Goal: Task Accomplishment & Management: Complete application form

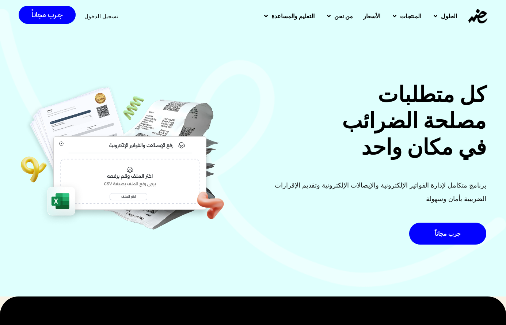
click at [114, 18] on div "تسجيل الدخول" at bounding box center [103, 17] width 39 height 14
click at [103, 18] on span "تسجيل الدخول" at bounding box center [101, 16] width 34 height 5
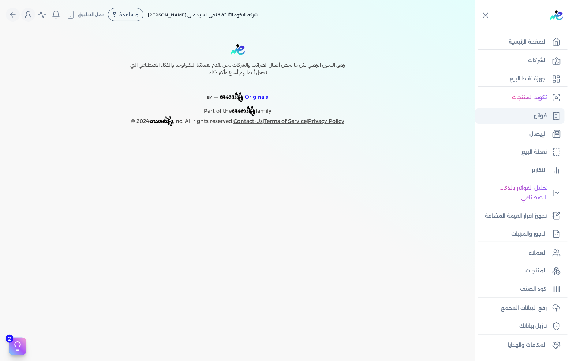
click at [524, 115] on link "فواتير" at bounding box center [519, 115] width 89 height 15
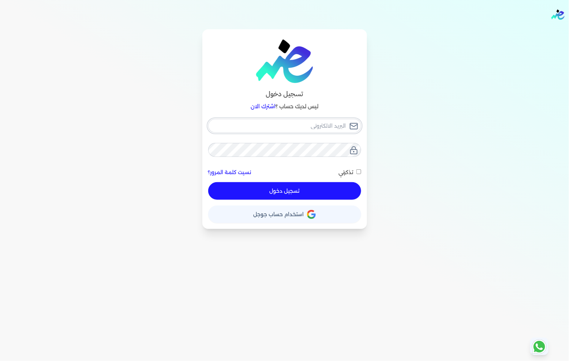
type input "[EMAIL_ADDRESS][DOMAIN_NAME]"
click at [289, 193] on button "تسجيل دخول" at bounding box center [284, 191] width 153 height 18
checkbox input "false"
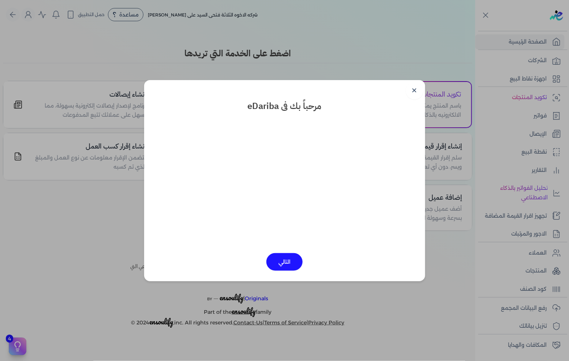
click at [420, 90] on link "✕" at bounding box center [414, 91] width 18 height 18
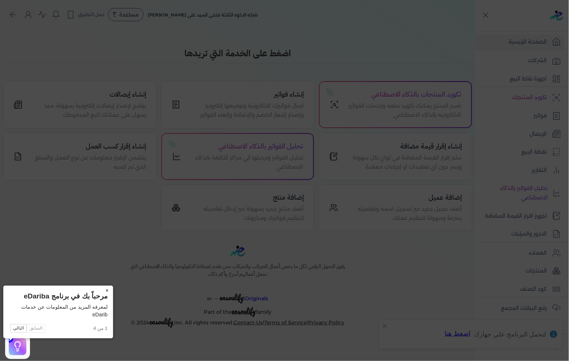
click at [101, 291] on button "×" at bounding box center [107, 291] width 12 height 10
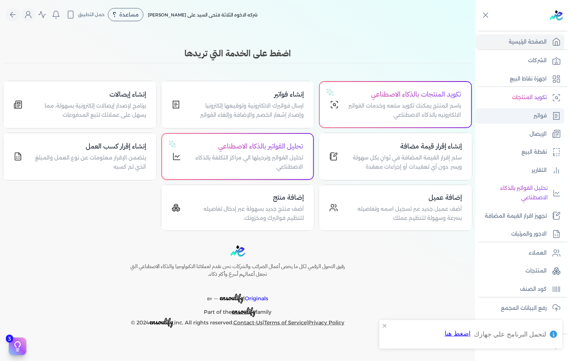
click at [537, 115] on p "فواتير" at bounding box center [539, 116] width 13 height 10
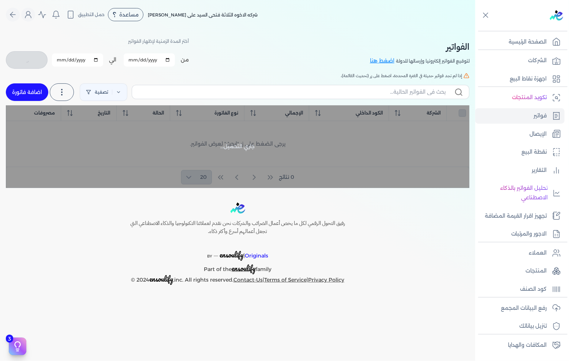
checkbox input "false"
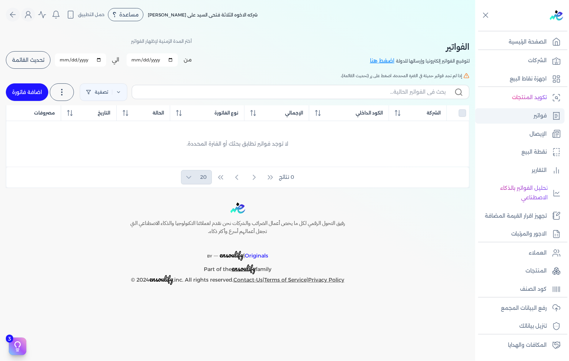
click at [515, 114] on link "فواتير" at bounding box center [519, 115] width 89 height 15
click at [33, 19] on div "مرحباً fathy omran fathyomran1600@gmail.com الاشتراك المستخدمين الحساب تسجيل ال…" at bounding box center [28, 15] width 14 height 14
click at [30, 18] on icon "Global" at bounding box center [28, 14] width 9 height 9
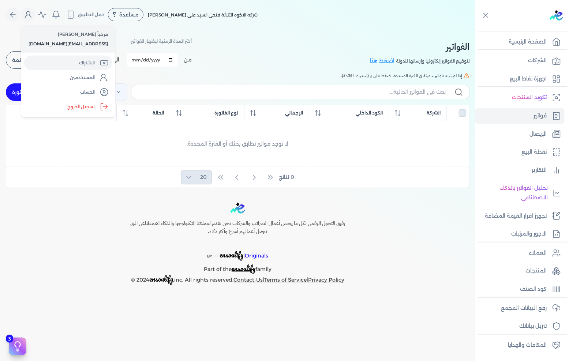
click at [80, 59] on link "الاشتراك" at bounding box center [68, 63] width 88 height 15
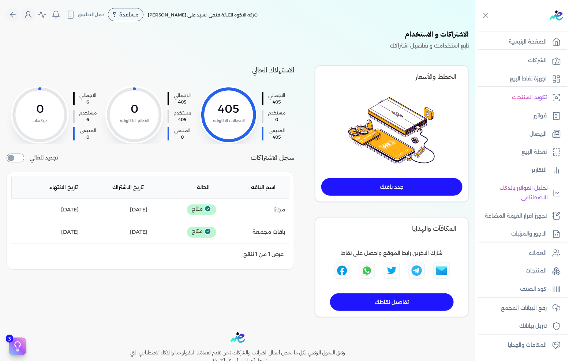
click at [186, 187] on div "اسم الباقه الحالة تاريخ الاشتراك تاريخ الانتهاء" at bounding box center [150, 188] width 278 height 22
click at [29, 15] on icon "Global" at bounding box center [28, 14] width 9 height 9
click at [78, 103] on label "تسجيل الخروج" at bounding box center [71, 106] width 88 height 15
click at [475, 29] on input "Close" at bounding box center [475, 29] width 0 height 0
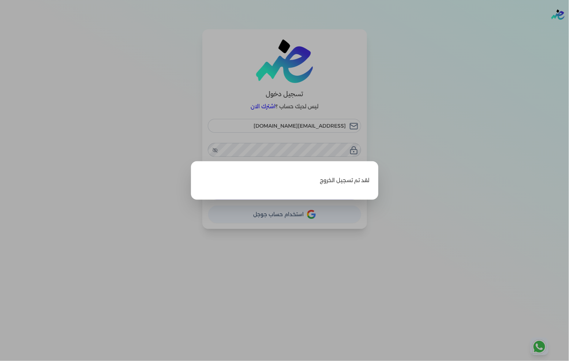
drag, startPoint x: 412, startPoint y: 179, endPoint x: 401, endPoint y: 179, distance: 10.6
click at [412, 179] on label "Close" at bounding box center [284, 180] width 569 height 361
click at [568, 29] on input "Close" at bounding box center [569, 29] width 0 height 0
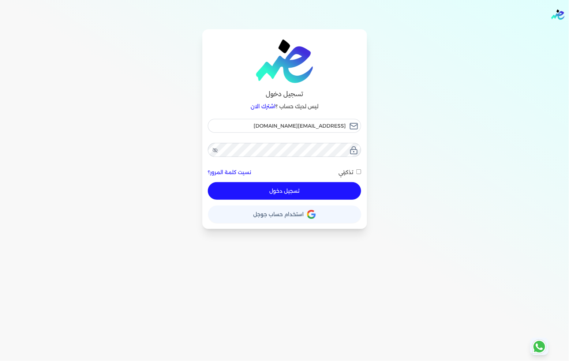
click at [322, 188] on button "تسجيل دخول" at bounding box center [284, 191] width 153 height 18
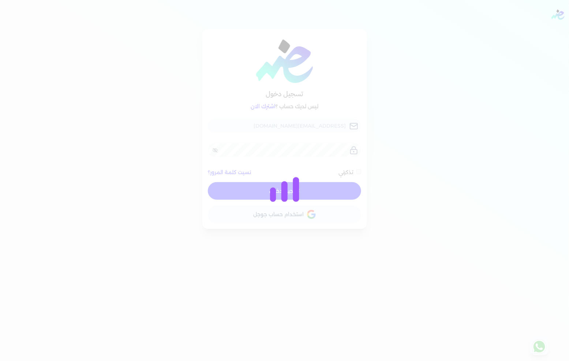
checkbox input "false"
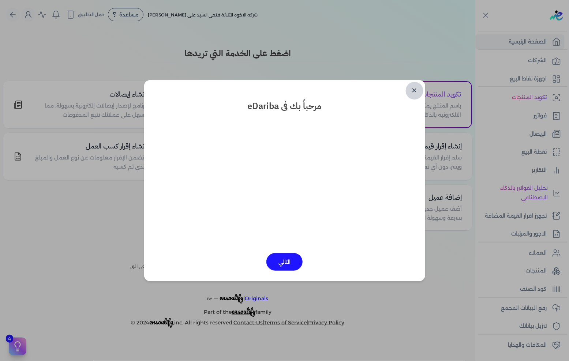
click at [413, 92] on link "✕" at bounding box center [414, 91] width 18 height 18
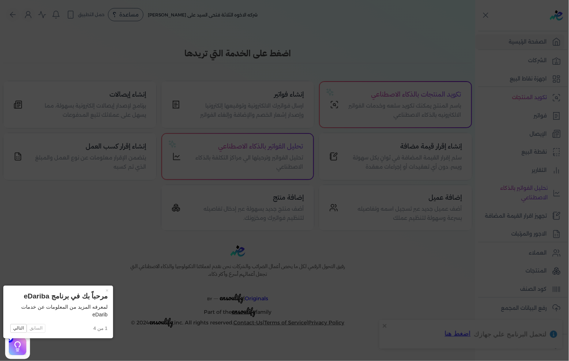
click at [88, 254] on icon at bounding box center [284, 180] width 569 height 361
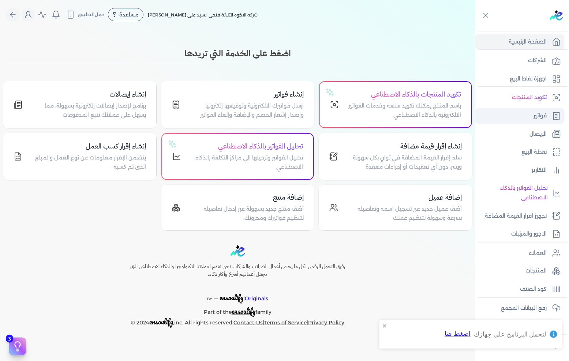
click at [544, 110] on link "فواتير" at bounding box center [519, 115] width 89 height 15
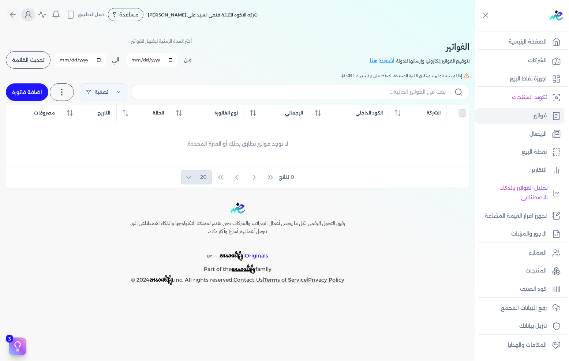
click at [29, 17] on icon "Global" at bounding box center [28, 14] width 9 height 9
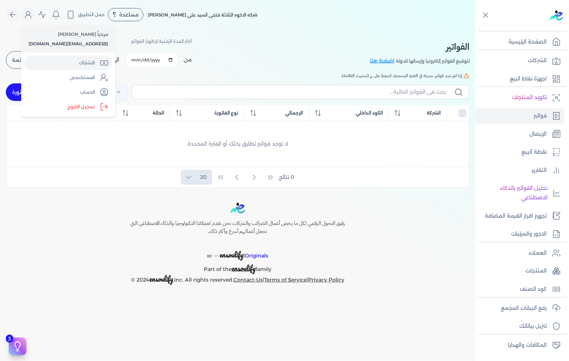
click at [68, 58] on link "الاشتراك" at bounding box center [68, 63] width 88 height 15
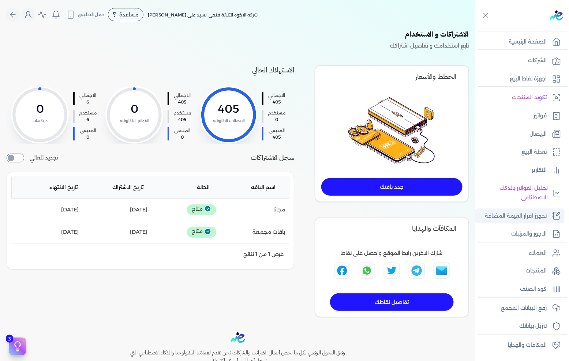
scroll to position [31, 0]
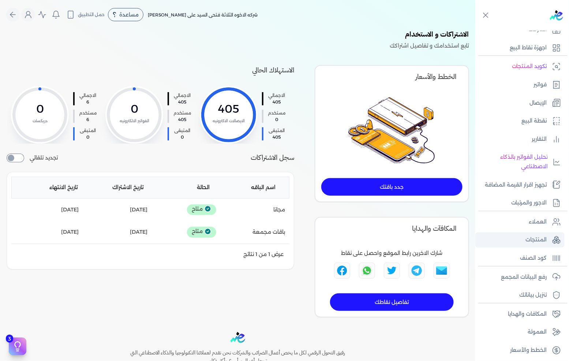
click at [515, 239] on link "المنتجات" at bounding box center [519, 239] width 89 height 15
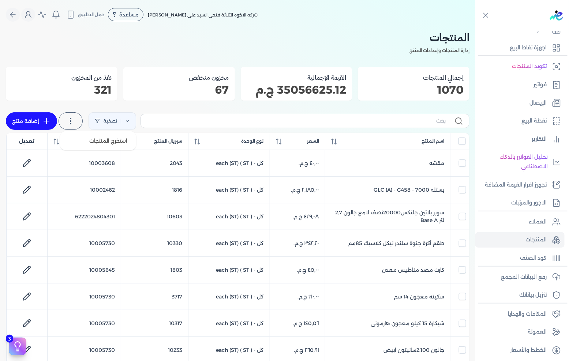
click at [74, 117] on icon at bounding box center [70, 121] width 9 height 9
click at [80, 124] on label at bounding box center [70, 121] width 24 height 18
click at [528, 83] on link "فواتير" at bounding box center [519, 84] width 89 height 15
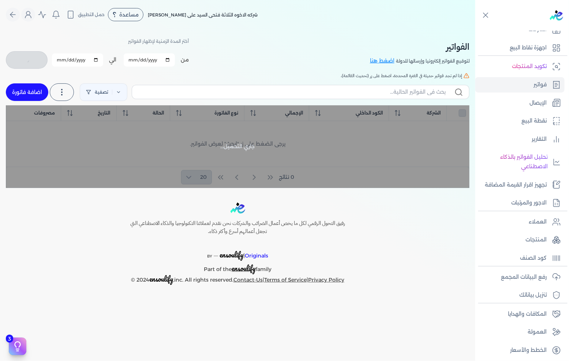
checkbox input "false"
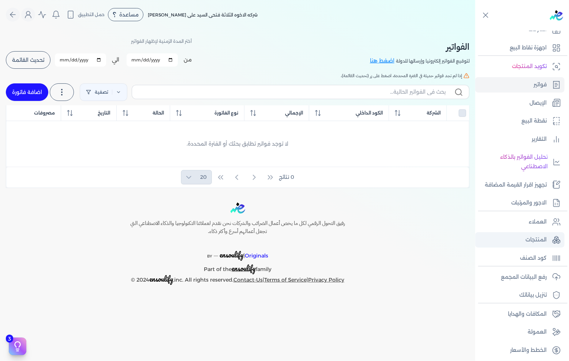
click at [522, 232] on link "المنتجات" at bounding box center [519, 239] width 89 height 15
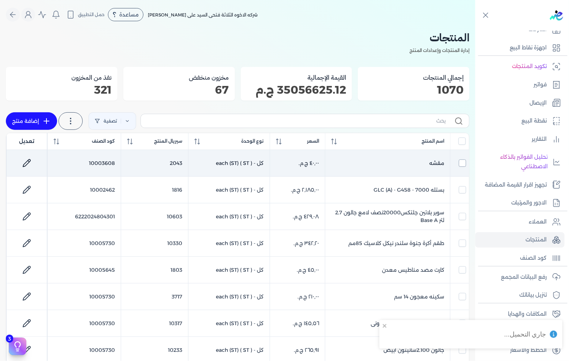
click at [462, 163] on input "checkbox" at bounding box center [461, 162] width 7 height 7
checkbox input "true"
checkbox input "false"
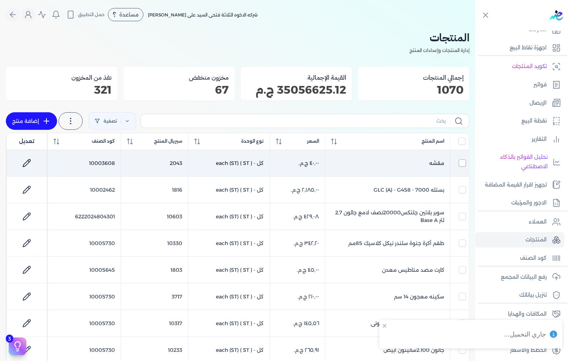
checkbox input "false"
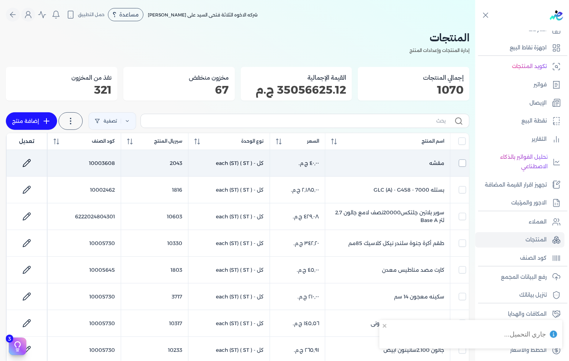
checkbox input "false"
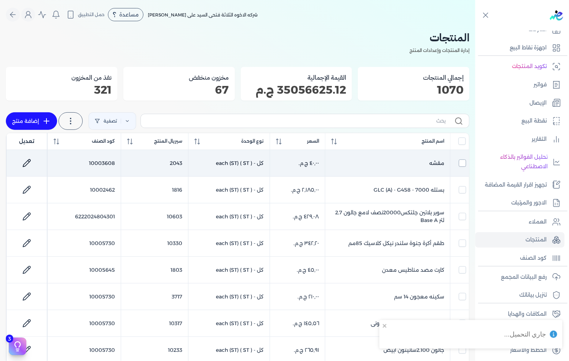
checkbox input "false"
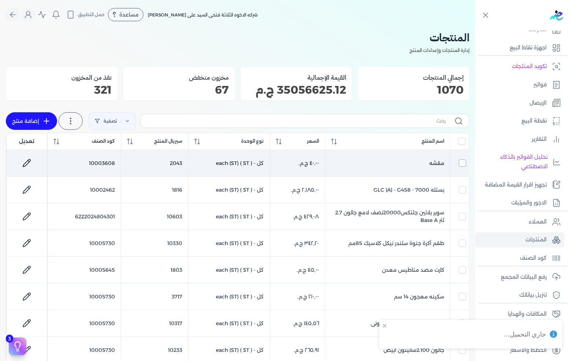
checkbox input "false"
click at [461, 165] on input "checkbox" at bounding box center [461, 162] width 7 height 7
checkbox input "false"
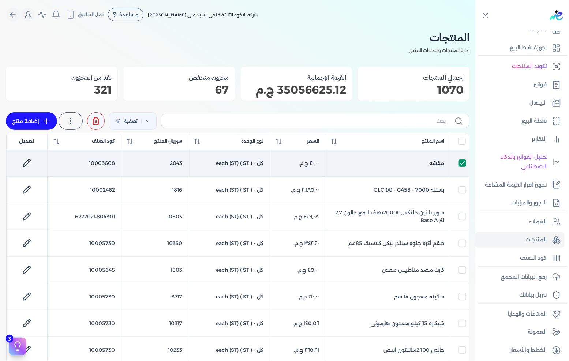
checkbox input "false"
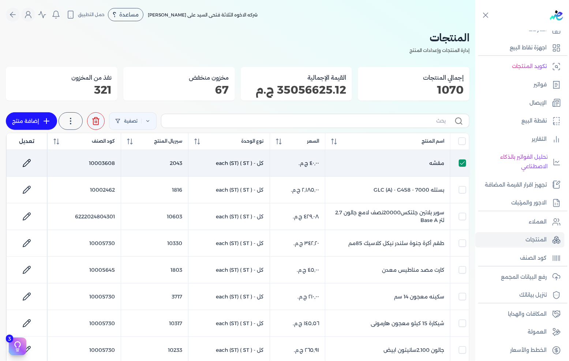
checkbox input "false"
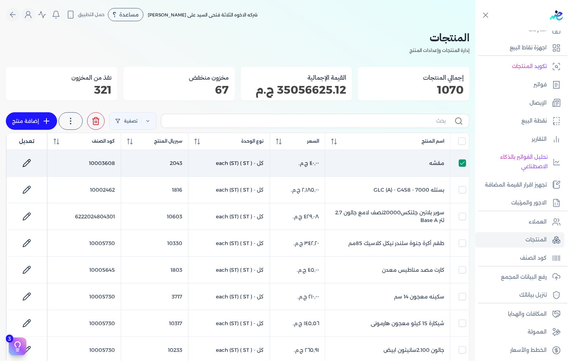
checkbox input "false"
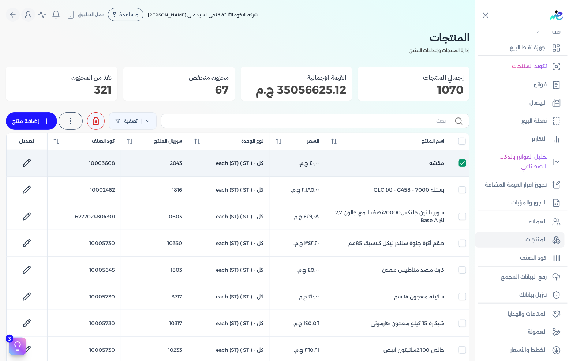
checkbox input "false"
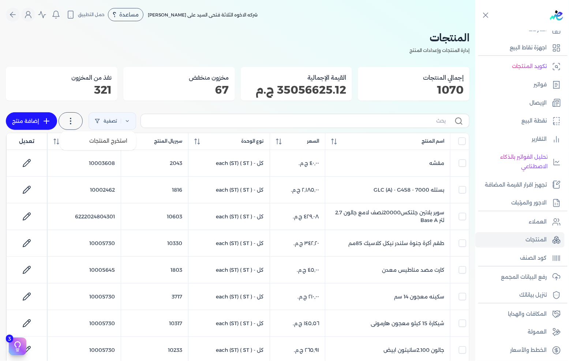
click at [73, 114] on label at bounding box center [70, 121] width 24 height 18
click at [152, 87] on p "67" at bounding box center [179, 90] width 100 height 10
click at [58, 17] on icon "Global" at bounding box center [56, 14] width 9 height 9
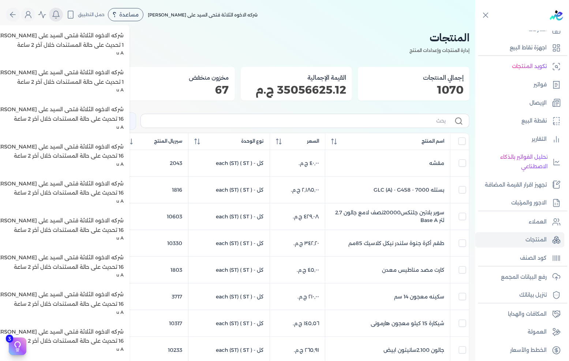
click at [58, 17] on icon "Global" at bounding box center [56, 14] width 9 height 9
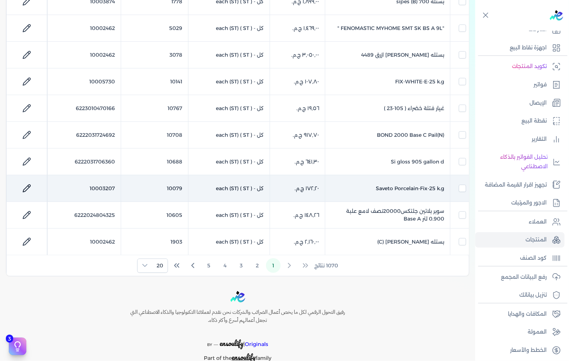
scroll to position [447, 0]
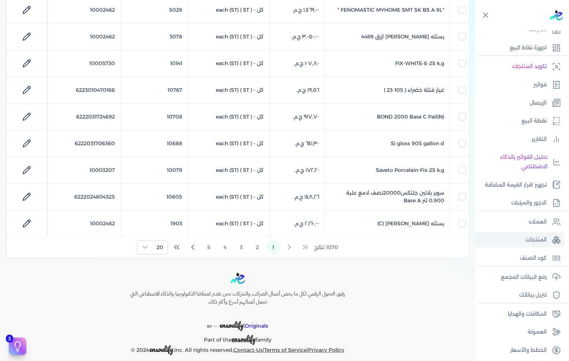
click at [326, 249] on span "1070 نتائج" at bounding box center [326, 247] width 24 height 8
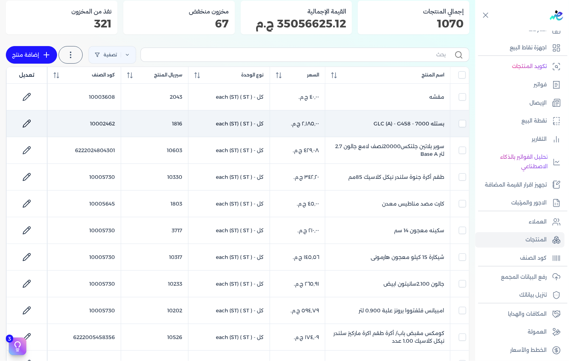
scroll to position [0, 0]
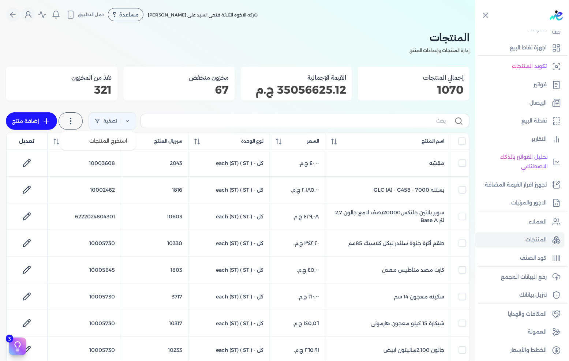
click at [80, 122] on label at bounding box center [70, 121] width 24 height 18
click at [98, 138] on span "استخرج المنتجات" at bounding box center [108, 140] width 38 height 7
click at [295, 123] on input "text" at bounding box center [296, 121] width 299 height 8
paste input "1/2اكرة ماركيز عادة نيكل كلاسيك"
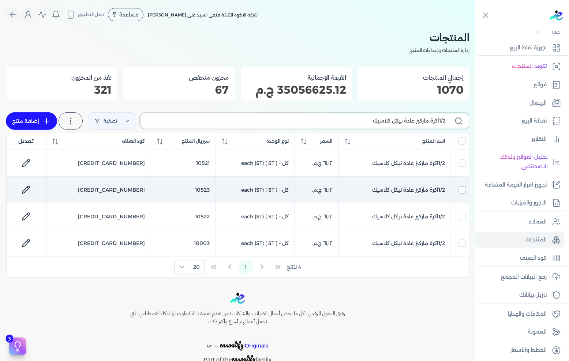
type input "1/2اكرة ماركيز عادة نيكل كلاسيك"
click at [461, 189] on input "checkbox" at bounding box center [461, 189] width 7 height 7
checkbox input "true"
checkbox input "false"
checkbox input "true"
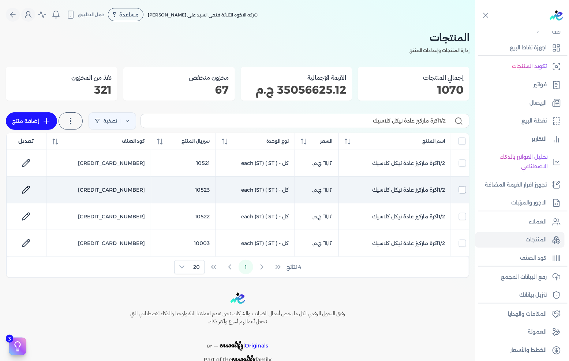
checkbox input "false"
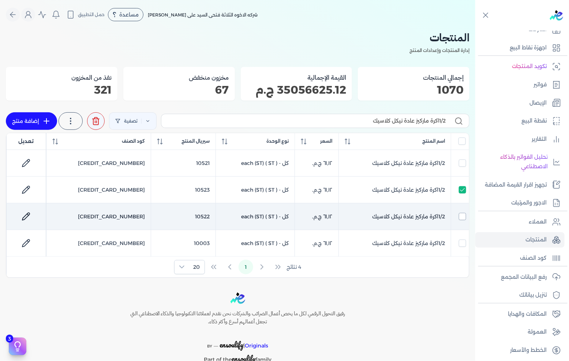
click at [463, 215] on input "checkbox" at bounding box center [461, 216] width 7 height 7
checkbox input "true"
checkbox input "false"
checkbox input "true"
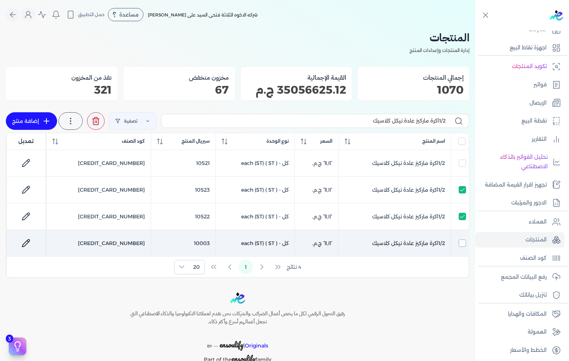
click at [459, 240] on input "checkbox" at bounding box center [461, 242] width 7 height 7
checkbox input "true"
checkbox input "false"
checkbox input "true"
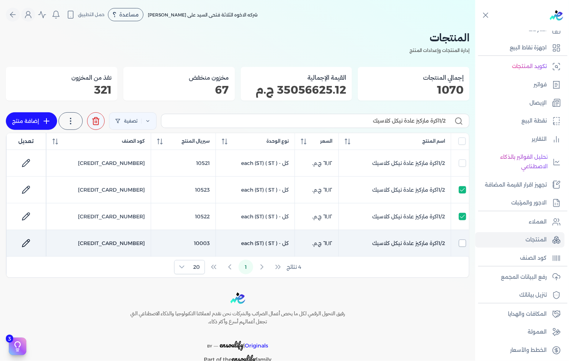
checkbox input "true"
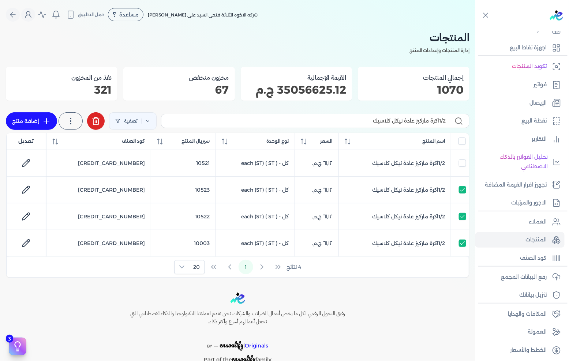
click at [100, 120] on icon at bounding box center [95, 121] width 9 height 9
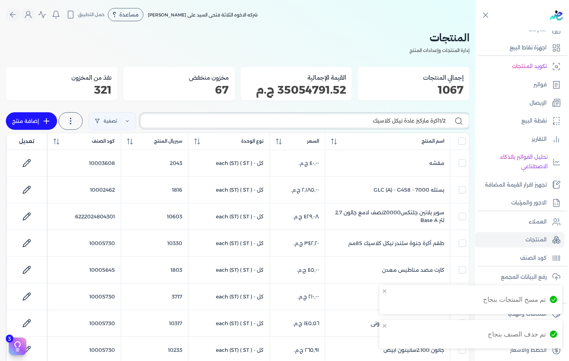
click at [369, 122] on input "1/2اكرة ماركيز عادة نيكل كلاسيك" at bounding box center [296, 121] width 299 height 8
paste input "FENOMASTIC MYHOME SMT SK BS B 9L"
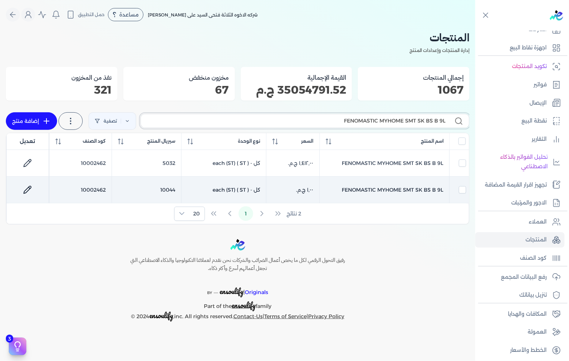
type input "FENOMASTIC MYHOME SMT SK BS B 9L"
click at [465, 188] on input "checkbox" at bounding box center [461, 189] width 7 height 7
checkbox input "true"
checkbox input "false"
checkbox input "true"
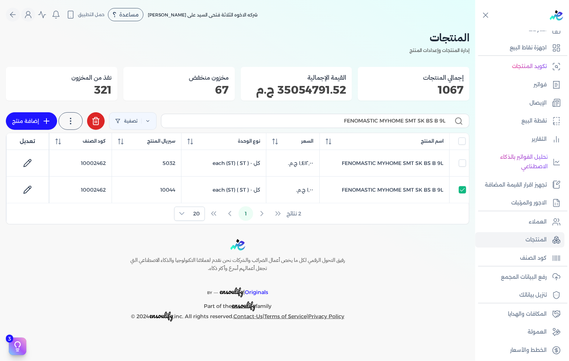
click at [98, 125] on icon at bounding box center [95, 121] width 9 height 9
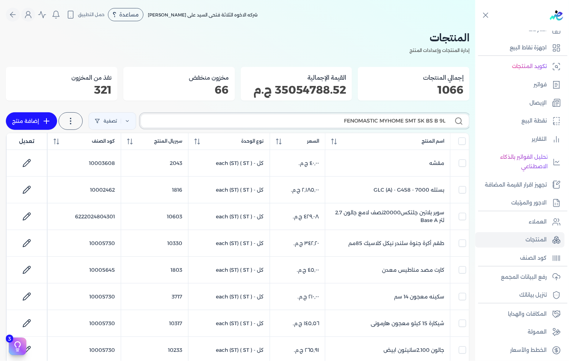
click at [343, 121] on input "FENOMASTIC MYHOME SMT SK BS B 9L" at bounding box center [296, 121] width 299 height 8
paste input "دهانات للاسقف والحوائط 999 --- 3.5ك"
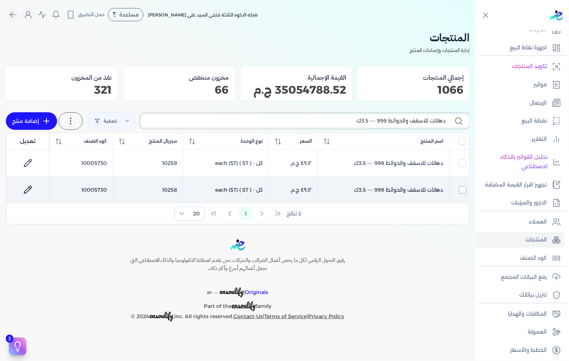
type input "دهانات للاسقف والحوائط 999 --- 3.5ك"
click at [462, 190] on input "checkbox" at bounding box center [461, 189] width 7 height 7
checkbox input "true"
checkbox input "false"
checkbox input "true"
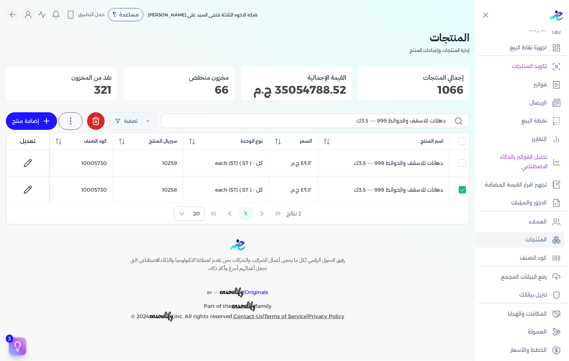
click at [98, 124] on icon at bounding box center [95, 121] width 9 height 9
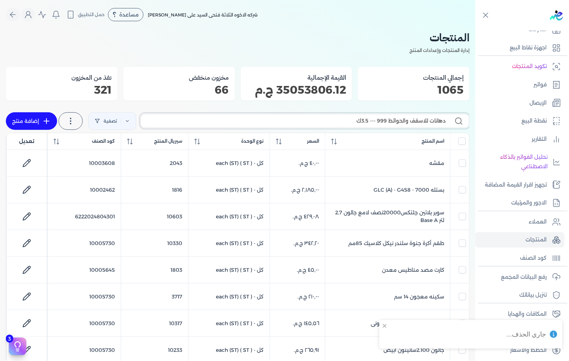
click at [363, 121] on input "دهانات للاسقف والحوائط 999 --- 3.5ك" at bounding box center [296, 121] width 299 height 8
paste input "تارت ميتاليك فضى علبة 0.750 لتر"
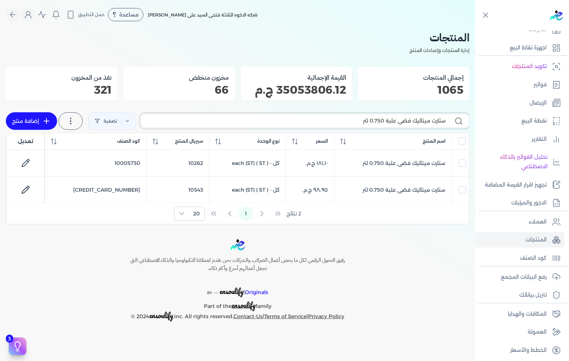
type input "ستارت ميتاليك فضى علبة 0.750 لتر"
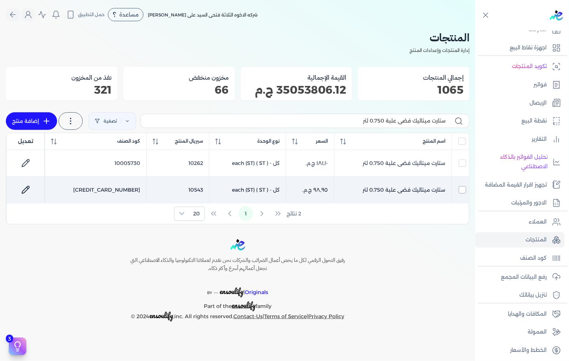
click at [460, 188] on input "checkbox" at bounding box center [461, 189] width 7 height 7
checkbox input "true"
checkbox input "false"
checkbox input "true"
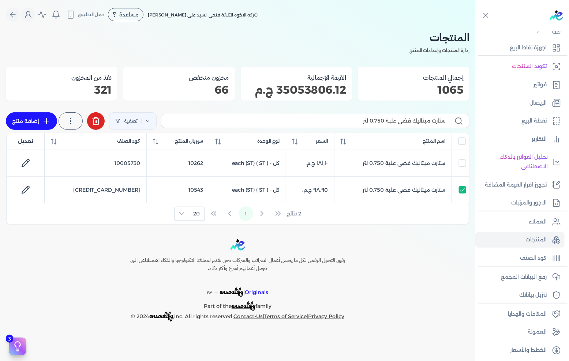
click at [90, 120] on button at bounding box center [96, 121] width 18 height 18
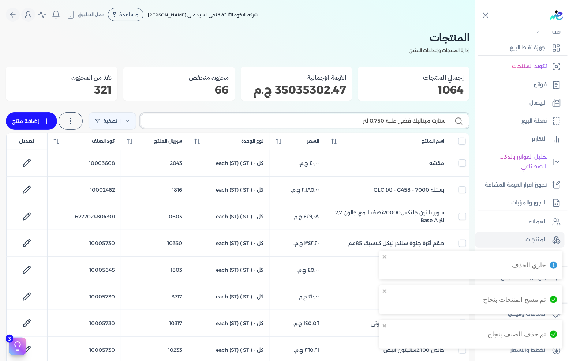
click at [332, 121] on input "ستارت ميتاليك فضى علبة 0.750 لتر" at bounding box center [296, 121] width 299 height 8
paste input "يتوكس H جردل 17 كجم"
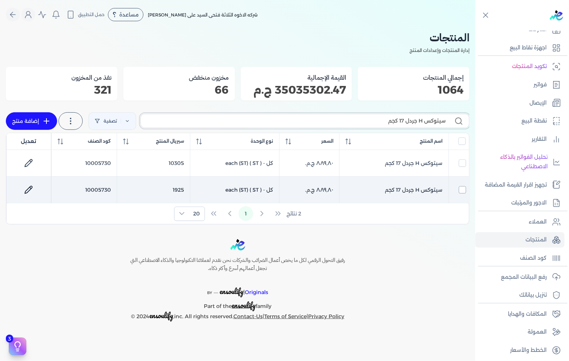
type input "سيتوكس H جردل 17 كجم"
click at [459, 189] on input "checkbox" at bounding box center [461, 189] width 7 height 7
checkbox input "true"
checkbox input "false"
checkbox input "true"
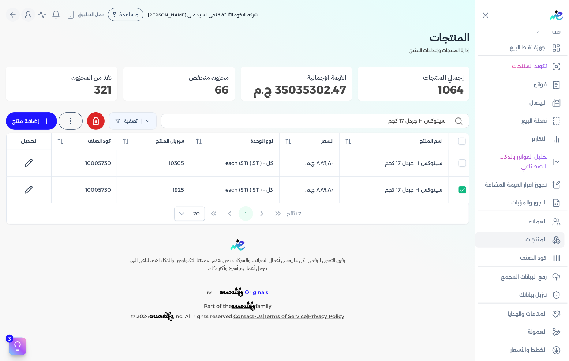
click at [97, 124] on icon at bounding box center [95, 121] width 9 height 9
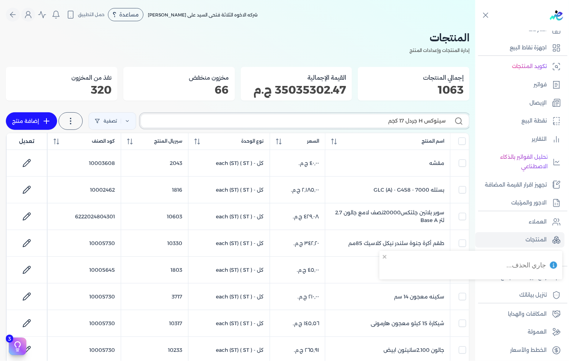
click at [372, 118] on input "سيتوكس H جردل 17 كجم" at bounding box center [296, 121] width 299 height 8
paste input "يكارة جراوت خشن CMB"
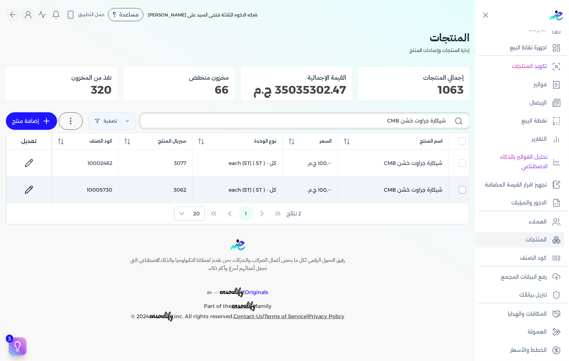
type input "شيكارة جراوت خشن CMB"
click at [458, 189] on input "checkbox" at bounding box center [461, 189] width 7 height 7
checkbox input "true"
checkbox input "false"
checkbox input "true"
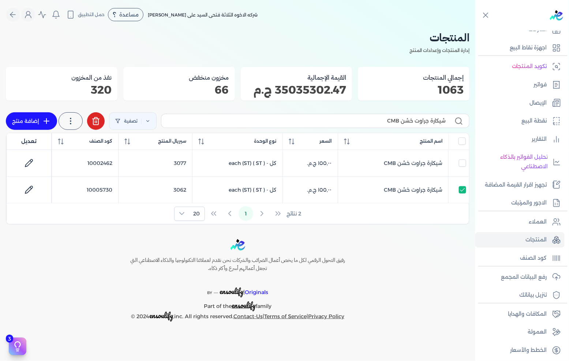
click at [96, 123] on icon at bounding box center [95, 121] width 9 height 9
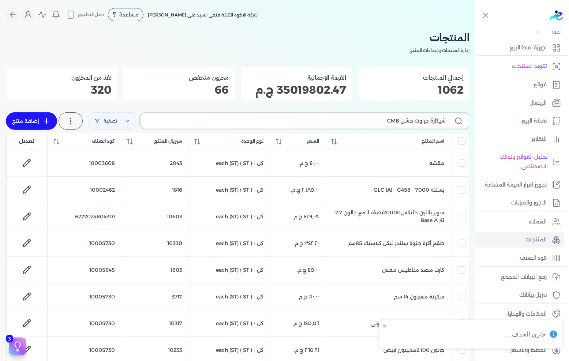
click at [361, 122] on input "شيكارة جراوت خشن CMB" at bounding box center [296, 121] width 299 height 8
paste input "بوة 2 لتر جالون ارتكس اسود 890"
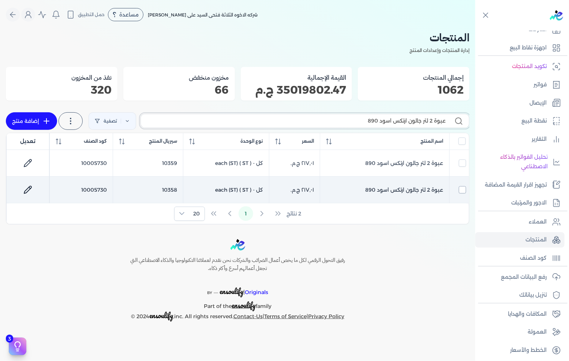
type input "عبوة 2 لتر جالون ارتكس اسود 890"
click at [462, 191] on input "checkbox" at bounding box center [461, 189] width 7 height 7
checkbox input "true"
checkbox input "false"
checkbox input "true"
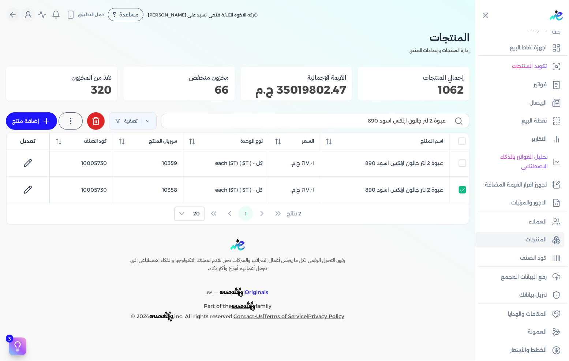
click at [94, 124] on icon at bounding box center [95, 122] width 5 height 6
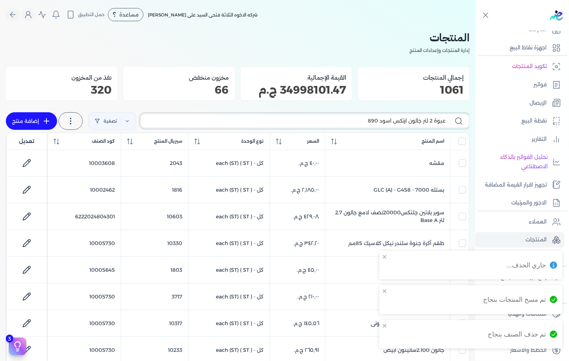
click at [352, 123] on input "عبوة 2 لتر جالون ارتكس اسود 890" at bounding box center [296, 121] width 299 height 8
paste input "كالون فولاذ اهرام"
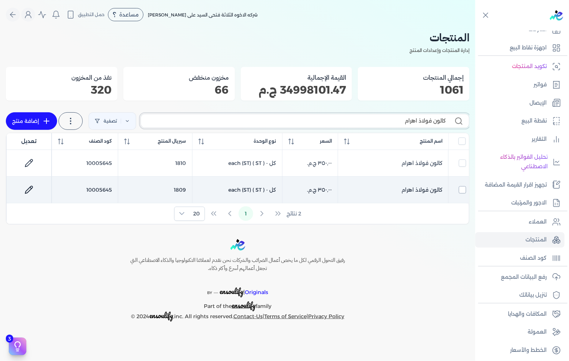
type input "كالون فولاذ اهرام"
click at [461, 188] on input "checkbox" at bounding box center [461, 189] width 7 height 7
checkbox input "true"
checkbox input "false"
checkbox input "true"
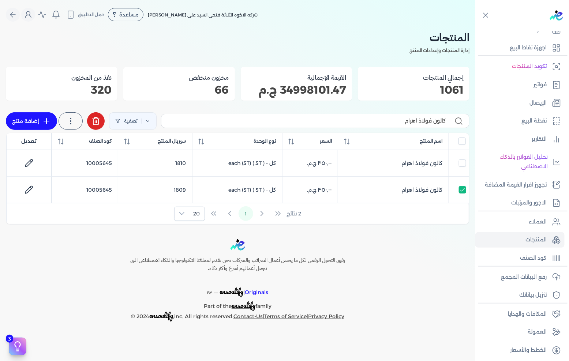
click at [102, 121] on button at bounding box center [96, 121] width 18 height 18
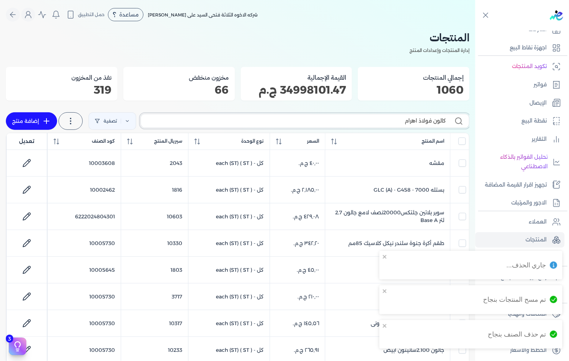
click at [396, 120] on input "كالون فولاذ اهرام" at bounding box center [296, 121] width 299 height 8
click at [396, 121] on input "كالون فولاذ اهرام" at bounding box center [296, 121] width 299 height 8
paste input "عجون توب رصاصى كرتونة12 *0.850"
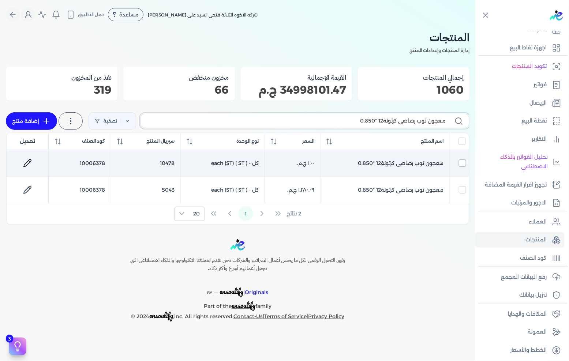
type input "معجون توب رصاصى كرتونة12 *0.850"
click at [460, 162] on input "checkbox" at bounding box center [461, 162] width 7 height 7
checkbox input "true"
checkbox input "false"
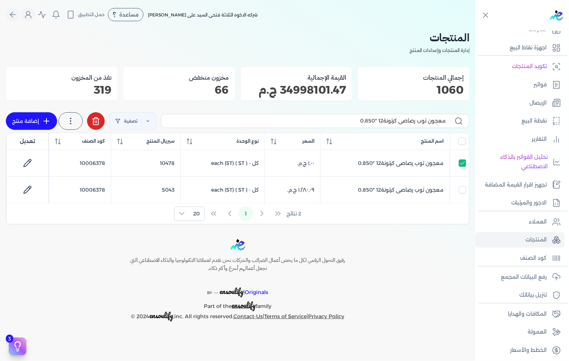
click at [95, 121] on line at bounding box center [95, 122] width 0 height 2
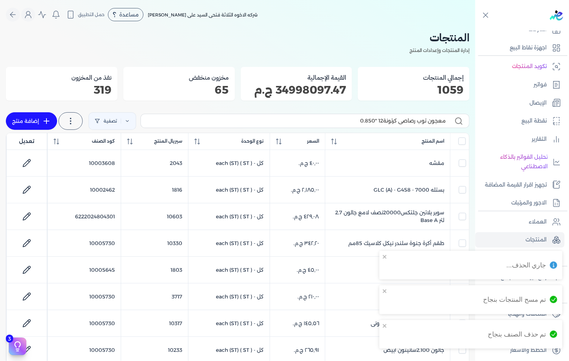
click at [352, 125] on label "معجون توب رصاصى كرتونة12 *0.850" at bounding box center [304, 121] width 329 height 14
click at [352, 125] on input "معجون توب رصاصى كرتونة12 *0.850" at bounding box center [296, 121] width 299 height 8
click at [355, 123] on input "معجون توب رصاصى كرتونة12 *0.850" at bounding box center [296, 121] width 299 height 8
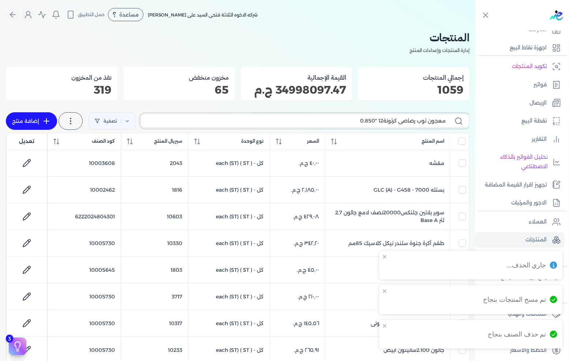
paste input "اي تون 100 جالون 4 كجم قائم"
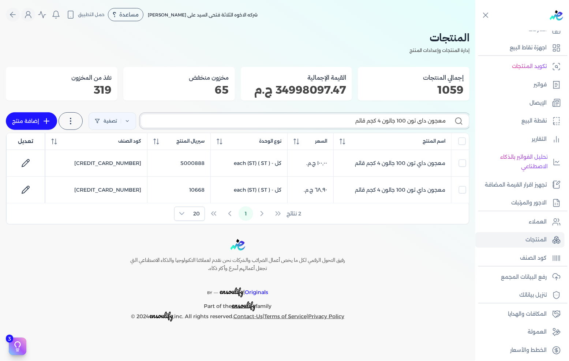
type input "معجون داي تون 100 جالون 4 كجم قائم"
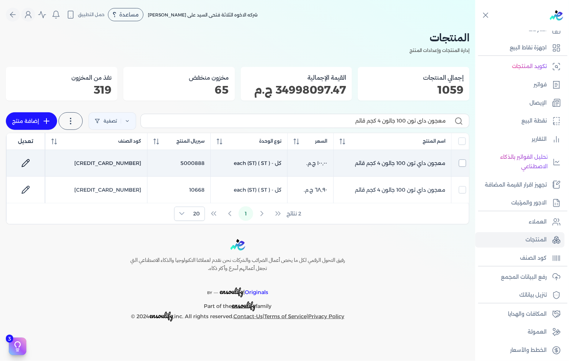
click at [461, 163] on input "checkbox" at bounding box center [461, 162] width 7 height 7
checkbox input "true"
checkbox input "false"
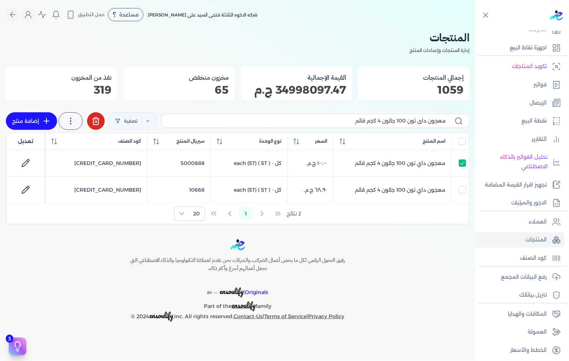
click at [98, 123] on icon at bounding box center [95, 122] width 5 height 6
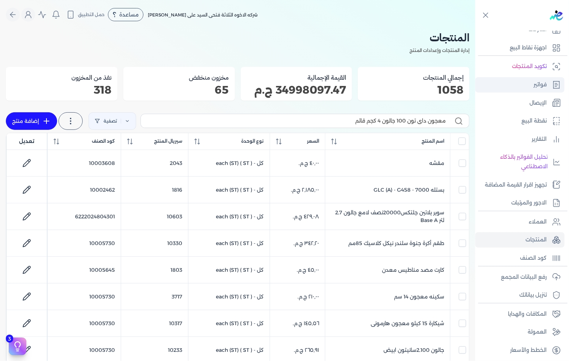
click at [546, 85] on p "فواتير" at bounding box center [539, 85] width 13 height 10
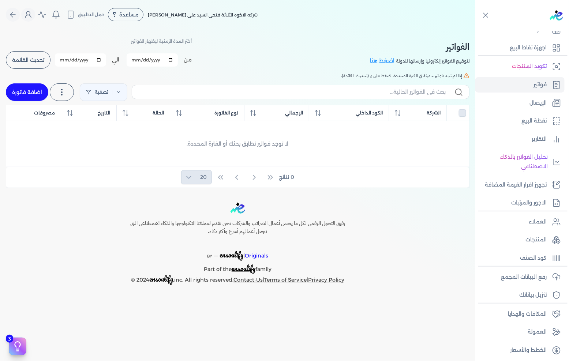
click at [27, 91] on link "اضافة فاتورة" at bounding box center [27, 92] width 42 height 18
select select "EGP"
select select "B"
select select "EGS"
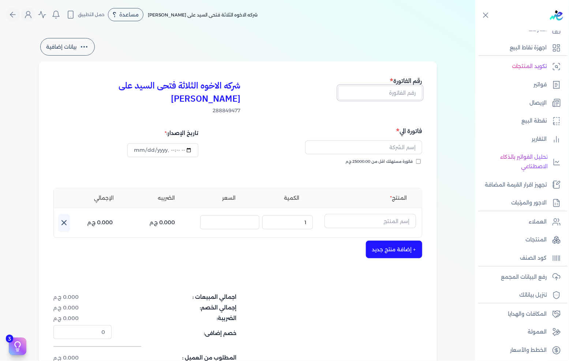
click at [384, 88] on input "text" at bounding box center [380, 93] width 84 height 14
type input "13575"
click at [396, 140] on input "text" at bounding box center [363, 147] width 117 height 14
type input "f"
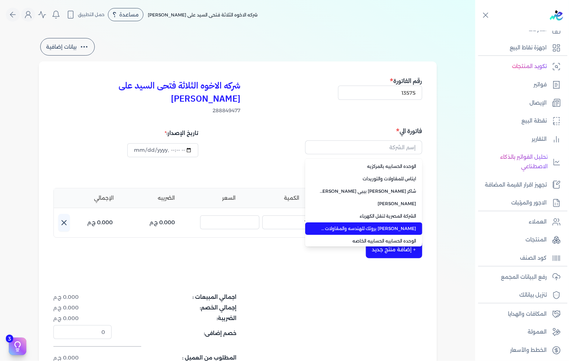
click at [374, 225] on span "مينا صبحي شكري شاكر بروتك للهندسه والمقاولات PROTEC FOR ENGINEERING and Contrac…" at bounding box center [368, 228] width 97 height 7
type input "مينا صبحي شكري شاكر بروتك للهندسه والمقاولات PROTEC FOR ENGINEERING and Contrac…"
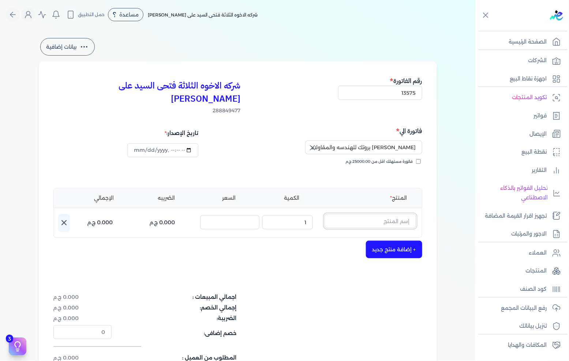
click at [396, 214] on input "text" at bounding box center [369, 221] width 91 height 14
click at [377, 214] on input "text" at bounding box center [369, 221] width 91 height 14
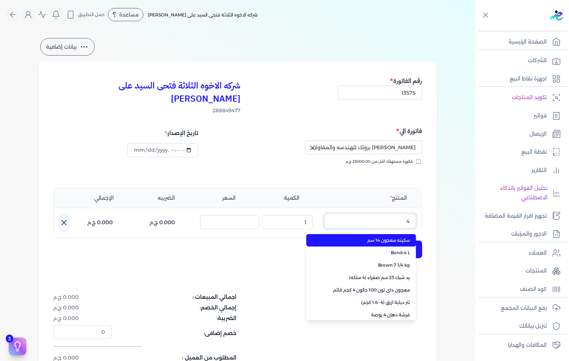
click at [324, 214] on button "4" at bounding box center [369, 222] width 91 height 17
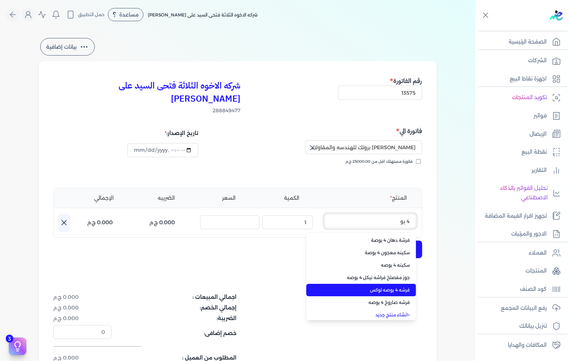
type input "4 بو"
click at [388, 287] on span "فرشه 4 بوصه لوكس" at bounding box center [365, 290] width 89 height 7
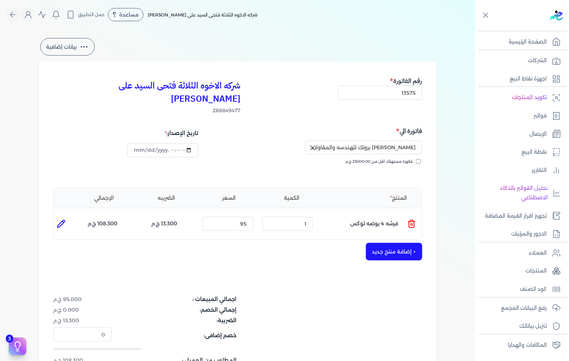
click at [381, 243] on button "+ إضافة منتج جديد" at bounding box center [394, 252] width 56 height 18
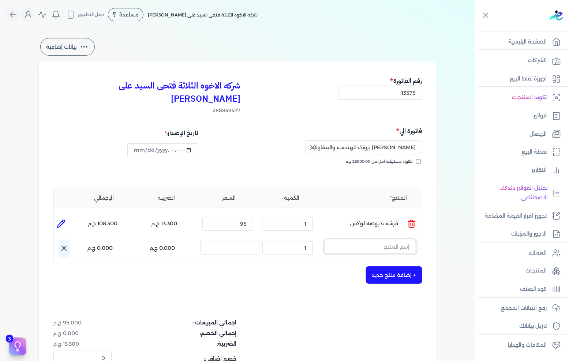
click at [373, 240] on input "text" at bounding box center [369, 247] width 91 height 14
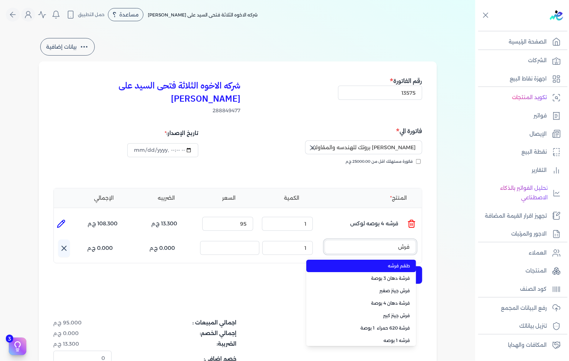
type input "فرشه"
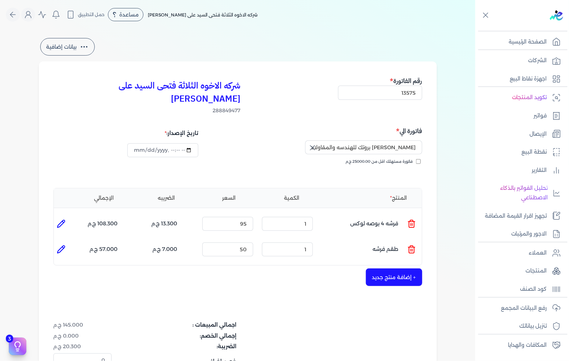
click at [407, 239] on ul "المنتج : طقم فرشه الكمية : 1 السعر : 50 الضريبه : 7.000 ج.م الإجمالي : 57.000 ج…" at bounding box center [238, 249] width 368 height 20
click at [410, 247] on icon at bounding box center [411, 250] width 5 height 6
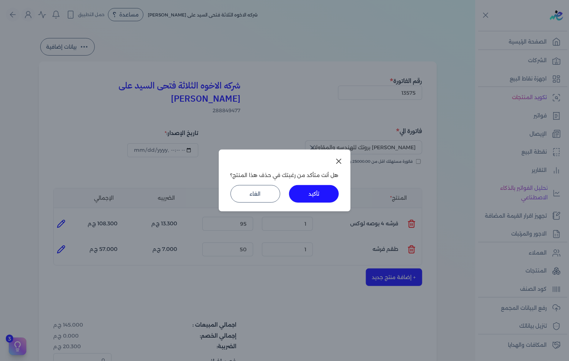
click at [338, 204] on div "هل أنت متأكد من رغبتك في حذف هذا المنتج؟ تأكيد الغاء" at bounding box center [285, 181] width 132 height 62
click at [332, 199] on button "تأكيد" at bounding box center [314, 194] width 50 height 18
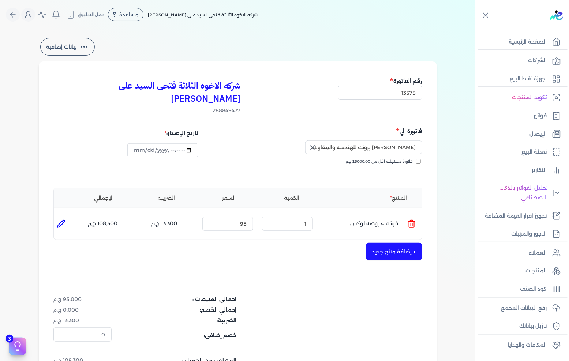
click at [393, 243] on button "+ إضافة منتج جديد" at bounding box center [394, 252] width 56 height 18
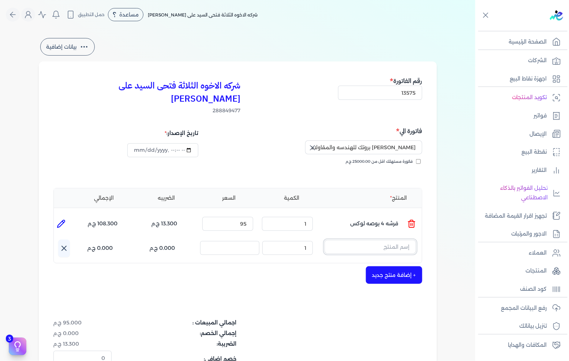
click at [396, 240] on input "text" at bounding box center [369, 247] width 91 height 14
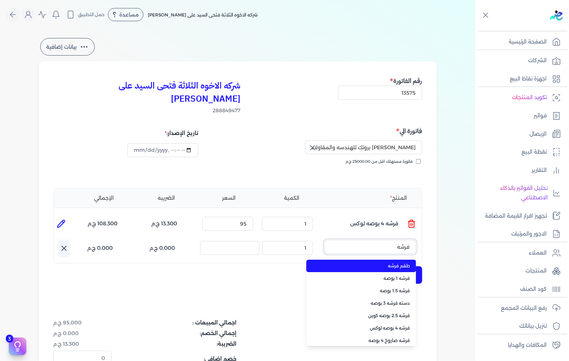
click at [324, 240] on button "فرشه" at bounding box center [369, 248] width 91 height 17
type input "فرشه 3"
click at [379, 263] on span "دسته فرشه 3 بوصه" at bounding box center [365, 266] width 89 height 7
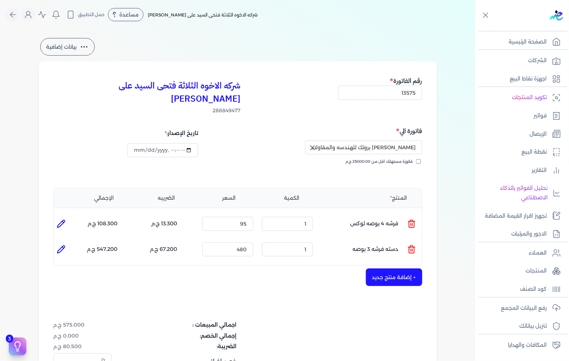
click at [60, 245] on icon at bounding box center [61, 249] width 9 height 9
type input "دسته فرشه 3 بوصه"
type input "480"
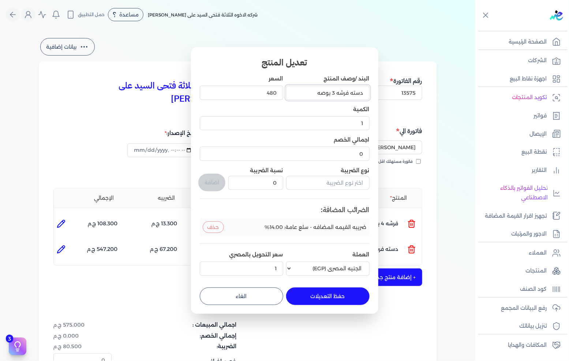
drag, startPoint x: 350, startPoint y: 92, endPoint x: 423, endPoint y: 94, distance: 73.1
click at [422, 92] on dialog "تعديل المنتج البند /وصف المنتج دسته فرشه 3 بوصه السعر 480 الكمية 1 اجمالي الخصم…" at bounding box center [284, 180] width 569 height 361
type input "فرشه 3 بوصه"
click at [327, 295] on button "حفظ التعديلات" at bounding box center [327, 296] width 83 height 18
type input "0"
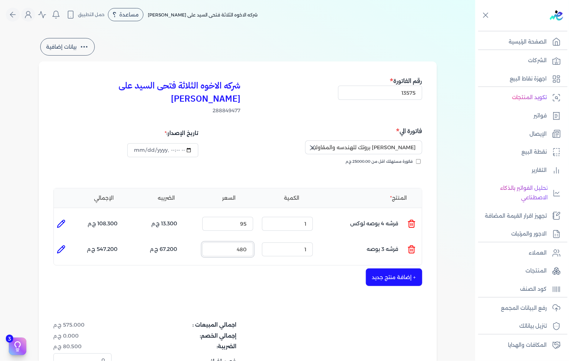
click at [247, 242] on input "480" at bounding box center [227, 249] width 51 height 14
type input "40"
click at [373, 268] on button "+ إضافة منتج جديد" at bounding box center [394, 277] width 56 height 18
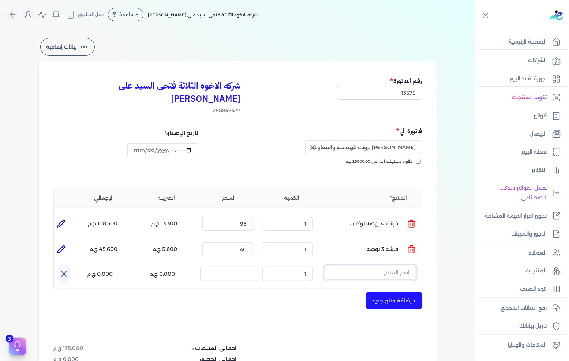
click at [393, 265] on input "text" at bounding box center [369, 272] width 91 height 14
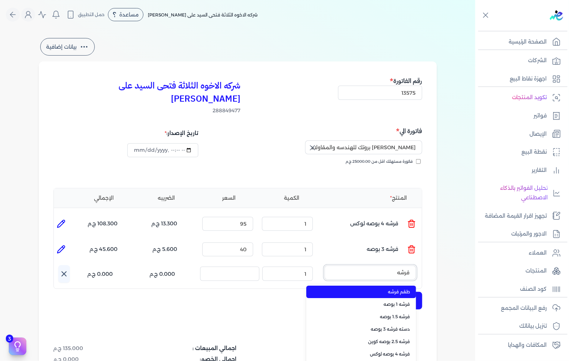
click at [324, 265] on button "فرشه" at bounding box center [369, 273] width 91 height 17
type input "فرشه 2."
click at [383, 288] on span "فرشه 2.5 بوصه كوين" at bounding box center [365, 291] width 89 height 7
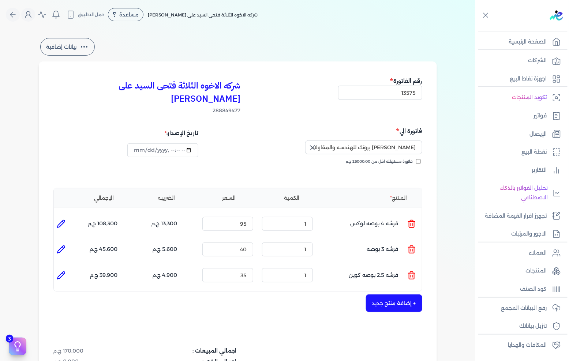
click at [396, 294] on button "+ إضافة منتج جديد" at bounding box center [394, 303] width 56 height 18
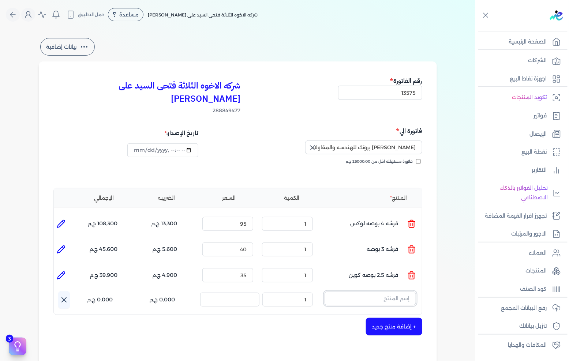
click at [375, 291] on input "text" at bounding box center [369, 298] width 91 height 14
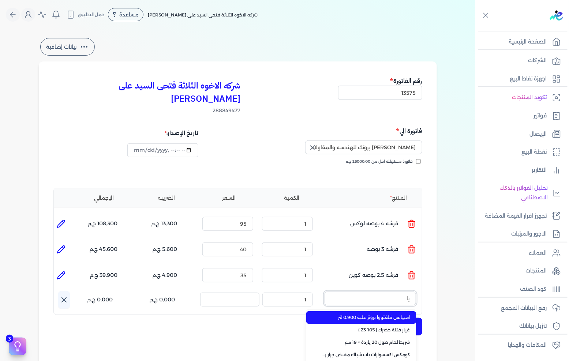
type input "ي"
click at [324, 291] on button "غيار" at bounding box center [369, 299] width 91 height 17
type input "غيار ر"
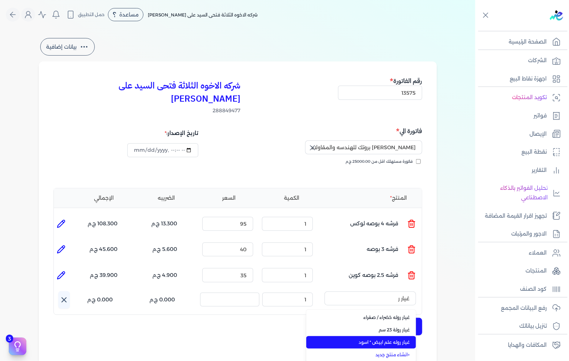
click at [392, 339] on span "غيار روله علم ابيض * اسود" at bounding box center [365, 342] width 89 height 7
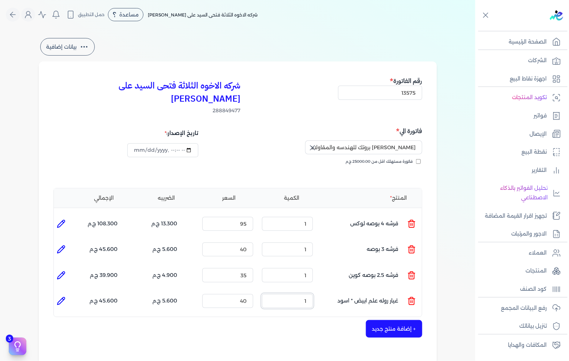
click at [292, 294] on input "1" at bounding box center [287, 301] width 51 height 14
type input "3"
click at [247, 294] on input "40" at bounding box center [227, 301] width 51 height 14
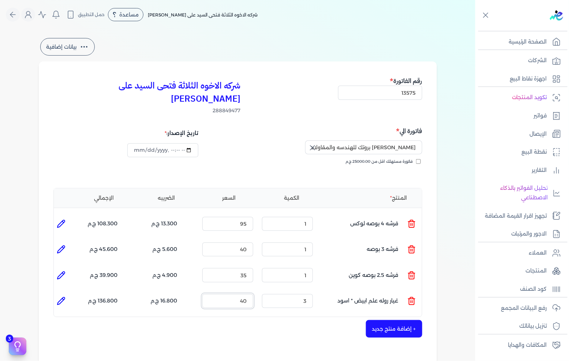
click at [247, 294] on input "40" at bounding box center [227, 301] width 51 height 14
type input "45"
click at [272, 320] on div "+ إضافة منتج جديد" at bounding box center [237, 329] width 369 height 18
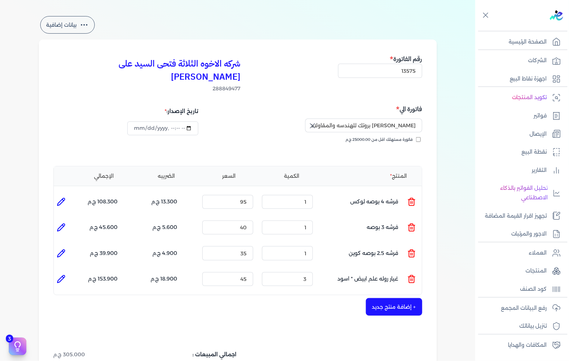
scroll to position [41, 0]
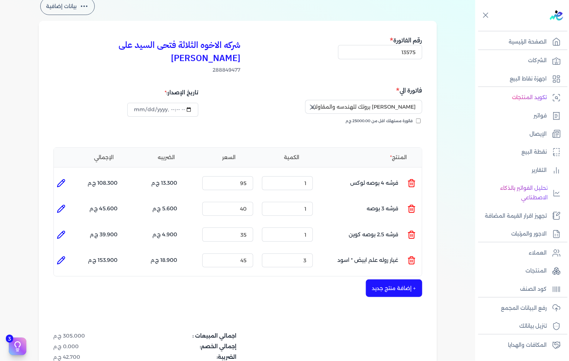
click at [387, 279] on button "+ إضافة منتج جديد" at bounding box center [394, 288] width 56 height 18
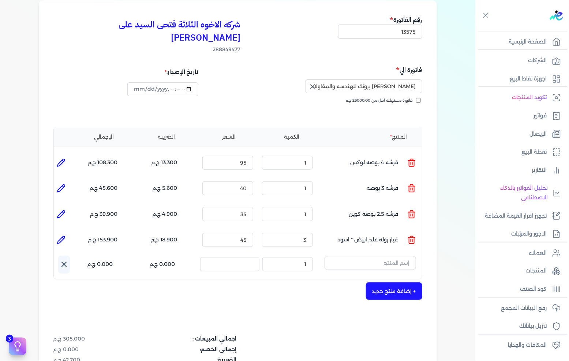
scroll to position [81, 0]
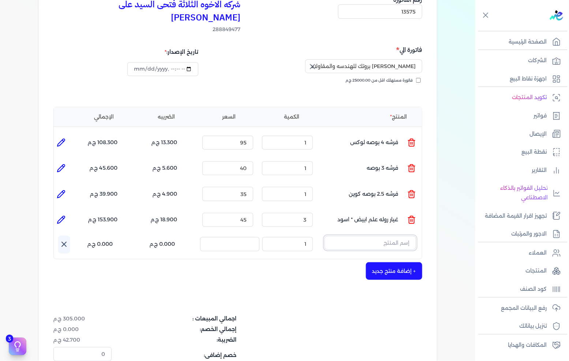
click at [392, 236] on input "text" at bounding box center [369, 243] width 91 height 14
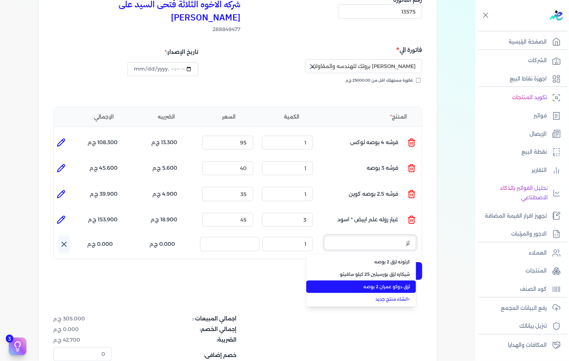
type input "لز"
click at [393, 280] on li "لزق دوكو عمران 2 بوصه" at bounding box center [361, 286] width 110 height 12
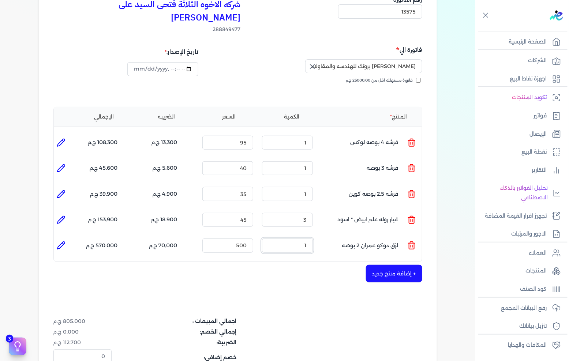
click at [304, 238] on input "1" at bounding box center [287, 245] width 51 height 14
type input "5"
click at [236, 238] on input "500" at bounding box center [227, 245] width 51 height 14
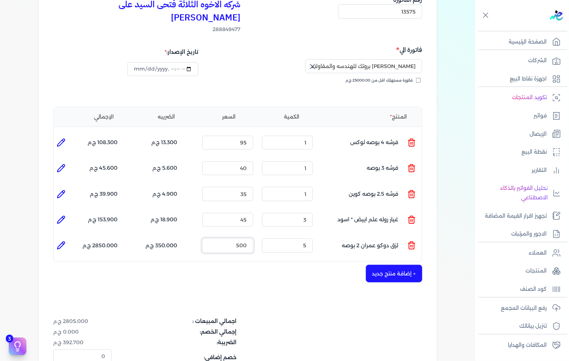
click at [236, 238] on input "500" at bounding box center [227, 245] width 51 height 14
type input "30"
drag, startPoint x: 301, startPoint y: 269, endPoint x: 290, endPoint y: 310, distance: 42.0
click at [301, 269] on div "شركه الاخوه الثلاثة فتحى السيد على عمران وشركاه 288849477 رقم الفاتورة 13575 فا…" at bounding box center [238, 204] width 398 height 449
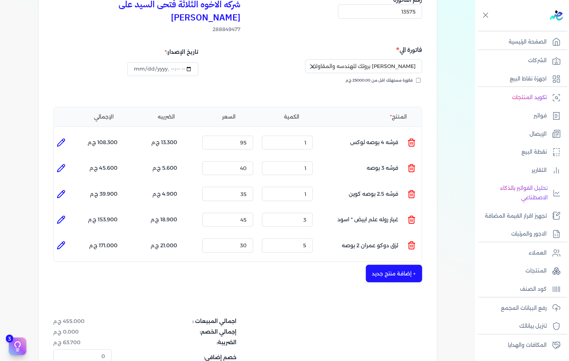
click at [388, 265] on button "+ إضافة منتج جديد" at bounding box center [394, 274] width 56 height 18
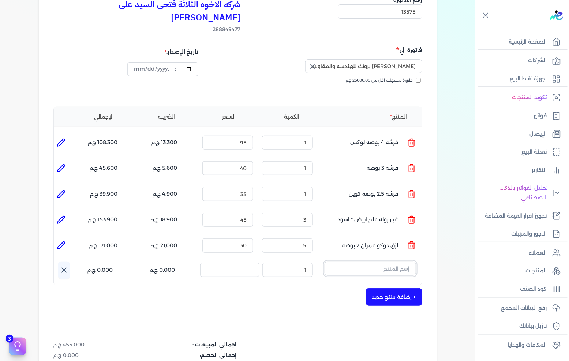
click at [365, 261] on input "text" at bounding box center [369, 268] width 91 height 14
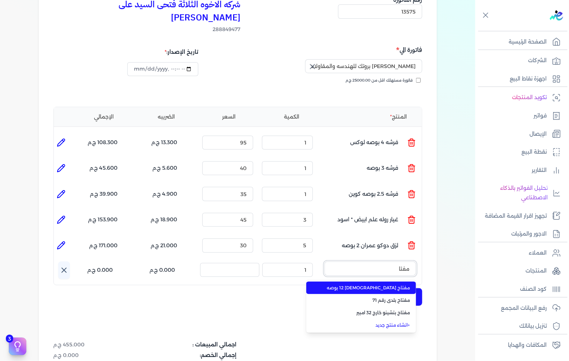
type input "مفتا"
click at [363, 284] on span "مفتاح فرنساوى 12 بوصه" at bounding box center [365, 287] width 89 height 7
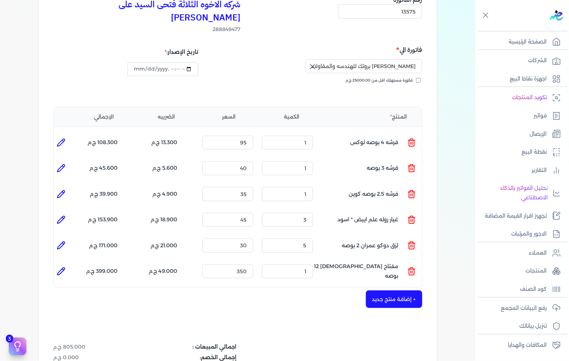
click at [399, 276] on div "شركه الاخوه الثلاثة فتحى السيد على عمران وشركاه 288849477 رقم الفاتورة 13575 فا…" at bounding box center [238, 217] width 398 height 475
click at [399, 290] on button "+ إضافة منتج جديد" at bounding box center [394, 299] width 56 height 18
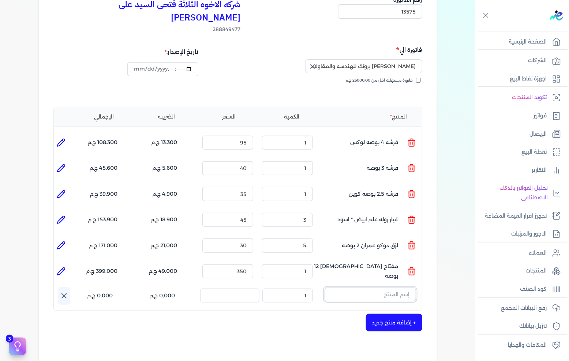
click at [367, 287] on input "text" at bounding box center [369, 294] width 91 height 14
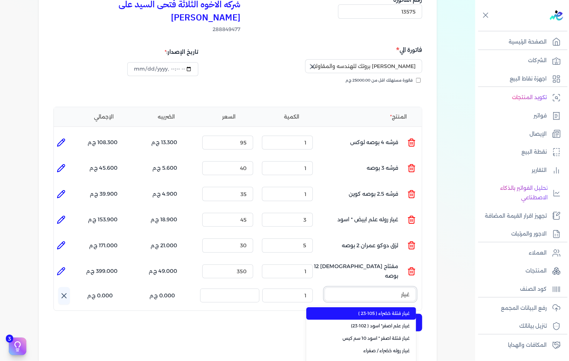
click at [324, 287] on button "غيار" at bounding box center [369, 295] width 91 height 17
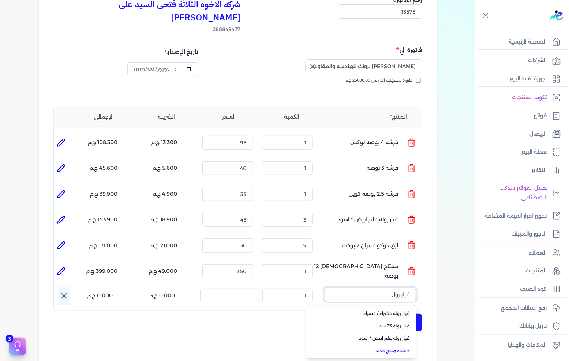
type input "غيار رول"
click at [389, 347] on link "+ انشاء منتج جديد" at bounding box center [365, 350] width 89 height 7
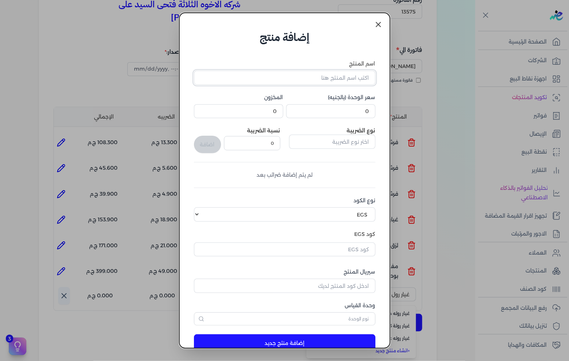
click at [330, 83] on input "اسم المنتج" at bounding box center [284, 78] width 181 height 14
type input "غيار روله فتله 10 سم"
click at [349, 119] on div "اسم المنتج غيار روله فتله 10 سم سعر الوحدة (بالجنيه) 0 المخزون 0 نوع الضريبة نس…" at bounding box center [284, 192] width 181 height 265
click at [356, 111] on input "0" at bounding box center [330, 111] width 89 height 14
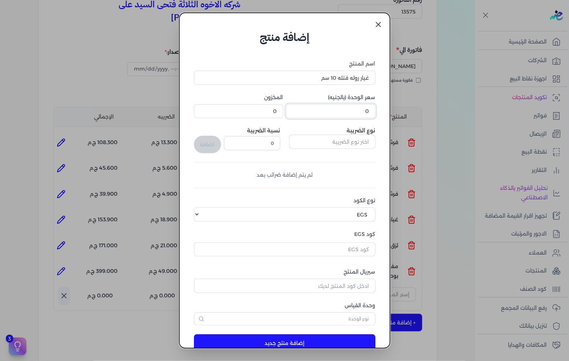
click at [356, 111] on input "0" at bounding box center [330, 111] width 89 height 14
type input "10"
click at [338, 138] on input "text" at bounding box center [332, 142] width 86 height 14
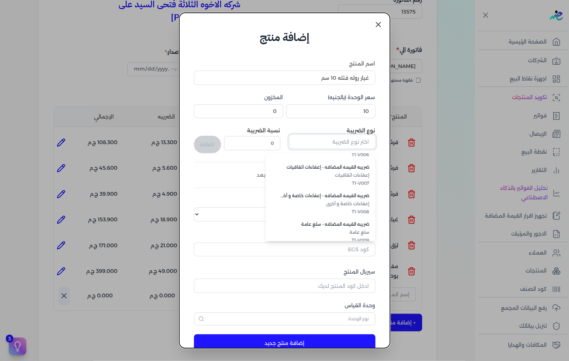
scroll to position [200, 0]
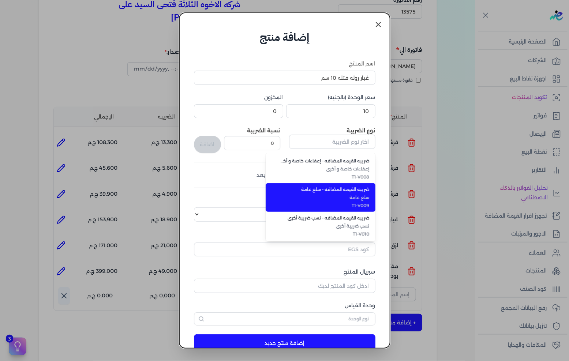
click at [357, 199] on span "سلع عامة" at bounding box center [324, 197] width 89 height 7
type input "ضريبه القيمه المضافه - سلع عامة"
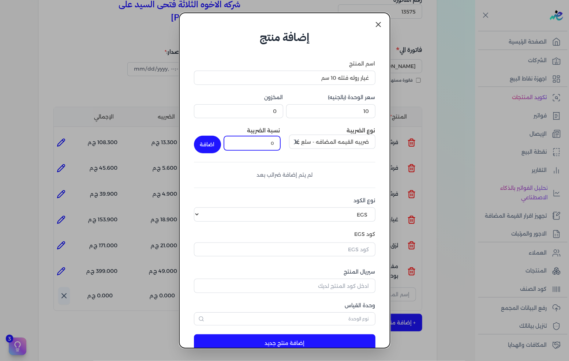
click at [273, 142] on input "0" at bounding box center [252, 143] width 56 height 14
type input "14"
click at [210, 147] on button "اضافة" at bounding box center [207, 145] width 27 height 18
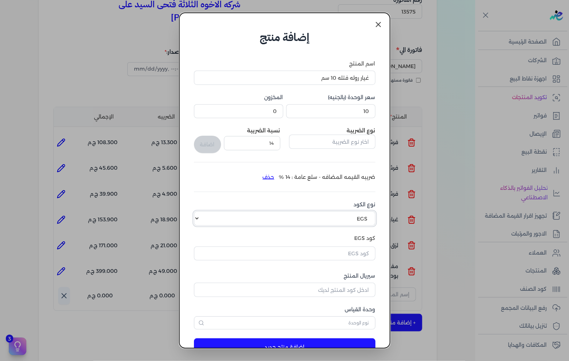
click at [365, 217] on select "اختر نوع الكود EGS GS1" at bounding box center [284, 218] width 181 height 14
select select "GS1"
click at [200, 211] on select "اختر نوع الكود EGS GS1" at bounding box center [284, 218] width 181 height 14
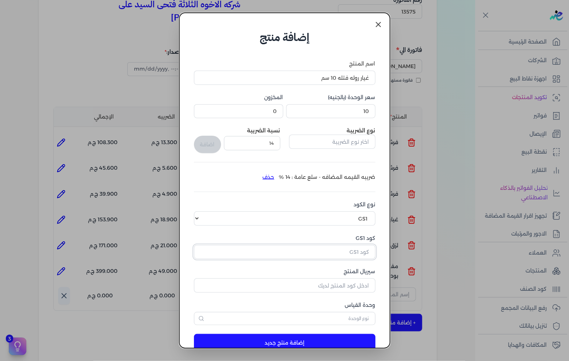
click at [335, 253] on input "كود GS1" at bounding box center [284, 252] width 181 height 14
paste input "10005730"
type input "10005730"
click at [342, 286] on input "سيريال المنتج" at bounding box center [284, 285] width 181 height 14
type input "8085"
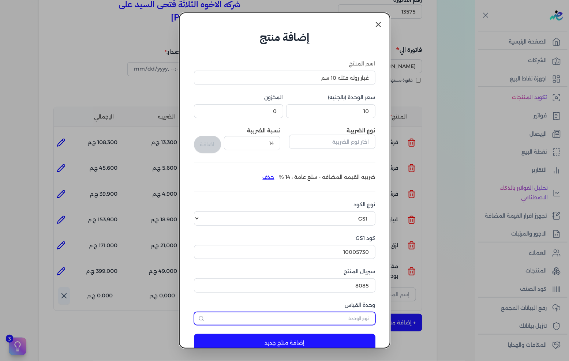
click at [353, 318] on input "text" at bounding box center [284, 318] width 181 height 13
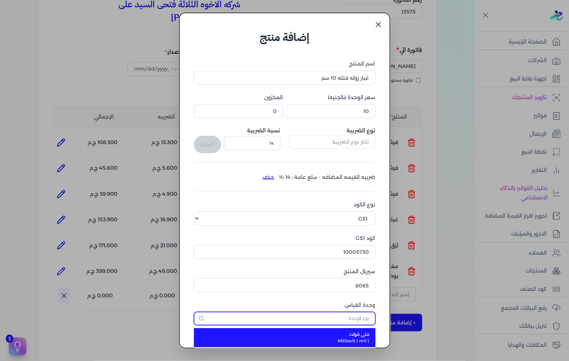
type input "كل"
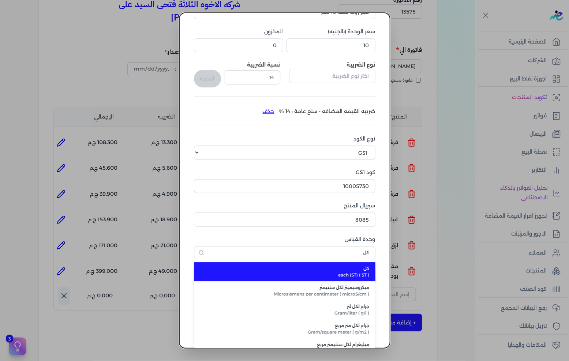
click at [323, 273] on span "each (ST) ( ST )" at bounding box center [288, 275] width 161 height 7
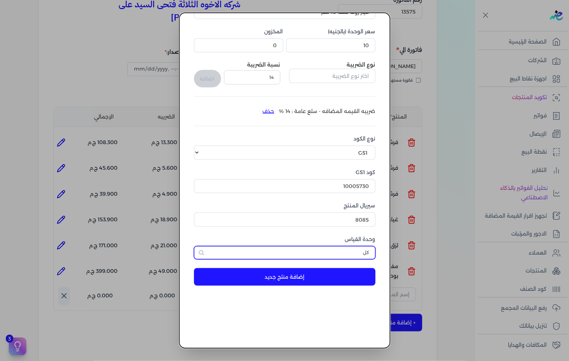
scroll to position [17, 0]
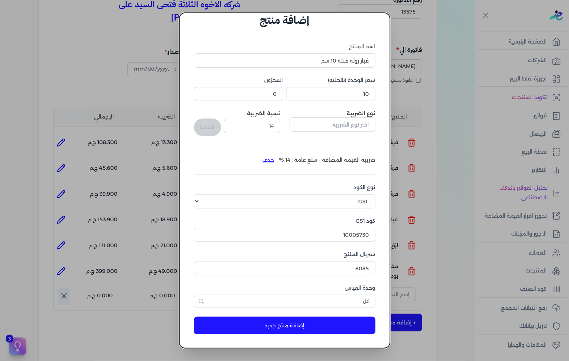
click at [312, 332] on button "إضافة منتج جديد" at bounding box center [284, 326] width 181 height 18
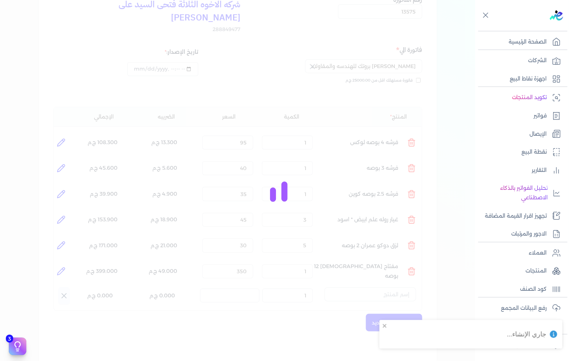
select select "EGS"
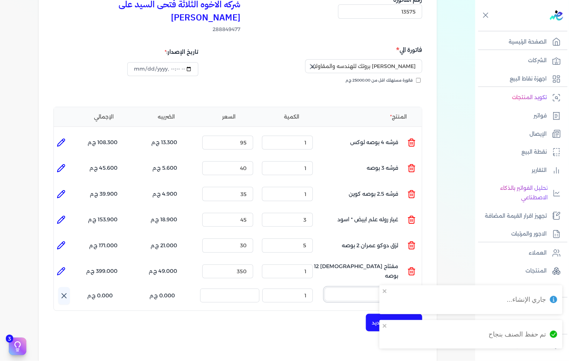
click at [363, 287] on input "text" at bounding box center [369, 294] width 91 height 14
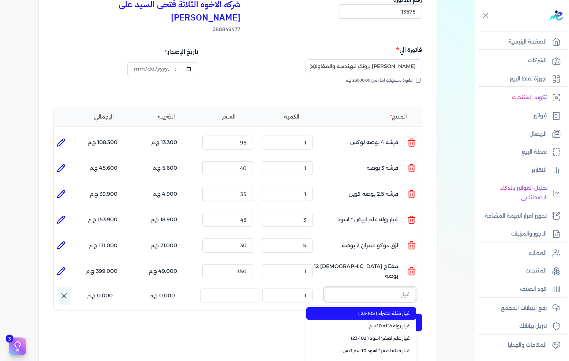
click at [324, 287] on button "غيار" at bounding box center [369, 295] width 91 height 17
type input "غيار رو"
click at [400, 310] on span "غيار روله فتله 10 سم" at bounding box center [365, 313] width 89 height 7
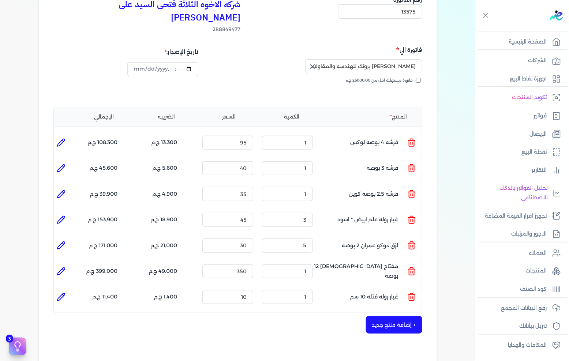
click at [412, 320] on div "شركه الاخوه الثلاثة فتحى السيد على عمران وشركاه 288849477 رقم الفاتورة 13575 فا…" at bounding box center [238, 230] width 398 height 501
click at [413, 316] on button "+ إضافة منتج جديد" at bounding box center [394, 325] width 56 height 18
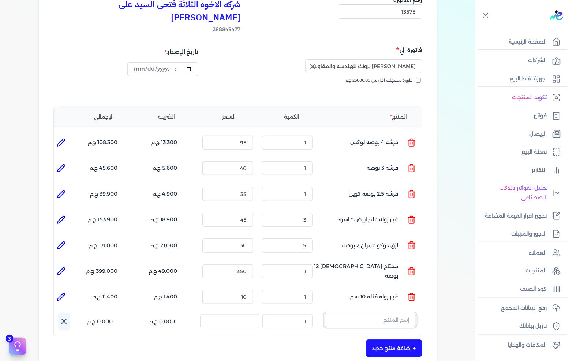
click at [402, 313] on input "text" at bounding box center [369, 320] width 91 height 14
click at [414, 318] on icon at bounding box center [411, 322] width 9 height 9
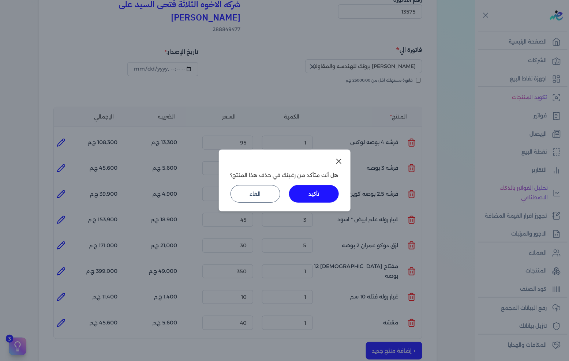
click at [323, 196] on button "تأكيد" at bounding box center [314, 194] width 50 height 18
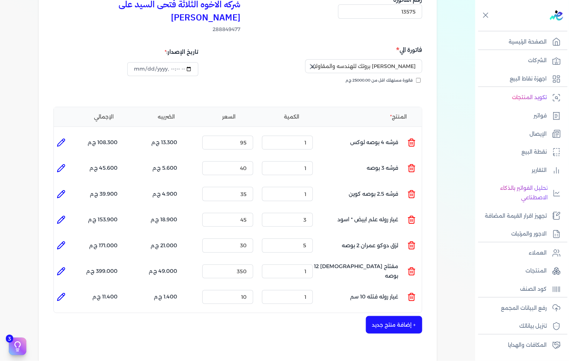
click at [386, 316] on button "+ إضافة منتج جديد" at bounding box center [394, 325] width 56 height 18
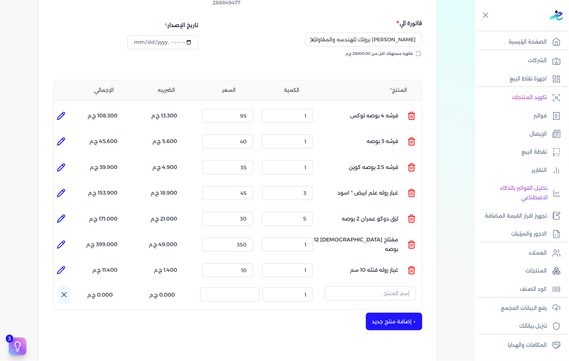
scroll to position [122, 0]
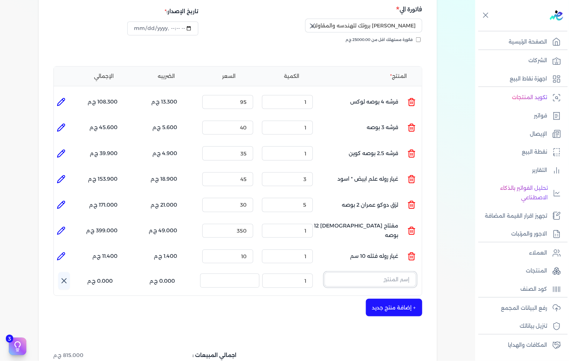
click at [379, 272] on input "text" at bounding box center [369, 279] width 91 height 14
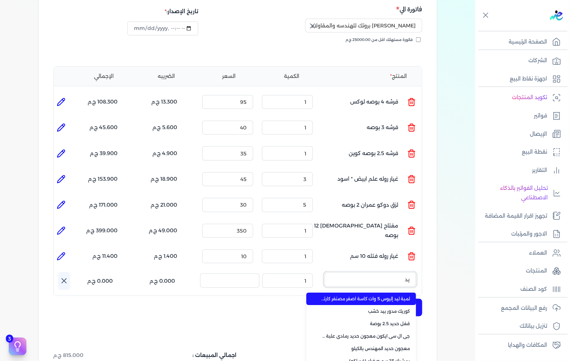
click at [324, 272] on button "يد" at bounding box center [369, 280] width 91 height 17
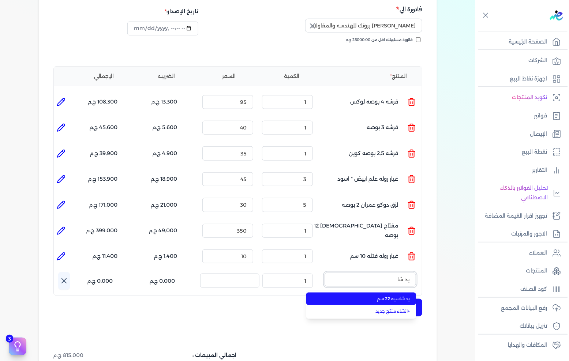
type input "يد شا"
click at [380, 295] on span "يد شاسيه 22 سم" at bounding box center [365, 298] width 89 height 7
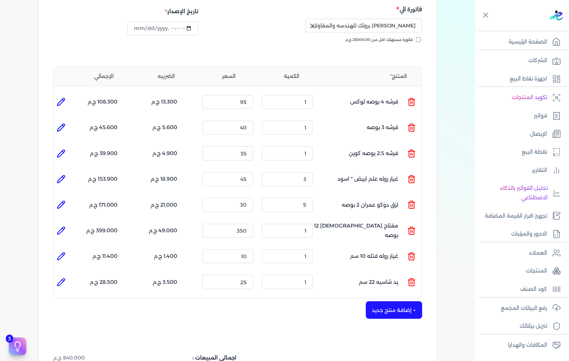
click at [391, 301] on button "+ إضافة منتج جديد" at bounding box center [394, 310] width 56 height 18
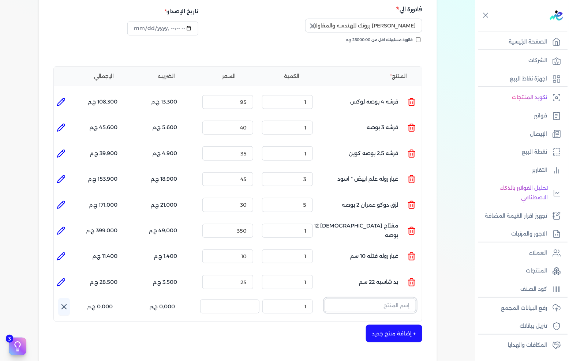
click at [374, 298] on input "text" at bounding box center [369, 305] width 91 height 14
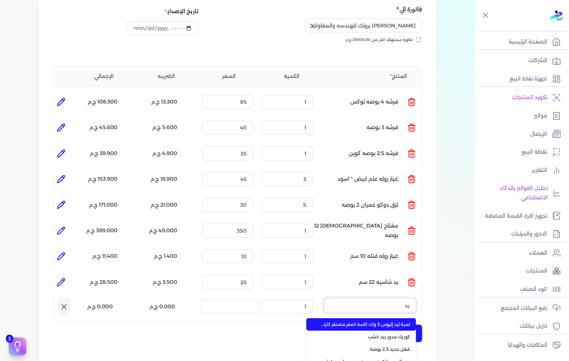
click at [324, 298] on button "يد" at bounding box center [369, 306] width 91 height 17
type input "يد رو"
click at [379, 321] on span "يد روله لاكيه 10 سم" at bounding box center [365, 324] width 89 height 7
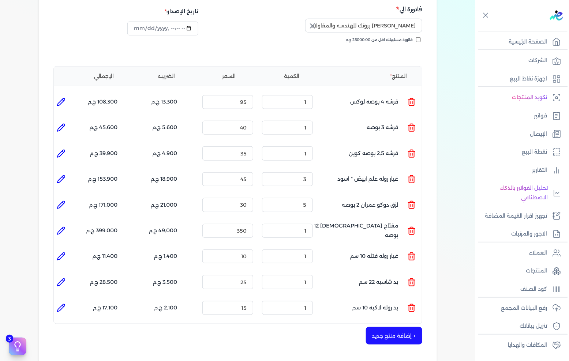
click at [386, 327] on button "+ إضافة منتج جديد" at bounding box center [394, 336] width 56 height 18
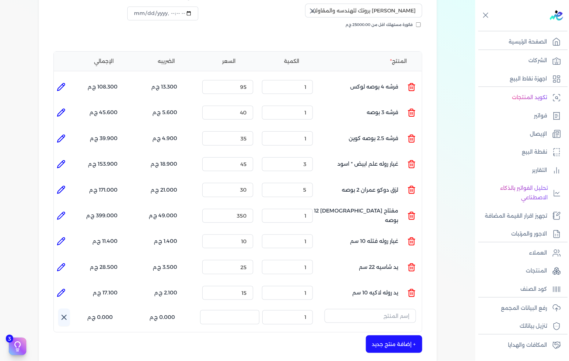
scroll to position [162, 0]
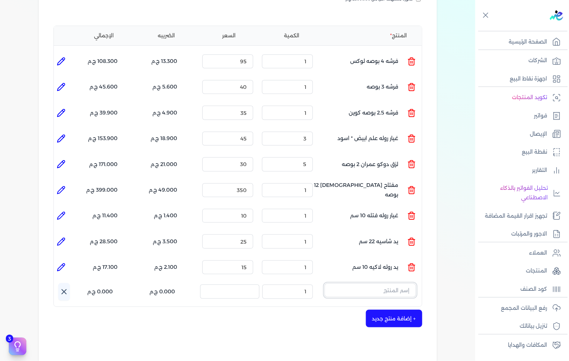
click at [390, 283] on input "text" at bounding box center [369, 290] width 91 height 14
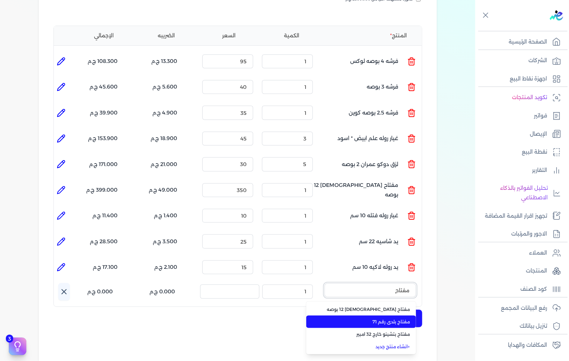
type input "مفتاح"
click at [387, 318] on span "مفتاح بلدى رقم 71" at bounding box center [365, 321] width 89 height 7
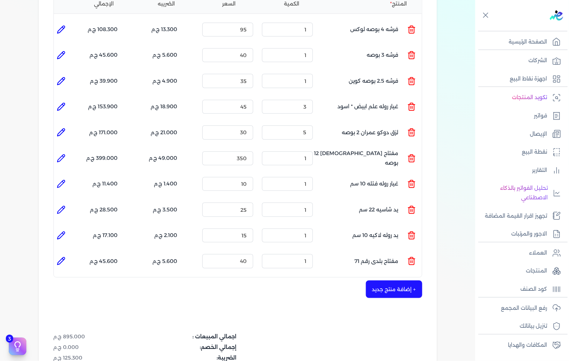
scroll to position [203, 0]
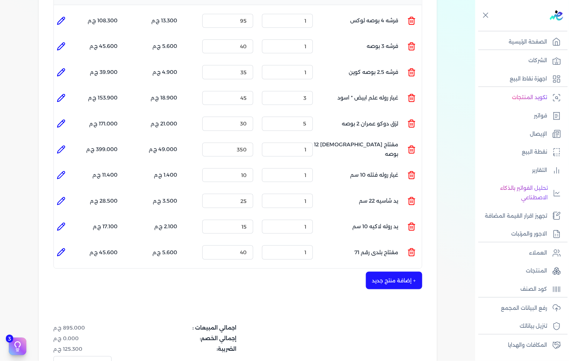
click at [396, 272] on button "+ إضافة منتج جديد" at bounding box center [394, 281] width 56 height 18
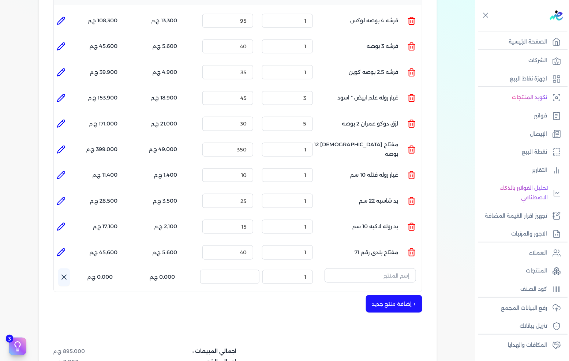
click at [65, 248] on icon at bounding box center [61, 252] width 9 height 9
type input "مفتاح بلدى رقم 71"
type input "40"
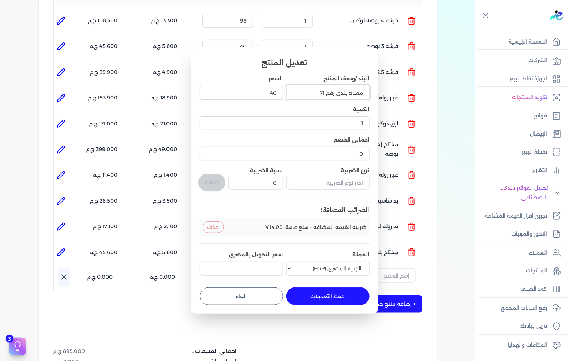
drag, startPoint x: 324, startPoint y: 91, endPoint x: 320, endPoint y: 93, distance: 4.3
click at [320, 93] on input "مفتاح بلدى رقم 71" at bounding box center [327, 93] width 83 height 14
type input "مفتاح بلدى رقم 17"
click at [327, 289] on button "حفظ التعديلات" at bounding box center [327, 296] width 83 height 18
type input "0"
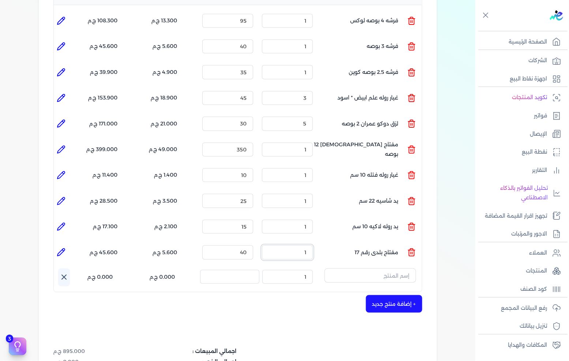
click at [302, 245] on input "1" at bounding box center [287, 252] width 51 height 14
type input "2"
click at [310, 295] on div "+ إضافة منتج جديد" at bounding box center [237, 304] width 369 height 18
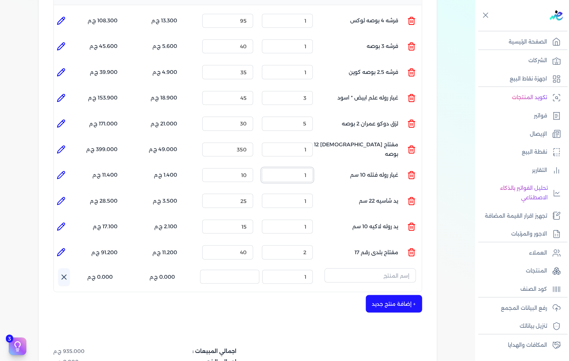
click at [304, 168] on input "1" at bounding box center [287, 175] width 51 height 14
type input "10"
click at [317, 324] on div "شركه الاخوه الثلاثة فتحى السيد على عمران وشركاه 288849477 رقم الفاتورة 13575 فا…" at bounding box center [238, 159] width 398 height 601
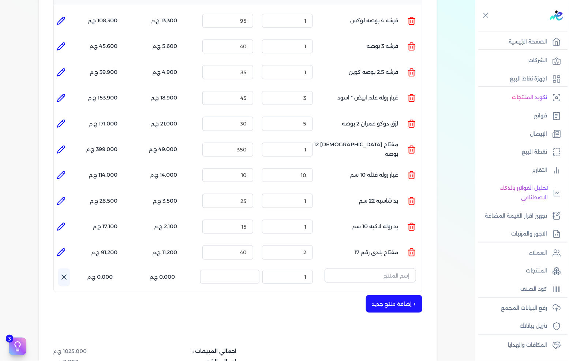
click at [169, 295] on div "+ إضافة منتج جديد" at bounding box center [237, 304] width 369 height 18
click at [375, 268] on input "text" at bounding box center [369, 275] width 91 height 14
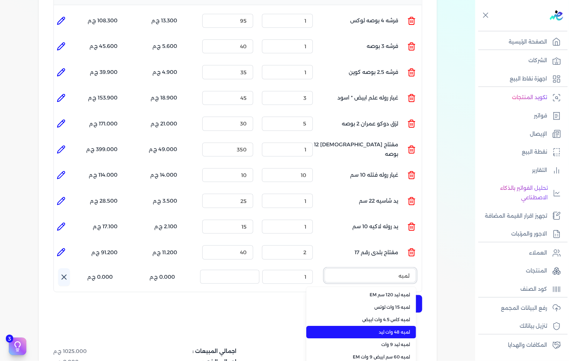
type input "لمبه"
click at [395, 329] on span "لمبه 48 وات ليد" at bounding box center [365, 332] width 89 height 7
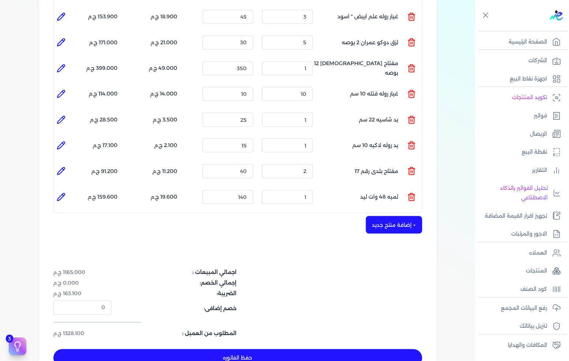
scroll to position [401, 0]
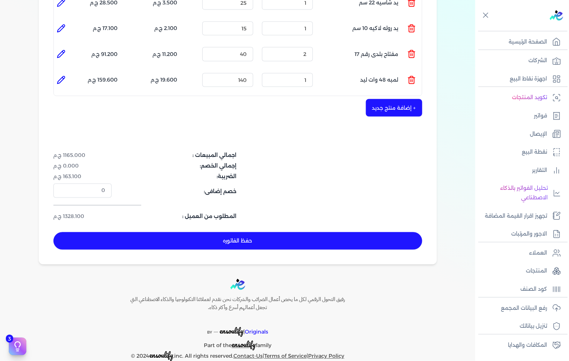
click at [252, 232] on button "حفظ الفاتوره" at bounding box center [237, 241] width 369 height 18
type input "2025-09-01"
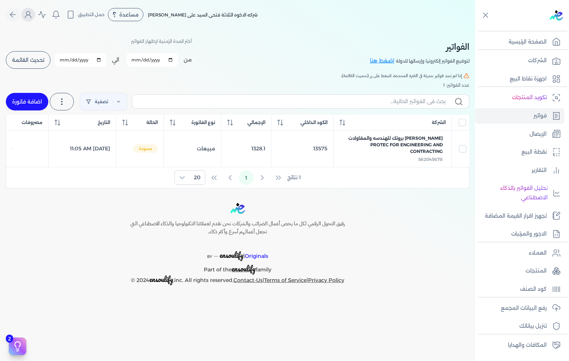
click at [28, 15] on icon "Global" at bounding box center [28, 14] width 9 height 9
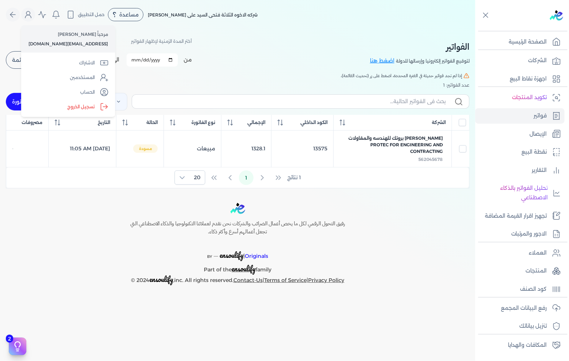
click at [71, 61] on link "الاشتراك" at bounding box center [68, 63] width 88 height 15
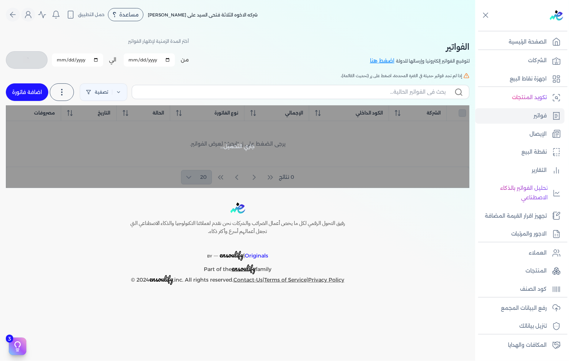
checkbox input "false"
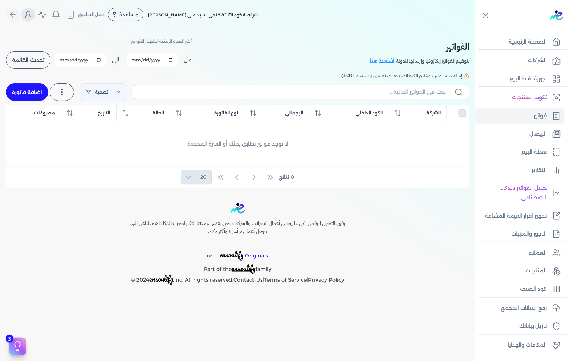
click at [28, 12] on icon "Global" at bounding box center [28, 14] width 9 height 9
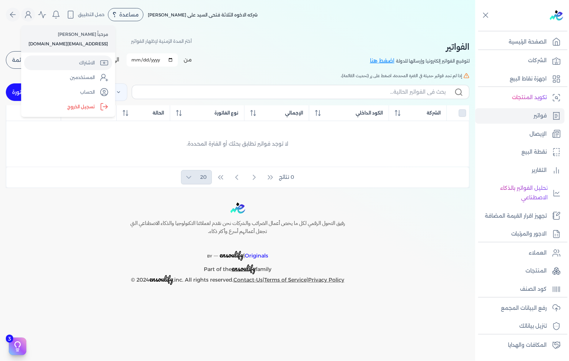
click at [73, 64] on link "الاشتراك" at bounding box center [68, 63] width 88 height 15
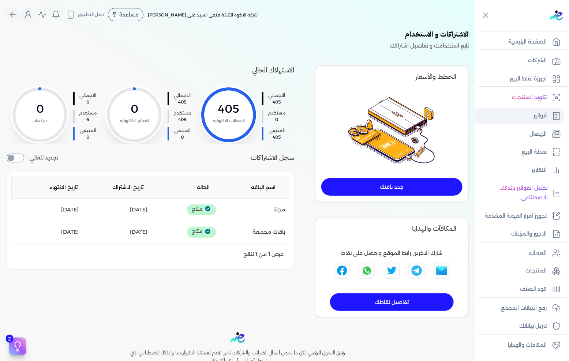
click at [549, 112] on link "فواتير" at bounding box center [519, 115] width 89 height 15
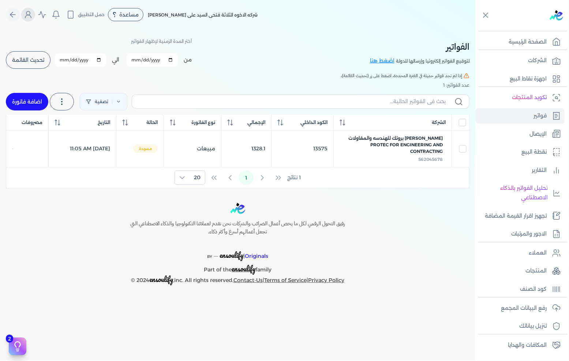
click at [30, 15] on icon "Global" at bounding box center [28, 14] width 9 height 9
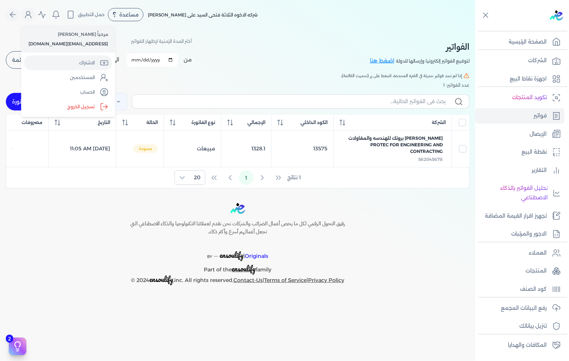
click at [82, 61] on link "الاشتراك" at bounding box center [68, 63] width 88 height 15
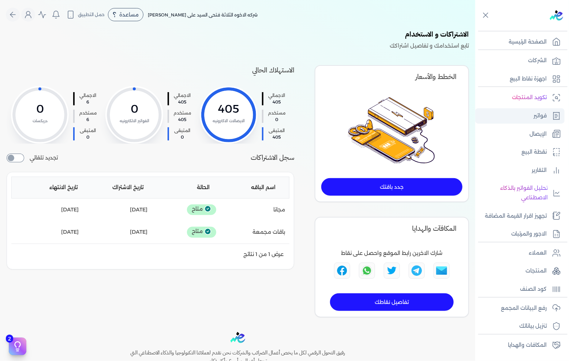
click at [533, 114] on link "فواتير" at bounding box center [519, 115] width 89 height 15
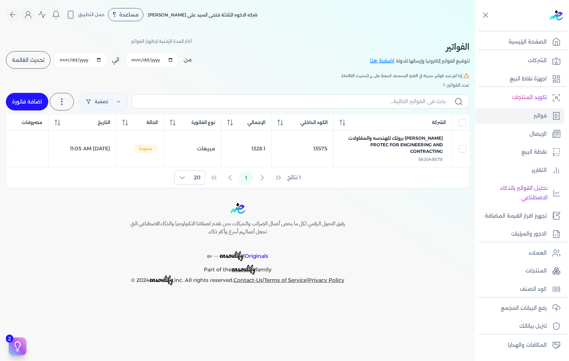
click at [23, 100] on link "اضافة فاتورة" at bounding box center [27, 102] width 42 height 18
select select "EGP"
select select "B"
select select "EGS"
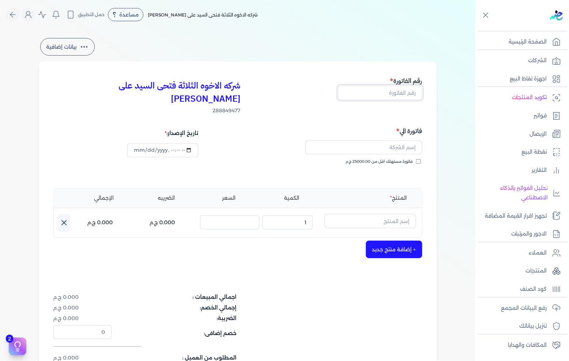
drag, startPoint x: 378, startPoint y: 93, endPoint x: 568, endPoint y: 88, distance: 190.5
click at [378, 93] on input "text" at bounding box center [380, 93] width 84 height 14
type input "13578"
click at [383, 140] on input "text" at bounding box center [363, 147] width 117 height 14
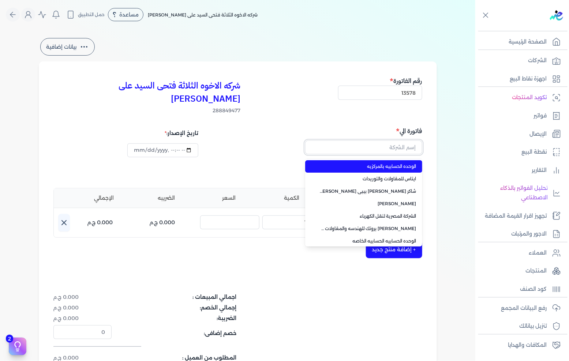
type input ";"
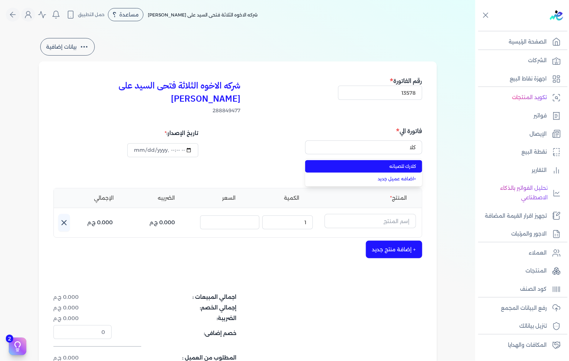
click at [414, 163] on span "كلارك للصيانه" at bounding box center [368, 166] width 97 height 7
type input "كلارك للصيانه"
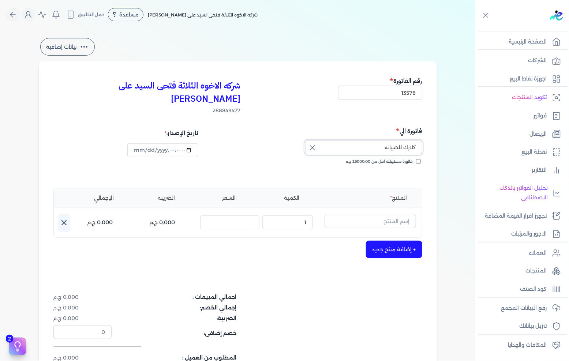
scroll to position [41, 0]
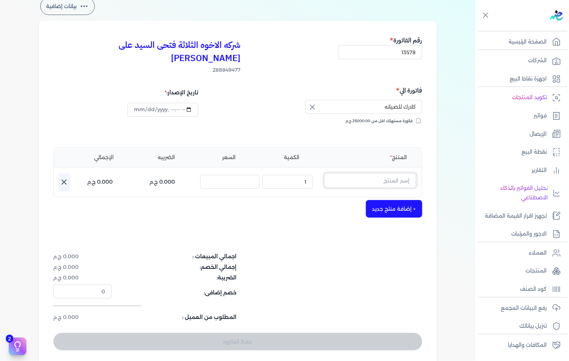
click at [391, 173] on input "text" at bounding box center [369, 180] width 91 height 14
click at [340, 173] on input "text" at bounding box center [369, 180] width 91 height 14
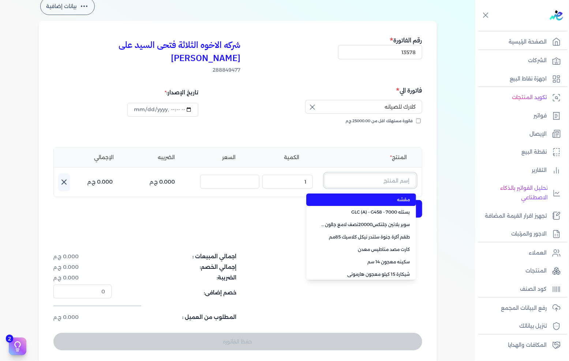
paste input "معجون داي تون 100 جالون 4 كجم قائم"
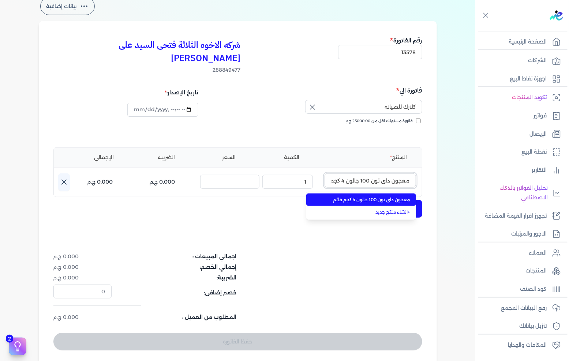
scroll to position [0, -12]
type input "معجون داي تون 100 جالون 4 كجم قائم"
click at [363, 196] on span "معجون داي تون 100 جالون 4 كجم قائم" at bounding box center [365, 199] width 89 height 7
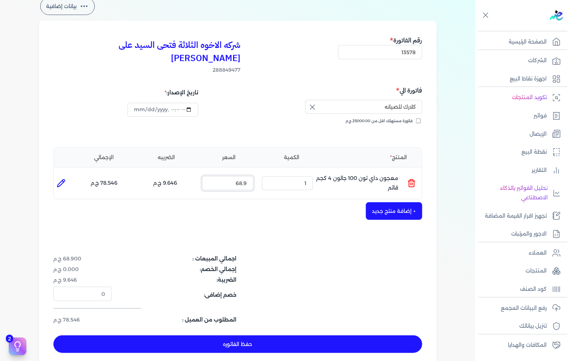
click at [238, 176] on input "68.9" at bounding box center [227, 183] width 51 height 14
type input "85"
click at [416, 202] on button "+ إضافة منتج جديد" at bounding box center [394, 211] width 56 height 18
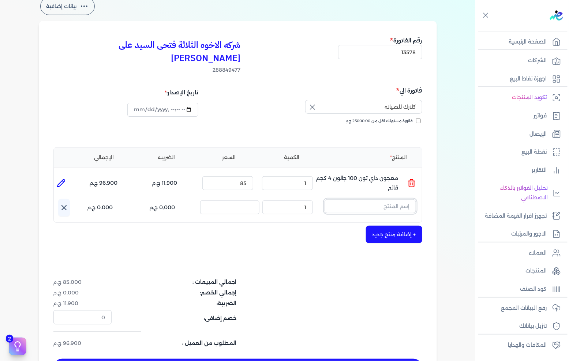
click at [363, 199] on input "text" at bounding box center [369, 206] width 91 height 14
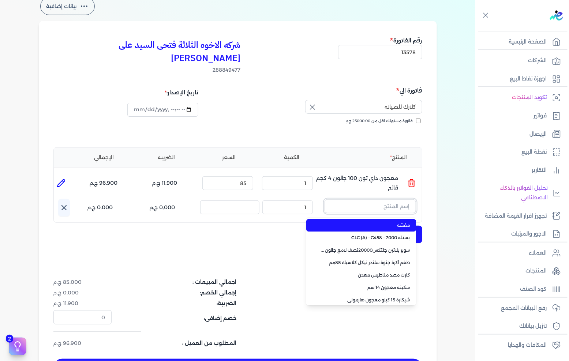
paste input "داي ستون 7070 جالون 2.5 لتر"
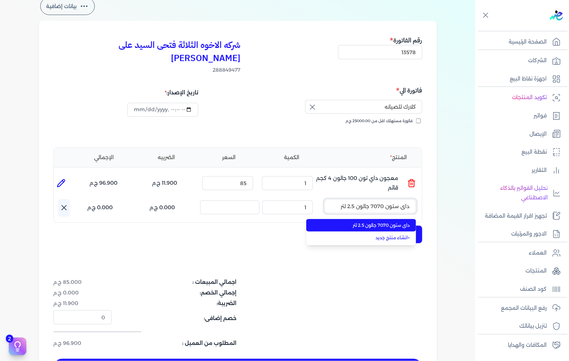
type input "داي ستون 7070 جالون 2.5 لتر"
click at [363, 222] on span "داي ستون 7070 جالون 2.5 لتر" at bounding box center [365, 225] width 89 height 7
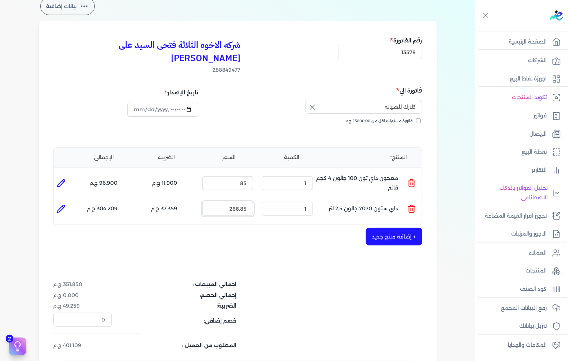
click at [237, 202] on input "266.85" at bounding box center [227, 209] width 51 height 14
type input "270"
click at [275, 238] on div "شركه الاخوه الثلاثة فتحى السيد على عمران وشركاه 288849477 رقم الفاتورة 13578 فا…" at bounding box center [238, 207] width 398 height 372
click at [403, 228] on button "+ إضافة منتج جديد" at bounding box center [394, 237] width 56 height 18
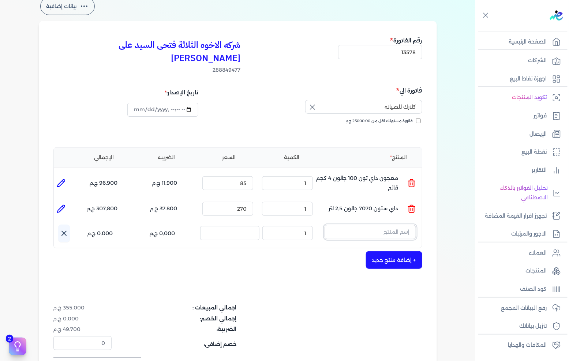
click at [371, 225] on input "text" at bounding box center [369, 232] width 91 height 14
type input "المم"
click at [371, 248] on span "الممتاز 120 _ HW (12 Kg)" at bounding box center [365, 251] width 89 height 7
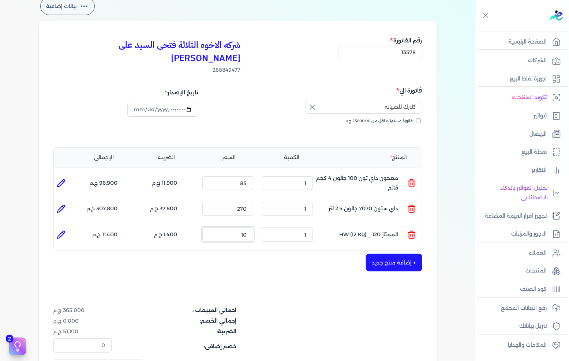
click at [251, 227] on input "10" at bounding box center [227, 234] width 51 height 14
type input "145"
click at [273, 239] on div "شركه الاخوه الثلاثة فتحى السيد على عمران وشركاه 288849477 رقم الفاتورة 13578 فا…" at bounding box center [238, 220] width 398 height 398
click at [63, 231] on icon at bounding box center [60, 234] width 7 height 7
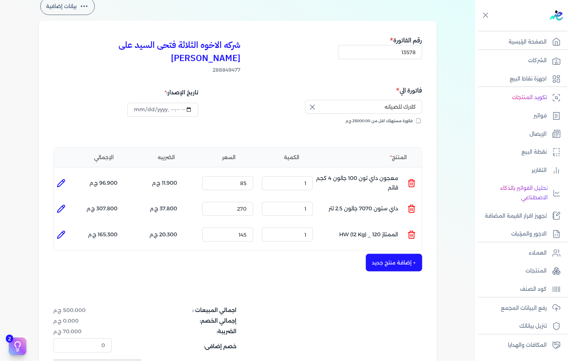
type input "الممتاز 120 _ HW (12 Kg)"
type input "145"
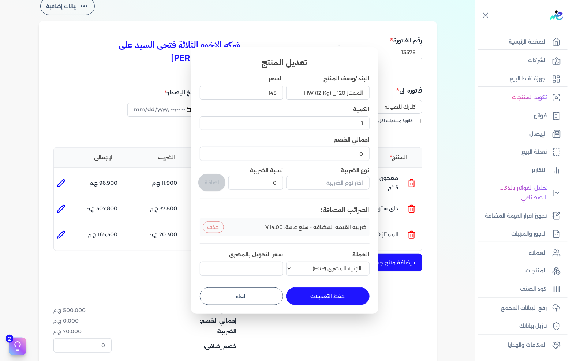
click at [214, 227] on button "حذف" at bounding box center [213, 227] width 21 height 12
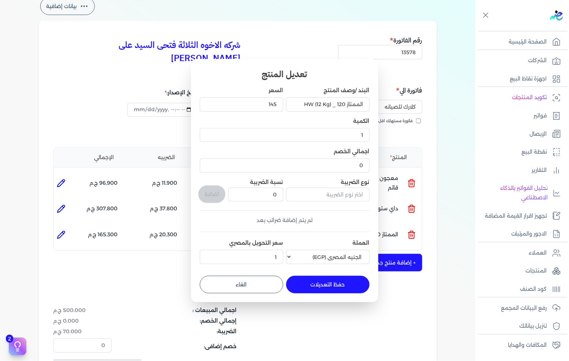
click at [309, 282] on button "حفظ التعديلات" at bounding box center [327, 285] width 83 height 18
type input "0"
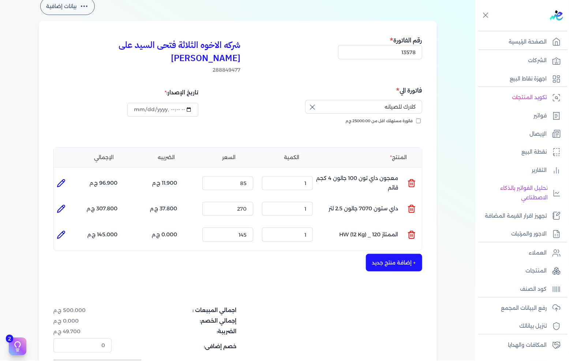
click at [387, 254] on button "+ إضافة منتج جديد" at bounding box center [394, 263] width 56 height 18
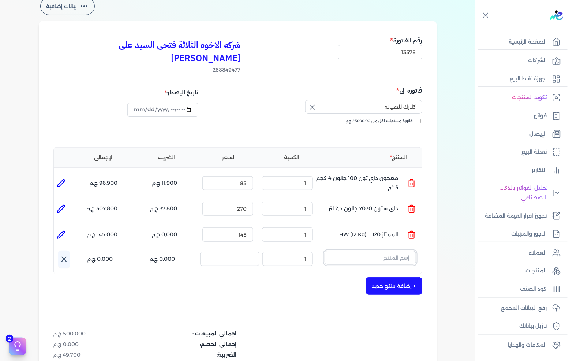
click at [386, 251] on input "text" at bounding box center [369, 258] width 91 height 14
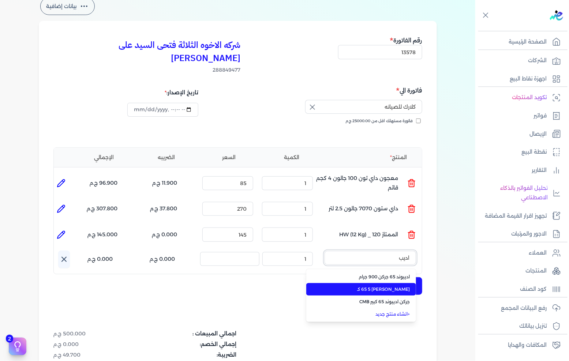
type input "اديب"
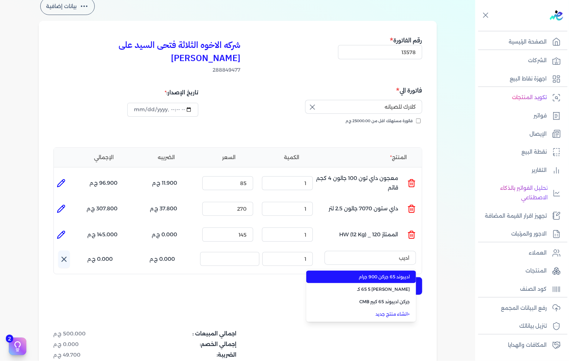
click at [402, 271] on li "اديبوند 65 جركن 900 جرام" at bounding box center [361, 277] width 110 height 12
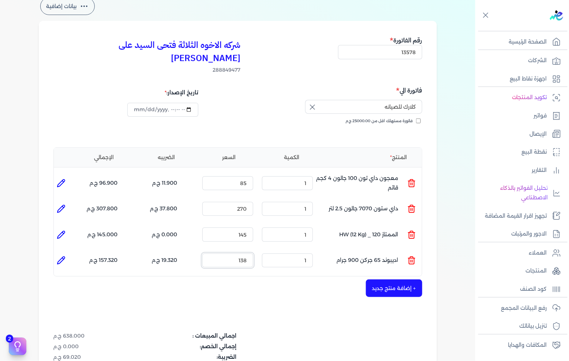
click at [249, 253] on input "138" at bounding box center [227, 260] width 51 height 14
type input "155"
click at [389, 279] on button "+ إضافة منتج جديد" at bounding box center [394, 288] width 56 height 18
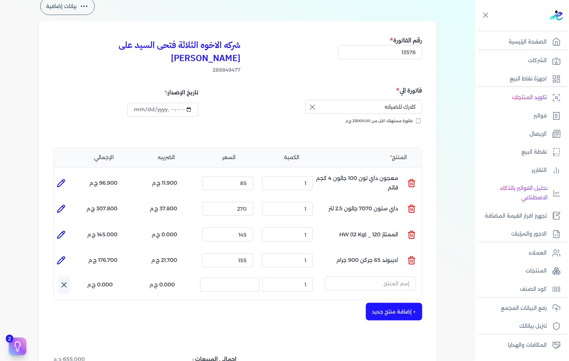
click at [374, 277] on button "button" at bounding box center [369, 284] width 91 height 17
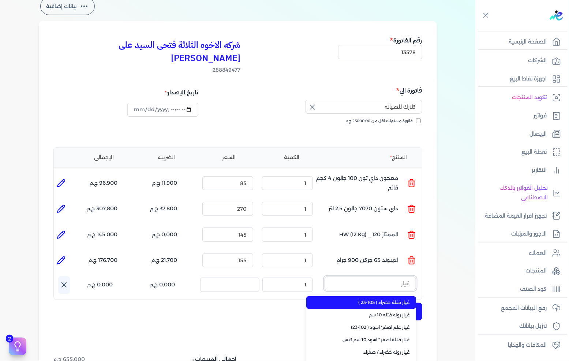
click at [324, 276] on button "غيار" at bounding box center [369, 284] width 91 height 17
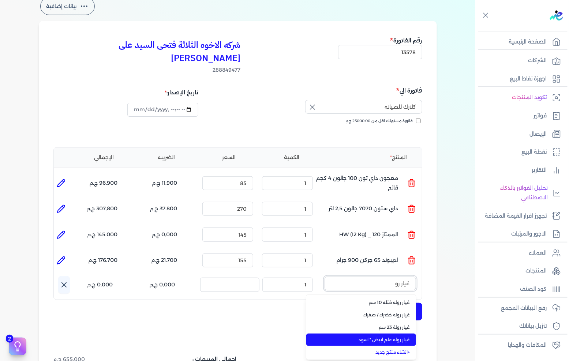
type input "غيار رو"
click at [380, 333] on li "غيار روله علم ابيض * اسود" at bounding box center [361, 339] width 110 height 12
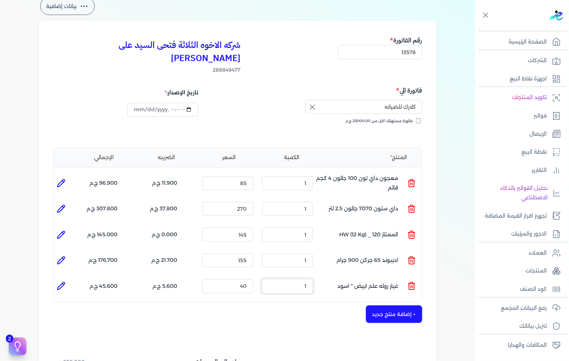
click at [286, 279] on input "1" at bounding box center [287, 286] width 51 height 14
click at [287, 279] on input "1" at bounding box center [287, 286] width 51 height 14
type input "2"
click at [401, 305] on button "+ إضافة منتج جديد" at bounding box center [394, 314] width 56 height 18
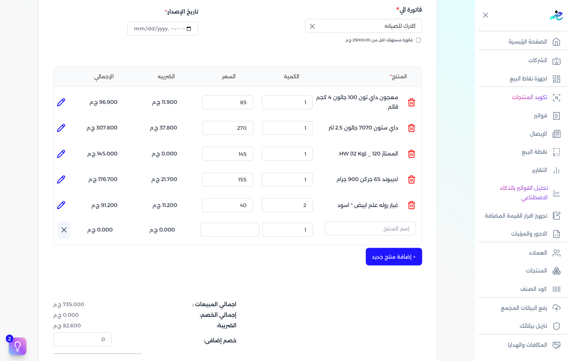
scroll to position [122, 0]
click at [389, 221] on input "text" at bounding box center [369, 228] width 91 height 14
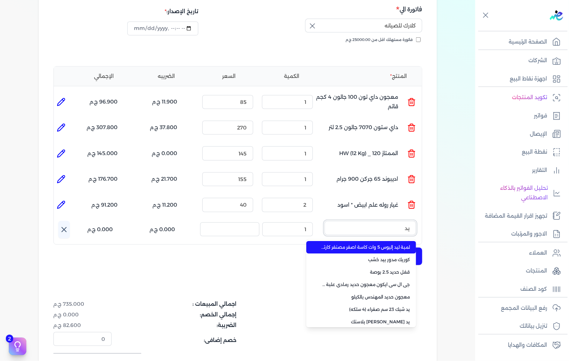
click at [324, 221] on button "يد" at bounding box center [369, 229] width 91 height 17
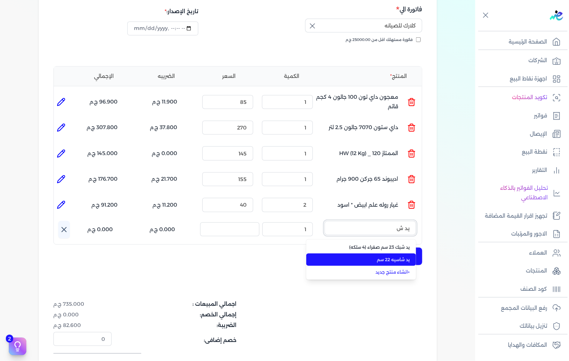
type input "يد ش"
click at [388, 256] on span "يد شاسيه 22 سم" at bounding box center [365, 259] width 89 height 7
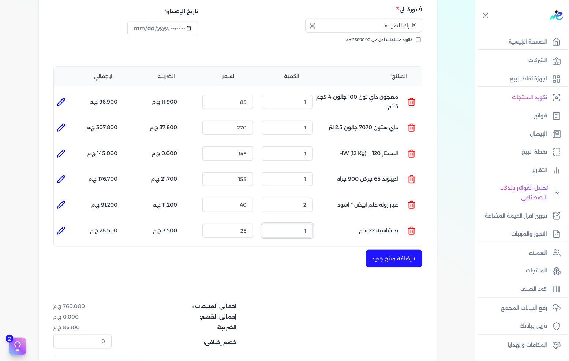
click at [298, 224] on input "1" at bounding box center [287, 231] width 51 height 14
type input "2"
click at [383, 250] on button "+ إضافة منتج جديد" at bounding box center [394, 259] width 56 height 18
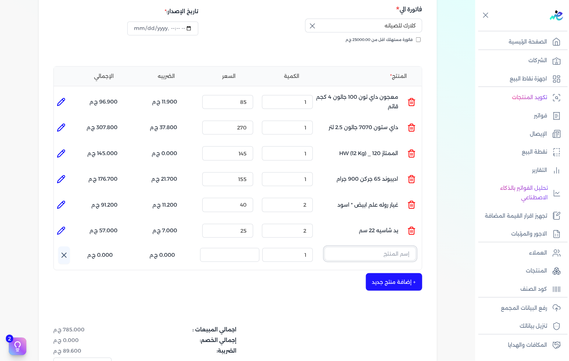
click at [378, 247] on input "text" at bounding box center [369, 254] width 91 height 14
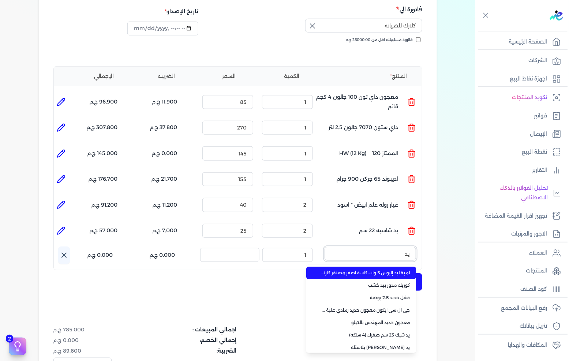
click at [324, 247] on button "يد" at bounding box center [369, 255] width 91 height 17
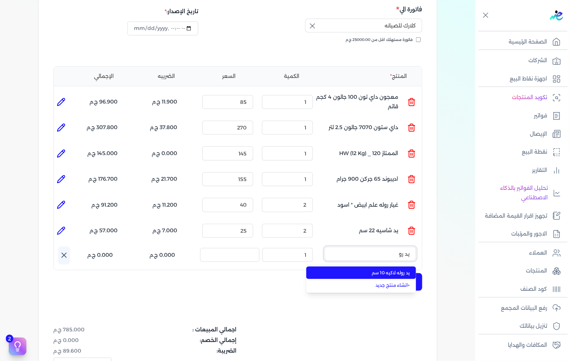
type input "يد رو"
click at [382, 269] on span "يد روله لاكيه 10 سم" at bounding box center [365, 272] width 89 height 7
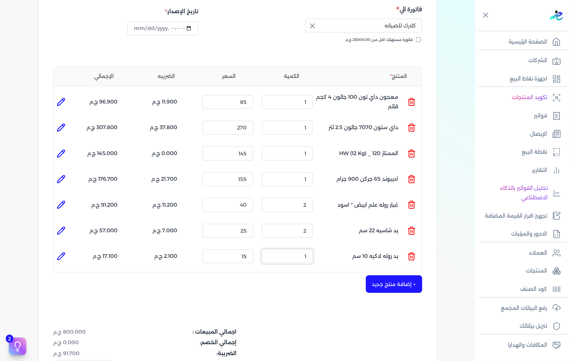
click at [299, 249] on input "1" at bounding box center [287, 256] width 51 height 14
type input "2"
drag, startPoint x: 326, startPoint y: 265, endPoint x: 336, endPoint y: 265, distance: 10.3
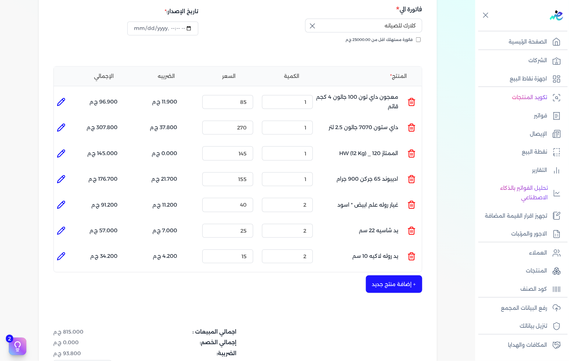
click at [326, 275] on div "+ إضافة منتج جديد" at bounding box center [237, 284] width 369 height 18
click at [367, 275] on div "+ إضافة منتج جديد" at bounding box center [237, 284] width 369 height 18
click at [375, 275] on button "+ إضافة منتج جديد" at bounding box center [394, 284] width 56 height 18
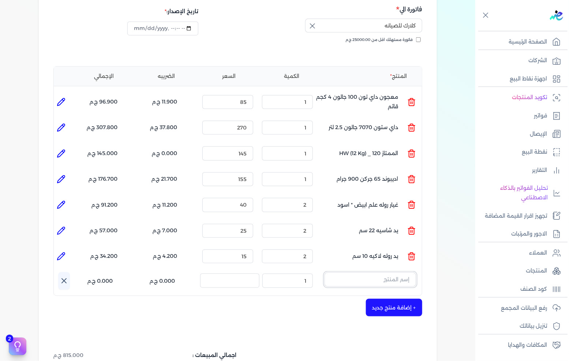
click at [392, 272] on input "text" at bounding box center [369, 279] width 91 height 14
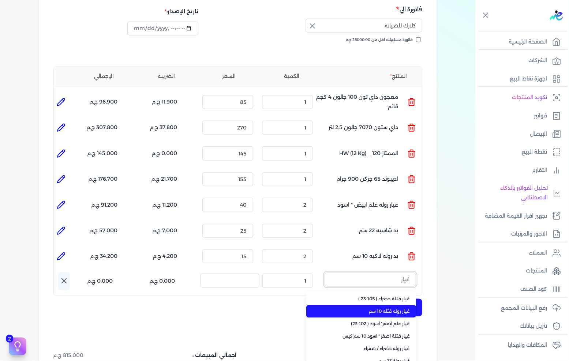
type input "غيار"
click at [388, 305] on li "غيار روله فتله 10 سم" at bounding box center [361, 311] width 110 height 12
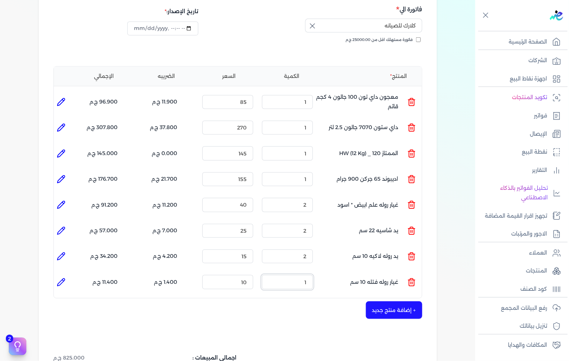
click at [293, 275] on input "1" at bounding box center [287, 282] width 51 height 14
type input "2"
click at [392, 301] on button "+ إضافة منتج جديد" at bounding box center [394, 310] width 56 height 18
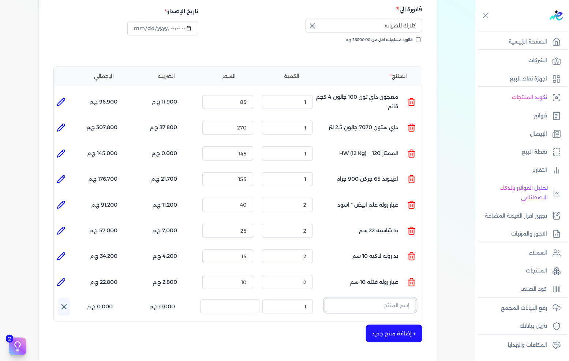
click at [377, 298] on input "text" at bounding box center [369, 305] width 91 height 14
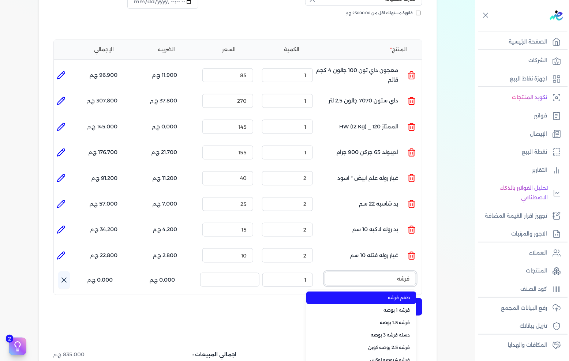
scroll to position [162, 0]
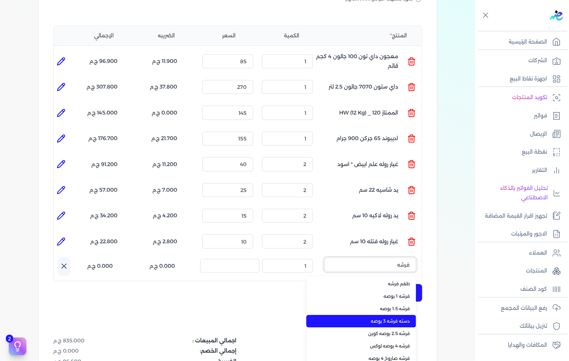
type input "فرشه"
click at [394, 318] on span "دسته فرشه 3 بوصه" at bounding box center [365, 321] width 89 height 7
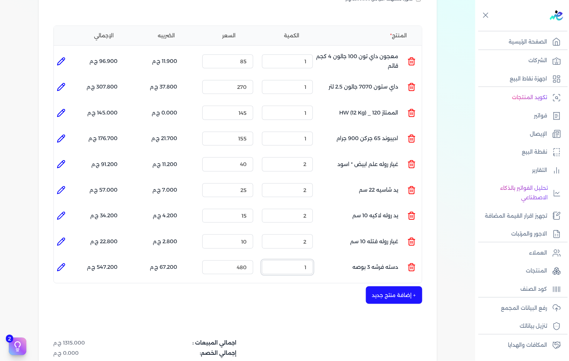
click at [304, 260] on input "1" at bounding box center [287, 267] width 51 height 14
click at [241, 260] on input "480" at bounding box center [227, 267] width 51 height 14
type input "40"
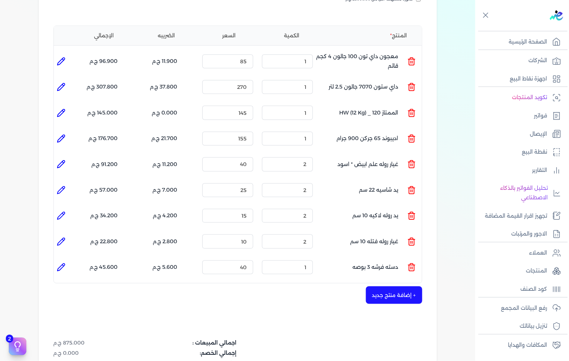
click at [64, 263] on icon at bounding box center [61, 267] width 9 height 9
type input "دسته فرشه 3 بوصه"
type input "40"
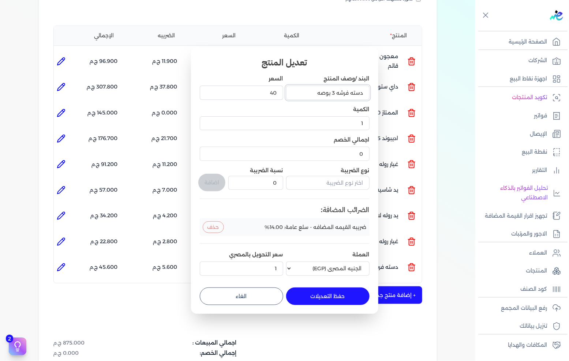
drag, startPoint x: 350, startPoint y: 92, endPoint x: 395, endPoint y: 91, distance: 44.6
click at [395, 91] on dialog "تعديل المنتج البند /وصف المنتج دسته فرشه 3 بوصه السعر 40 الكمية 1 اجمالي الخصم …" at bounding box center [284, 180] width 569 height 361
type input "فرشه 3 بوصه"
click at [330, 297] on button "حفظ التعديلات" at bounding box center [327, 296] width 83 height 18
type input "0"
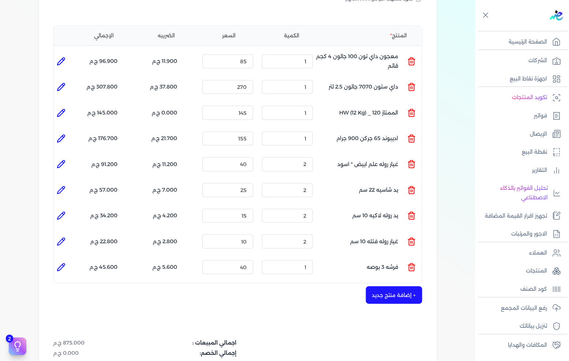
click at [388, 286] on button "+ إضافة منتج جديد" at bounding box center [394, 295] width 56 height 18
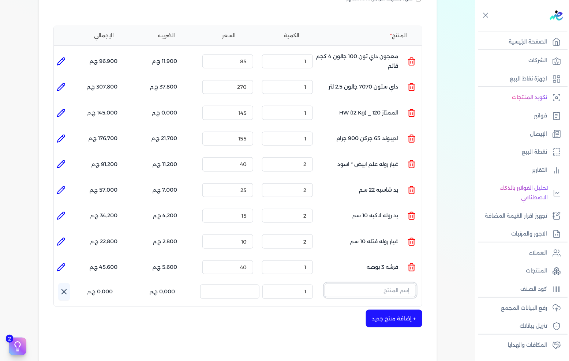
click at [353, 283] on input "text" at bounding box center [369, 290] width 91 height 14
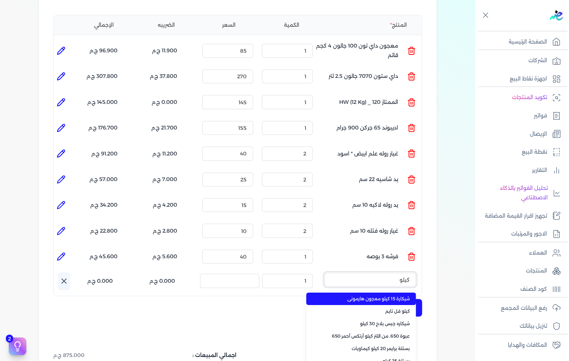
scroll to position [203, 0]
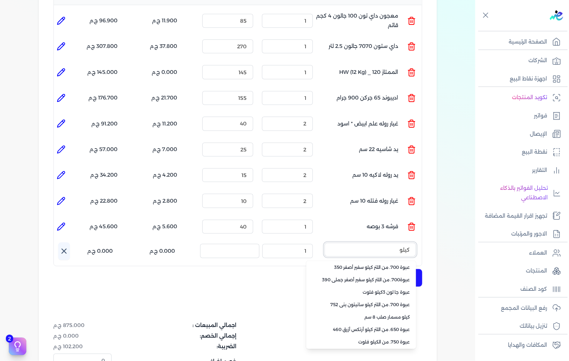
click at [324, 243] on button "كيلو" at bounding box center [369, 251] width 91 height 17
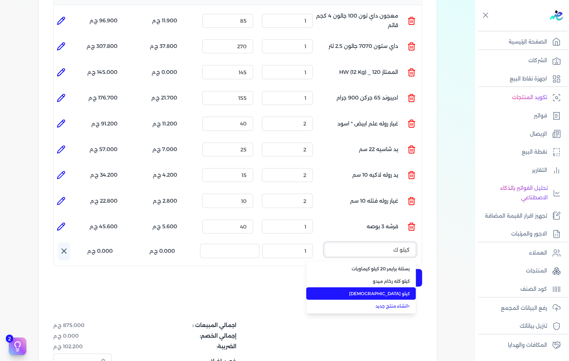
type input "كيلو ك"
click at [398, 290] on span "كيلو كرتون" at bounding box center [365, 293] width 89 height 7
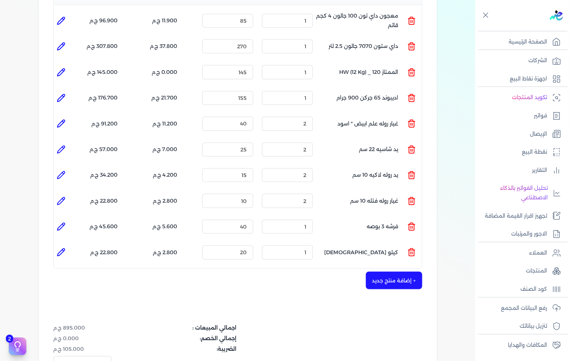
click at [58, 248] on icon at bounding box center [61, 252] width 9 height 9
type input "كيلو كرتون"
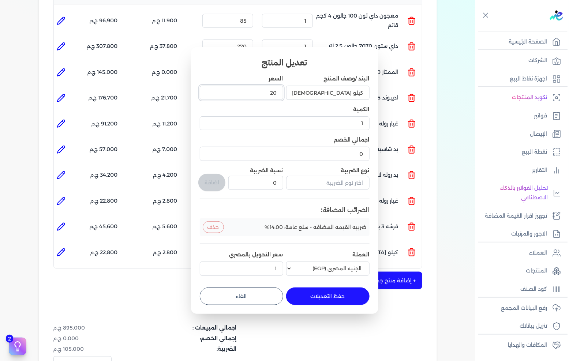
click at [265, 95] on input "20" at bounding box center [241, 93] width 83 height 14
type input "24"
type input "24.400"
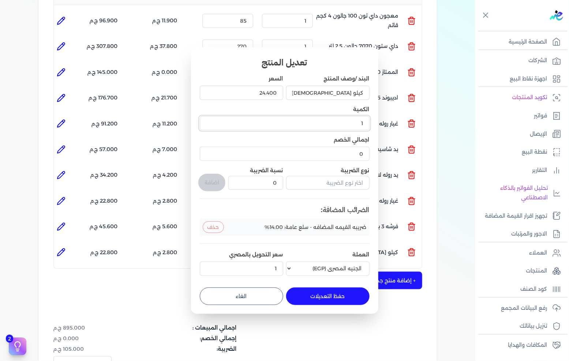
click at [355, 116] on input "1" at bounding box center [285, 123] width 170 height 14
type input "18"
type input "18.50"
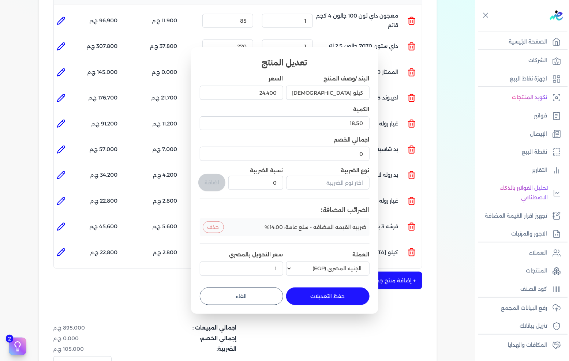
click at [330, 291] on button "حفظ التعديلات" at bounding box center [327, 296] width 83 height 18
type input "0"
type input "1"
type input "18.5"
type input "24.4"
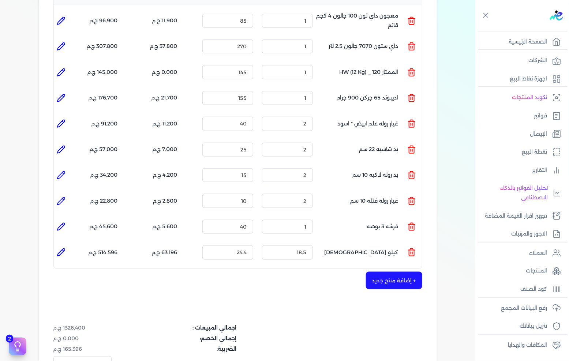
click at [393, 272] on button "+ إضافة منتج جديد" at bounding box center [394, 281] width 56 height 18
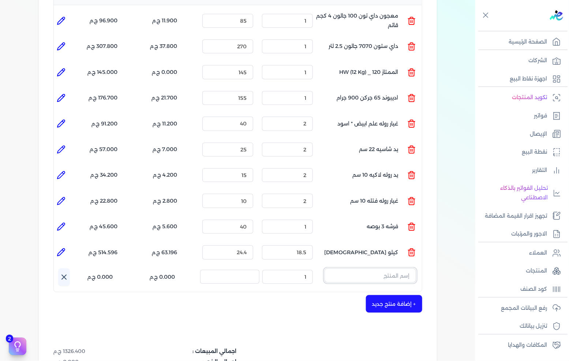
click at [392, 268] on input "text" at bounding box center [369, 275] width 91 height 14
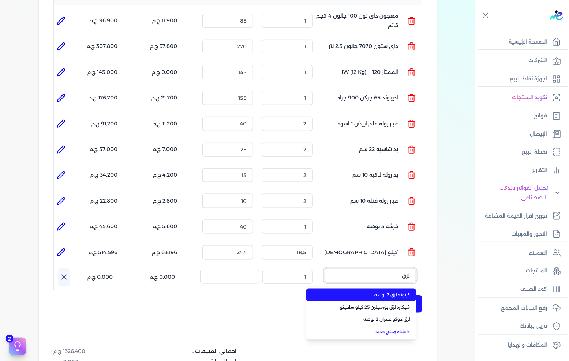
click at [324, 268] on button "لزق" at bounding box center [369, 276] width 91 height 17
type input "لزق د"
click at [377, 291] on span "لزق دوكو عمران 2 بوصه" at bounding box center [365, 294] width 89 height 7
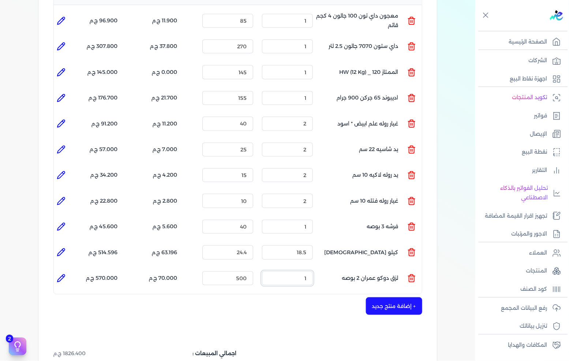
click at [296, 271] on input "1" at bounding box center [287, 278] width 51 height 14
type input "3"
drag, startPoint x: 255, startPoint y: 316, endPoint x: 253, endPoint y: 312, distance: 4.4
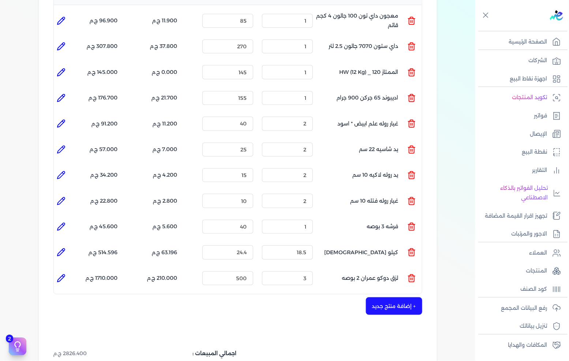
click at [255, 316] on div "شركه الاخوه الثلاثة فتحى السيد على عمران وشركاه 288849477 رقم الفاتورة 13578 فا…" at bounding box center [238, 161] width 398 height 604
click at [245, 271] on input "500" at bounding box center [227, 278] width 51 height 14
type input "30"
click at [248, 297] on div "+ إضافة منتج جديد" at bounding box center [237, 306] width 369 height 18
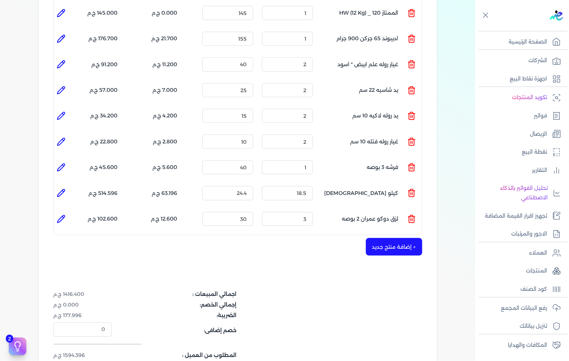
scroll to position [284, 0]
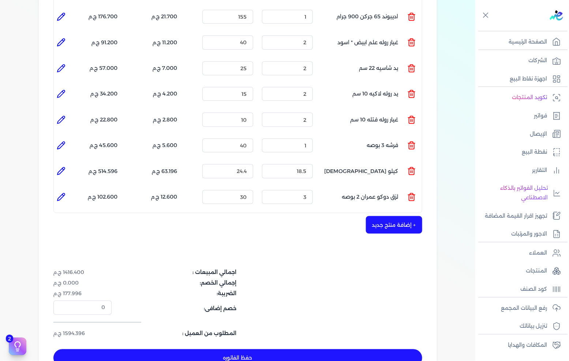
click at [23, 222] on div "بيانات إضافية شركه الاخوه الثلاثة فتحى السيد على عمران وشركاه 288849477 رقم الف…" at bounding box center [237, 66] width 475 height 629
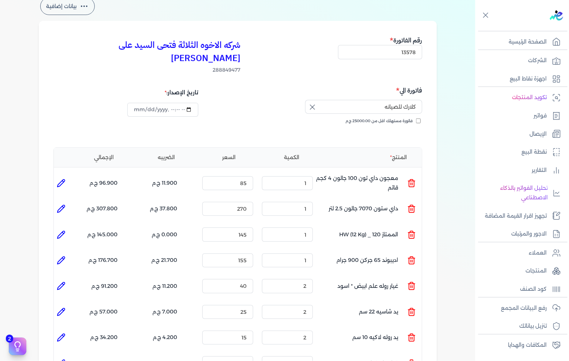
scroll to position [81, 0]
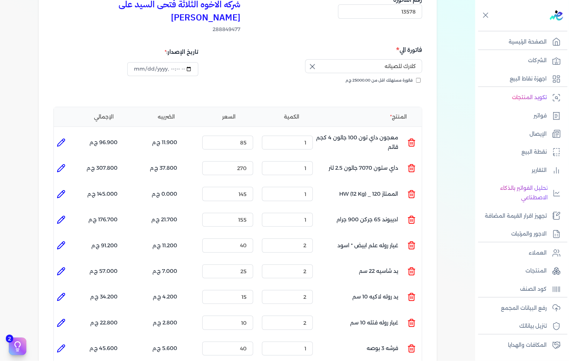
click at [63, 190] on icon at bounding box center [60, 193] width 7 height 7
type input "الممتاز 120 _ HW (12 Kg)"
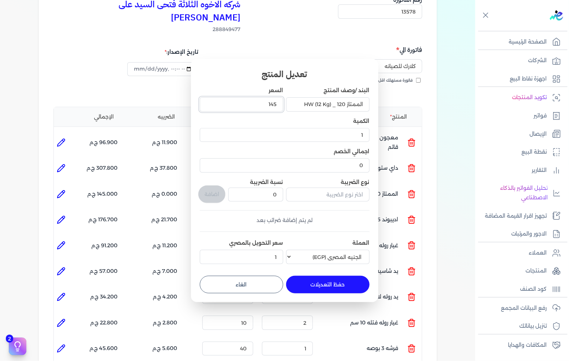
click at [265, 103] on input "145" at bounding box center [241, 104] width 83 height 14
type input "165"
type input "165.6"
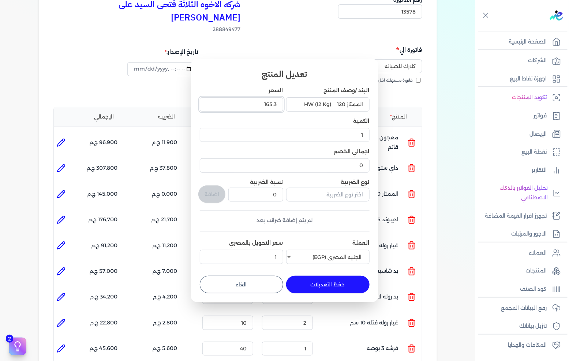
type input "165.3"
click at [332, 283] on button "حفظ التعديلات" at bounding box center [327, 285] width 83 height 18
type input "0"
type input "165.3"
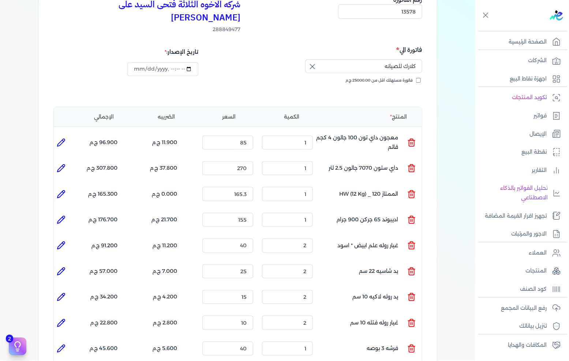
click at [61, 190] on icon at bounding box center [61, 194] width 9 height 9
type input "الممتاز 120 _ HW (12 Kg)"
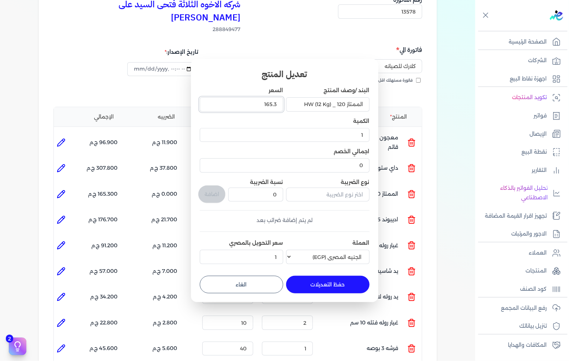
click at [252, 105] on input "165.3" at bounding box center [241, 104] width 83 height 14
type input "165"
type input "165.5"
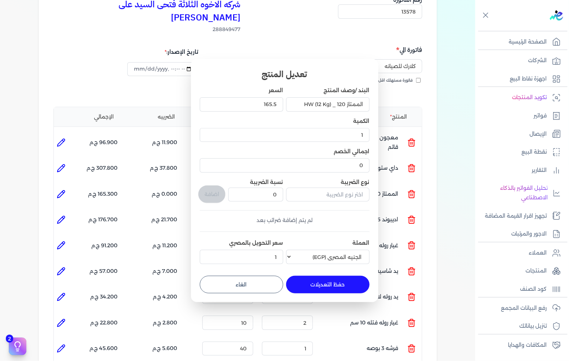
click at [309, 283] on button "حفظ التعديلات" at bounding box center [327, 285] width 83 height 18
type input "0"
type input "165.5"
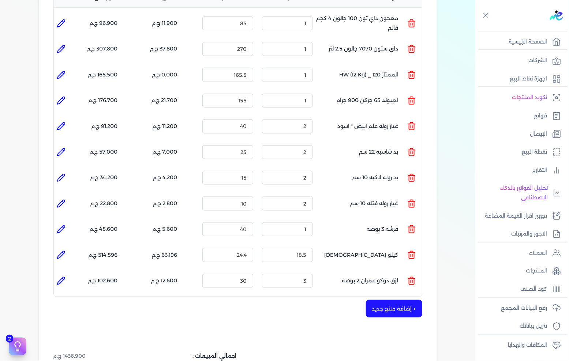
scroll to position [122, 0]
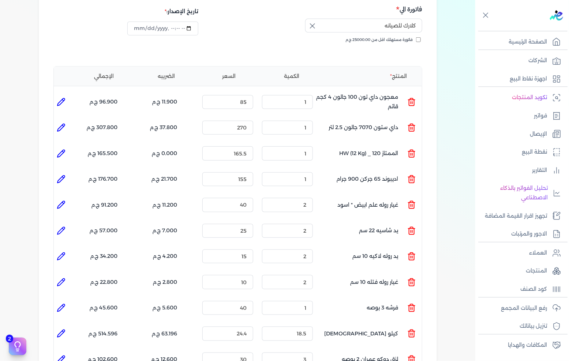
click at [60, 149] on icon at bounding box center [61, 153] width 9 height 9
type input "الممتاز 120 _ HW (12 Kg)"
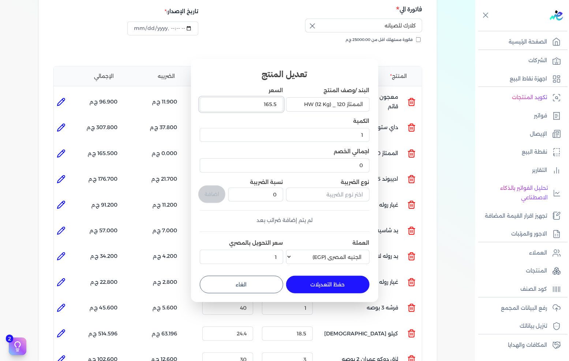
click at [256, 108] on input "165.5" at bounding box center [241, 104] width 83 height 14
click at [255, 108] on input "165.5" at bounding box center [241, 104] width 83 height 14
type input "165"
type input "165.9"
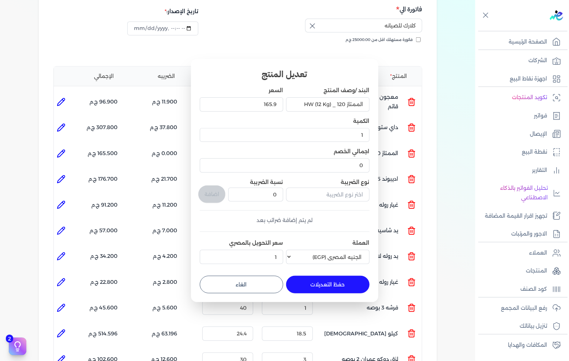
click at [327, 287] on button "حفظ التعديلات" at bounding box center [327, 285] width 83 height 18
type input "0"
type input "165.9"
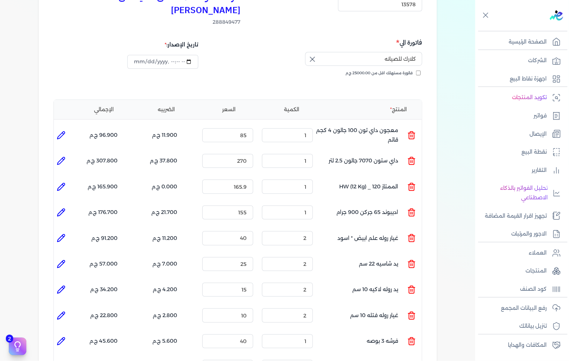
scroll to position [81, 0]
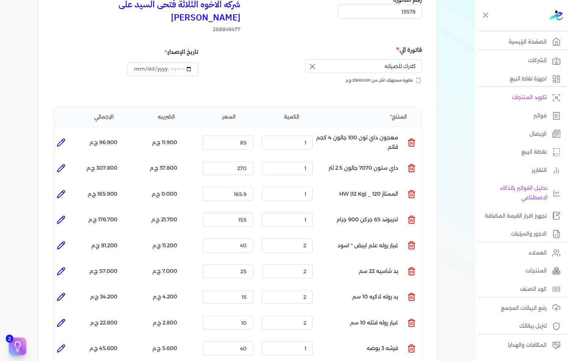
click at [67, 187] on li at bounding box center [61, 194] width 15 height 15
type input "الممتاز 120 _ HW (12 Kg)"
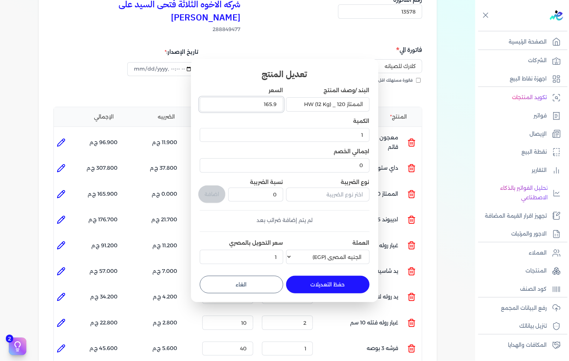
click at [265, 105] on input "165.9" at bounding box center [241, 104] width 83 height 14
type input "165"
type input "165.8"
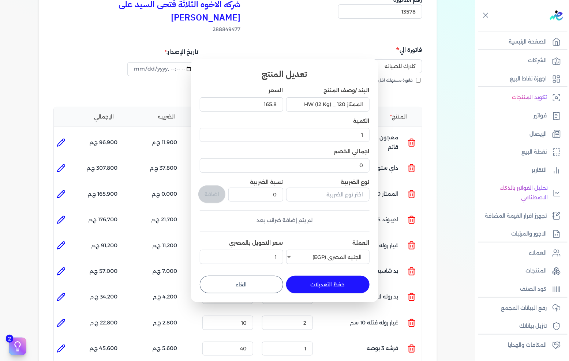
click at [319, 283] on button "حفظ التعديلات" at bounding box center [327, 285] width 83 height 18
type input "0"
type input "165.8"
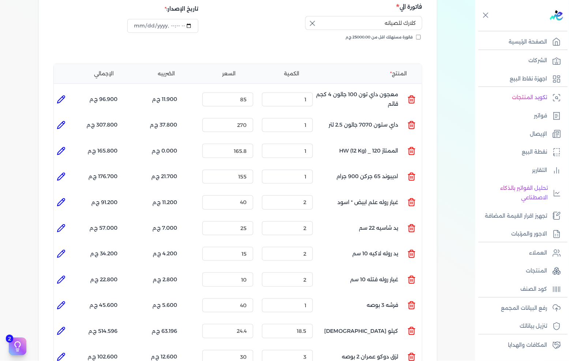
scroll to position [122, 0]
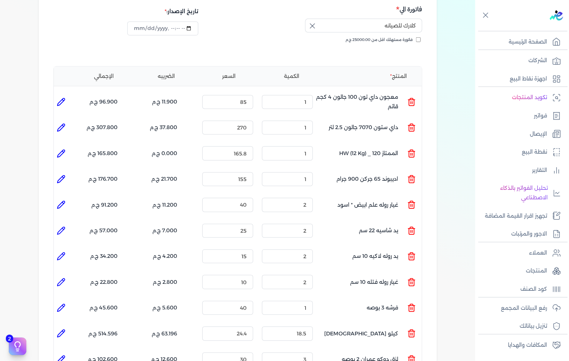
click at [68, 146] on li at bounding box center [61, 153] width 15 height 15
type input "الممتاز 120 _ HW (12 Kg)"
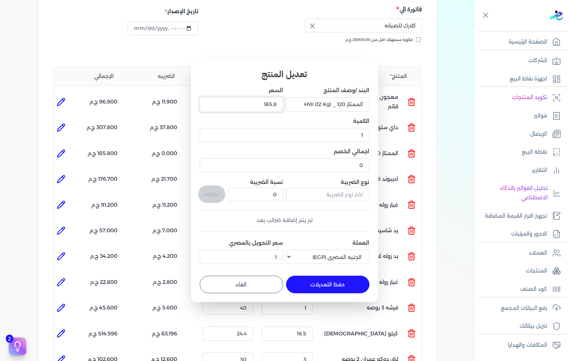
click at [245, 106] on input "165.8" at bounding box center [241, 104] width 83 height 14
type input "165"
type input "165.7"
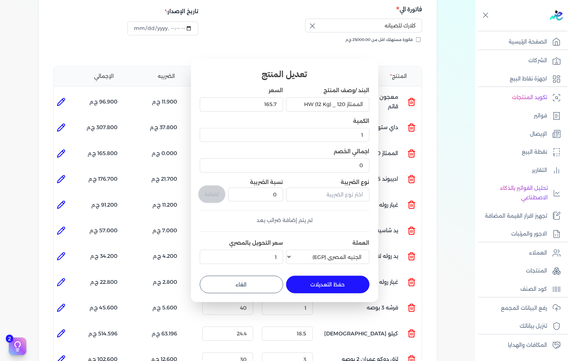
drag, startPoint x: 315, startPoint y: 285, endPoint x: 300, endPoint y: 275, distance: 18.3
click at [316, 285] on button "حفظ التعديلات" at bounding box center [327, 285] width 83 height 18
type input "0"
type input "165.7"
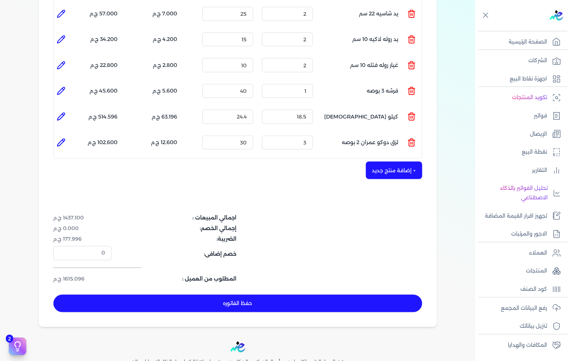
scroll to position [401, 0]
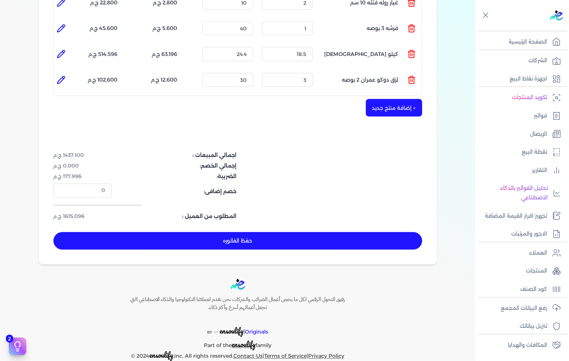
drag, startPoint x: 229, startPoint y: 230, endPoint x: 225, endPoint y: 224, distance: 7.1
click at [226, 232] on button "حفظ الفاتوره" at bounding box center [237, 241] width 369 height 18
type input "2025-09-01"
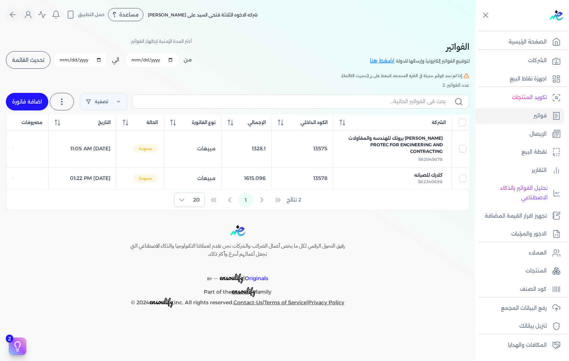
click at [31, 103] on link "اضافة فاتورة" at bounding box center [27, 102] width 42 height 18
select select "EGP"
select select "B"
select select "EGS"
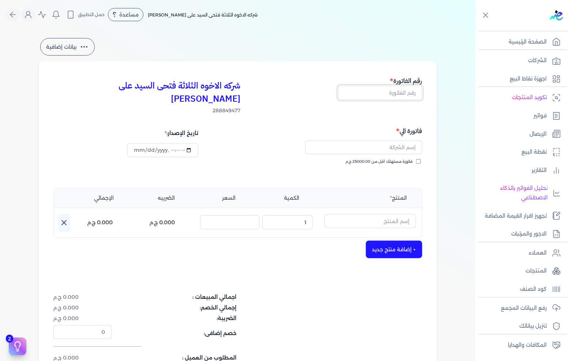
drag, startPoint x: 393, startPoint y: 93, endPoint x: 568, endPoint y: 129, distance: 179.0
click at [393, 93] on input "text" at bounding box center [380, 93] width 84 height 14
type input "13579"
click at [399, 140] on input "text" at bounding box center [363, 147] width 117 height 14
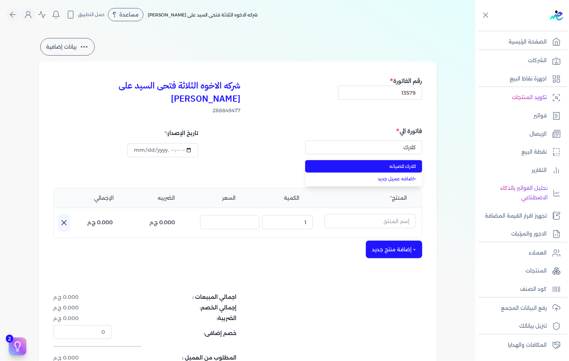
click at [389, 163] on span "كلارك للصيانه" at bounding box center [368, 166] width 97 height 7
type input "كلارك للصيانه"
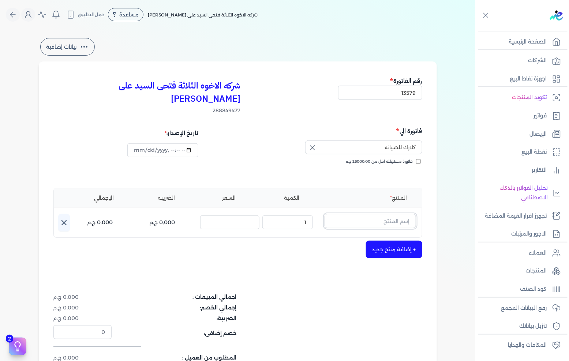
click at [367, 214] on input "text" at bounding box center [369, 221] width 91 height 14
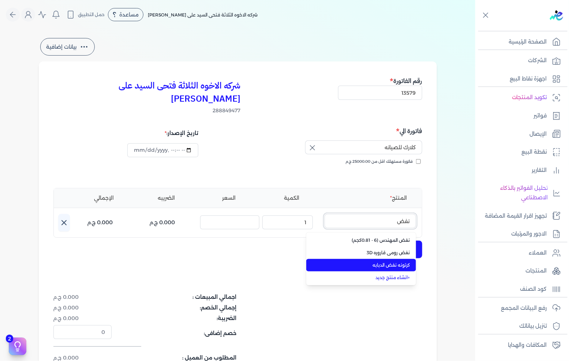
type input "نفض"
click at [398, 262] on span "كرتونه نفض الدبابه" at bounding box center [365, 265] width 89 height 7
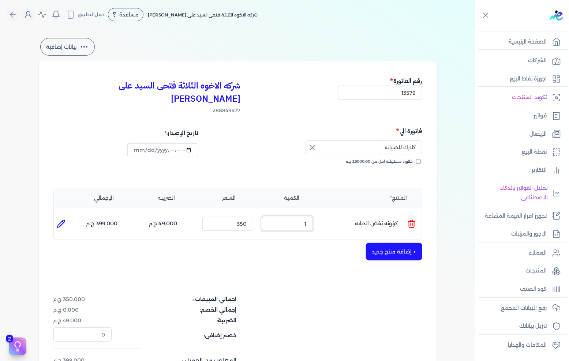
click at [295, 217] on input "1" at bounding box center [287, 224] width 51 height 14
type input "5"
click at [236, 217] on input "350" at bounding box center [227, 224] width 51 height 14
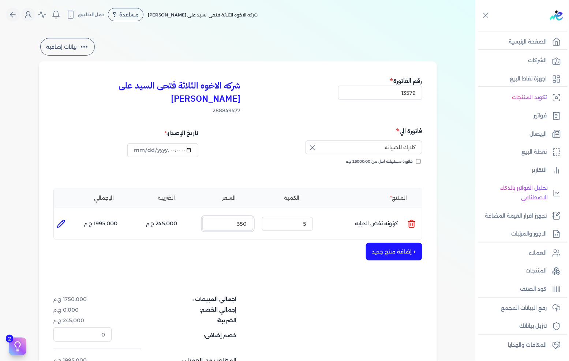
click at [236, 217] on input "350" at bounding box center [227, 224] width 51 height 14
type input "320"
click at [291, 247] on div "+ إضافة منتج جديد" at bounding box center [237, 252] width 369 height 18
click at [388, 243] on button "+ إضافة منتج جديد" at bounding box center [394, 252] width 56 height 18
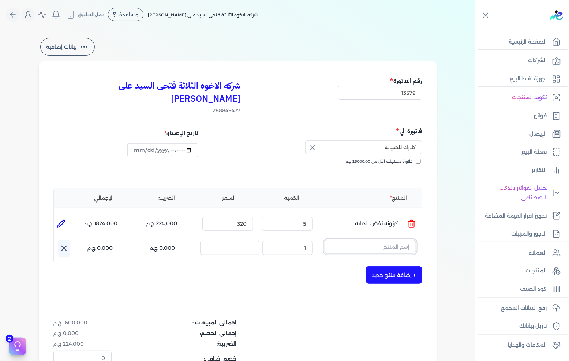
click at [390, 240] on input "text" at bounding box center [369, 247] width 91 height 14
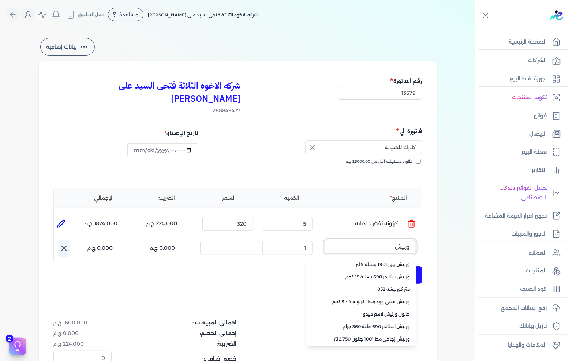
scroll to position [41, 0]
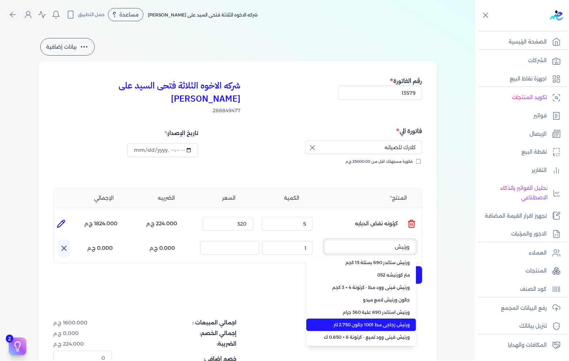
type input "ورنيش"
click at [394, 321] on span "ورنيش زجاجي مط 1001 جالون 2.750 لتر" at bounding box center [365, 324] width 89 height 7
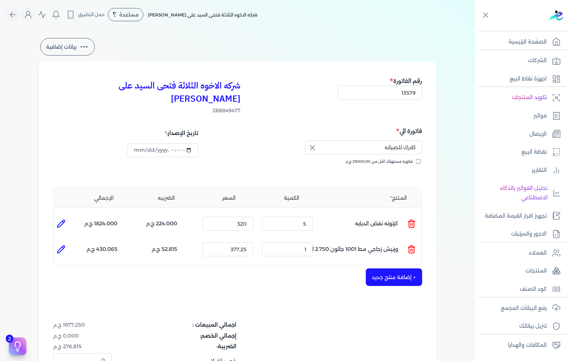
click at [408, 245] on icon at bounding box center [411, 249] width 9 height 9
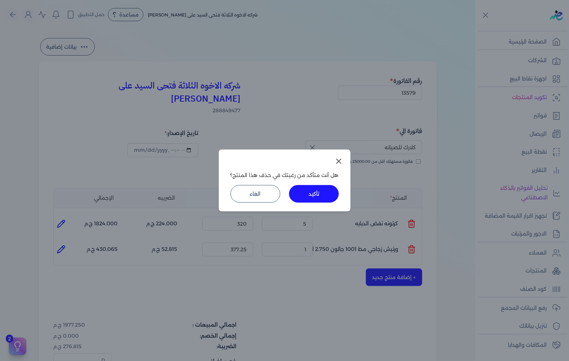
click at [325, 197] on button "تأكيد" at bounding box center [314, 194] width 50 height 18
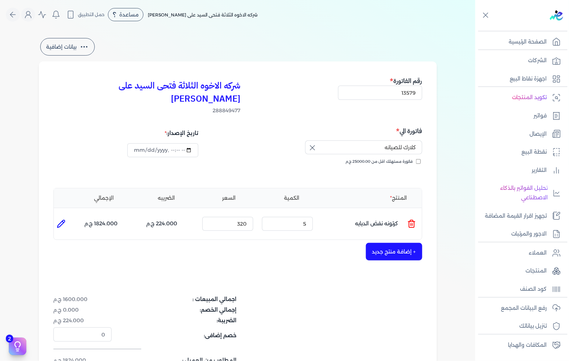
click at [401, 243] on button "+ إضافة منتج جديد" at bounding box center [394, 252] width 56 height 18
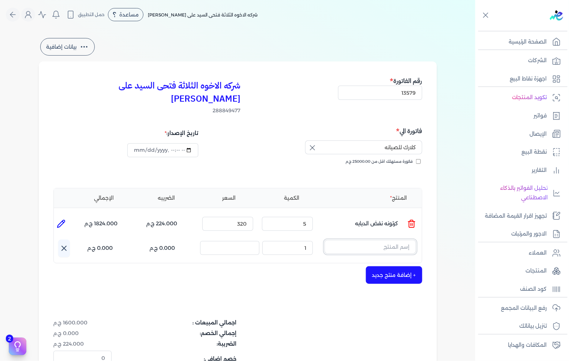
click at [399, 240] on input "text" at bounding box center [369, 247] width 91 height 14
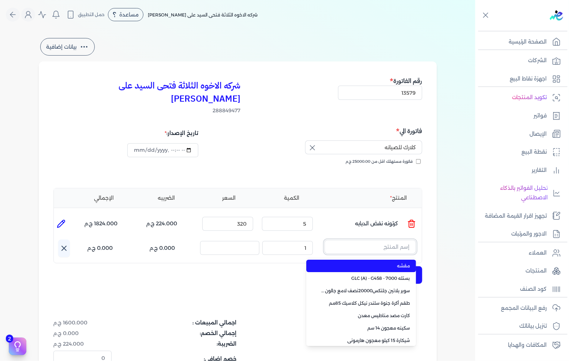
paste input "ورنيش بيور 1901 جالون 2.25 لتر"
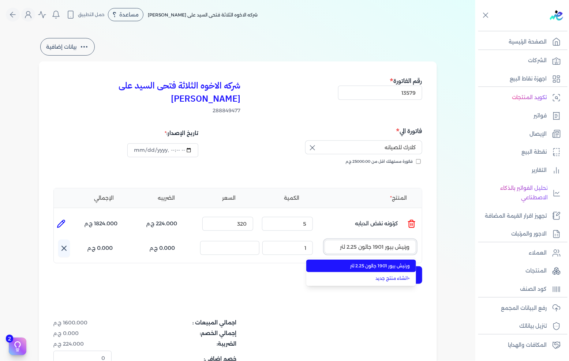
type input "ورنيش بيور 1901 جالون 2.25 لتر"
click at [386, 263] on span "ورنيش بيور 1901 جالون 2.25 لتر" at bounding box center [365, 266] width 89 height 7
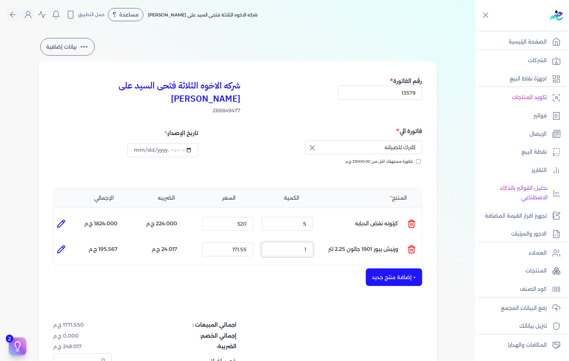
click at [294, 242] on input "1" at bounding box center [287, 249] width 51 height 14
type input "16"
click at [302, 291] on div "شركه الاخوه الثلاثة فتحى السيد على عمران وشركاه 288849477 رقم الفاتورة 13579 فا…" at bounding box center [238, 247] width 398 height 372
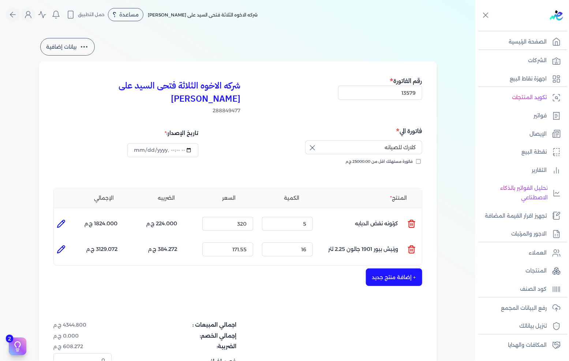
click at [408, 245] on icon at bounding box center [411, 249] width 9 height 9
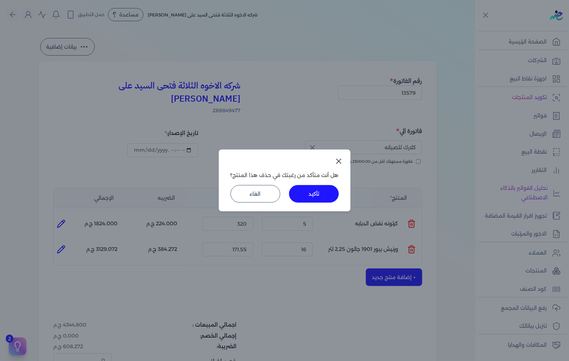
click at [319, 200] on button "تأكيد" at bounding box center [314, 194] width 50 height 18
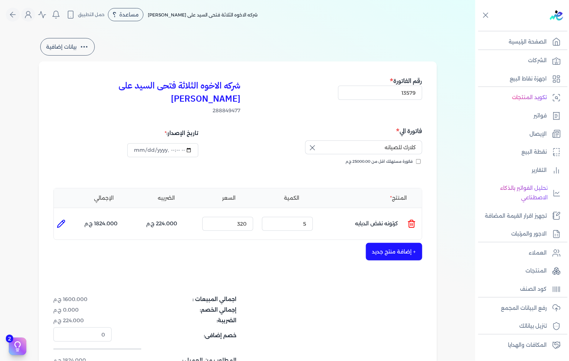
click at [390, 243] on button "+ إضافة منتج جديد" at bounding box center [394, 252] width 56 height 18
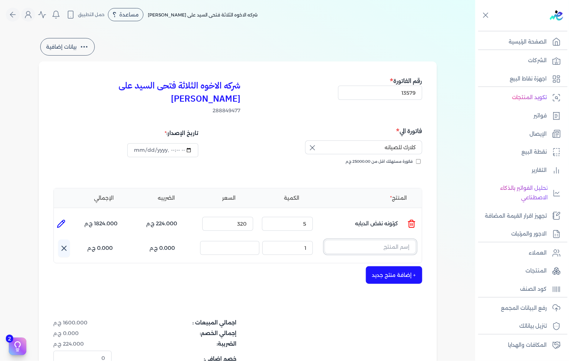
click at [389, 240] on input "text" at bounding box center [369, 247] width 91 height 14
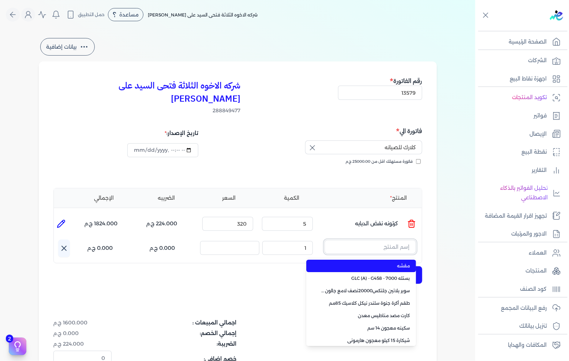
paste input "ورنيش زجاجي 901 جالون 3 كجم"
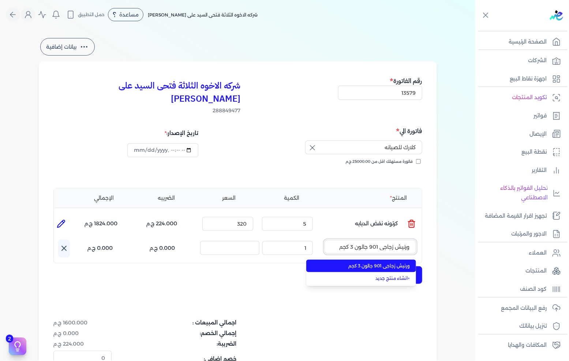
type input "ورنيش زجاجي 901 جالون 3 كجم"
click at [376, 260] on li "ورنيش زجاجي 901 جالون 3 كجم" at bounding box center [361, 266] width 110 height 12
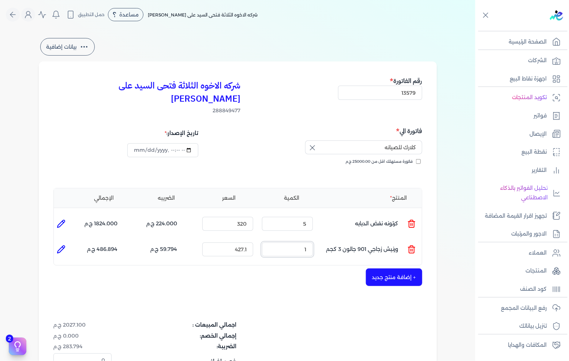
click at [297, 242] on input "1" at bounding box center [287, 249] width 51 height 14
type input "16"
click at [218, 242] on input "427.1" at bounding box center [227, 249] width 51 height 14
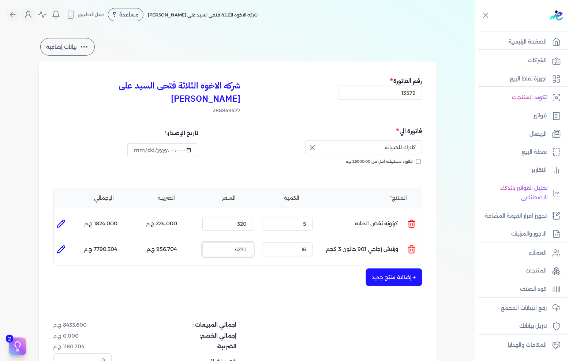
click at [218, 242] on input "427.1" at bounding box center [227, 249] width 51 height 14
click at [244, 268] on div "+ إضافة منتج جديد" at bounding box center [237, 277] width 369 height 18
click at [399, 268] on button "+ إضافة منتج جديد" at bounding box center [394, 277] width 56 height 18
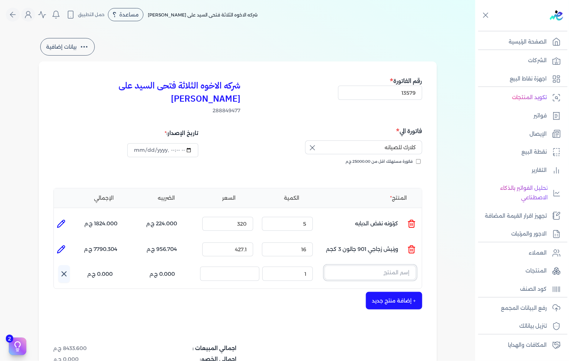
click at [393, 265] on input "text" at bounding box center [369, 272] width 91 height 14
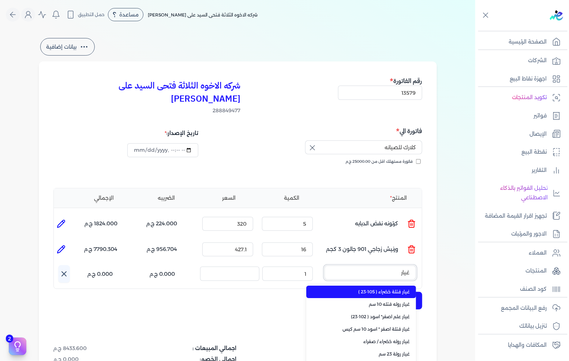
click at [324, 265] on button "غيار" at bounding box center [369, 273] width 91 height 17
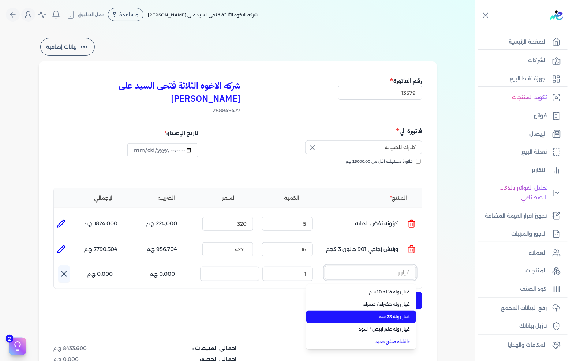
type input "غيار ر"
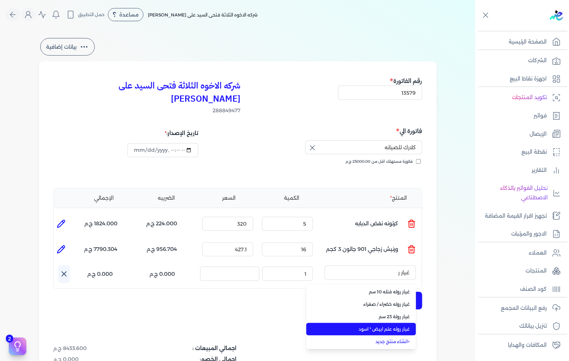
click at [393, 326] on span "غيار روله علم ابيض * اسود" at bounding box center [365, 329] width 89 height 7
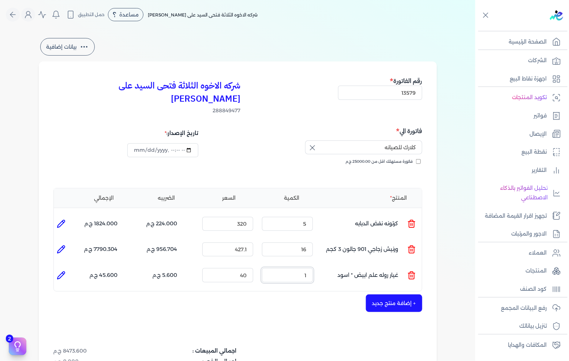
click at [293, 268] on input "1" at bounding box center [287, 275] width 51 height 14
type input "6"
click at [393, 296] on button "+ إضافة منتج جديد" at bounding box center [394, 303] width 56 height 18
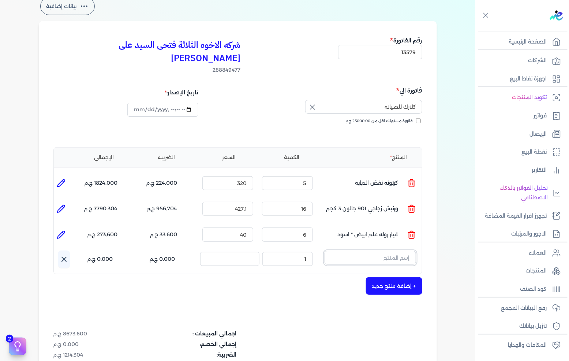
click at [389, 251] on input "text" at bounding box center [369, 258] width 91 height 14
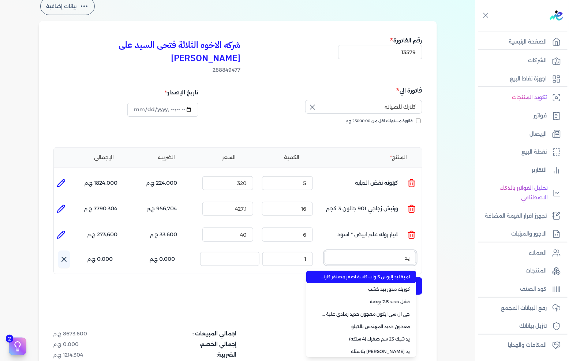
click at [324, 251] on button "يد" at bounding box center [369, 259] width 91 height 17
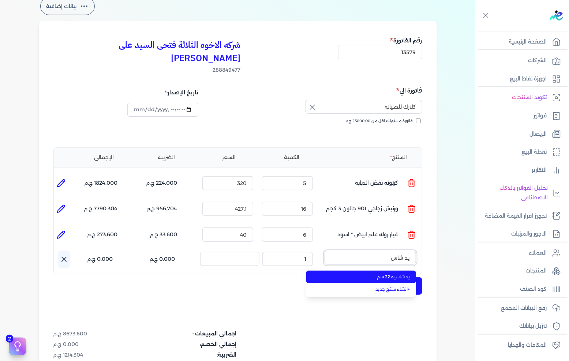
type input "يد شاس"
click at [389, 273] on span "يد شاسيه 22 سم" at bounding box center [365, 276] width 89 height 7
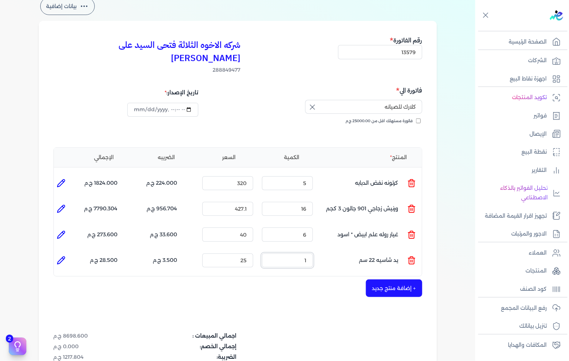
click at [297, 253] on input "1" at bounding box center [287, 260] width 51 height 14
type input "6"
click at [403, 279] on button "+ إضافة منتج جديد" at bounding box center [394, 288] width 56 height 18
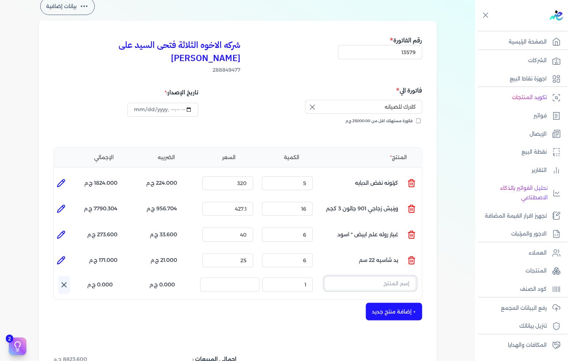
click at [384, 276] on input "text" at bounding box center [369, 283] width 91 height 14
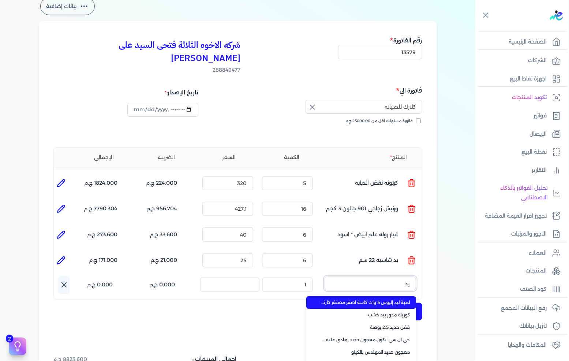
click at [324, 276] on button "يد" at bounding box center [369, 284] width 91 height 17
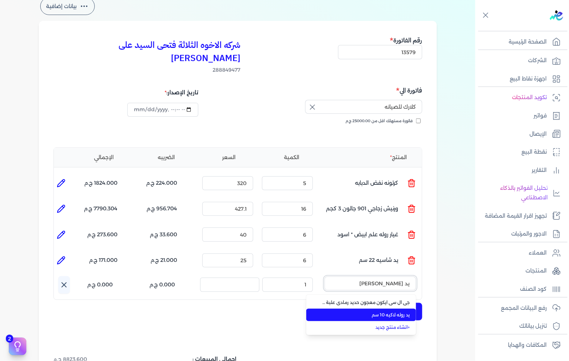
type input "يد ر"
click at [390, 311] on span "يد روله لاكيه 10 سم" at bounding box center [365, 314] width 89 height 7
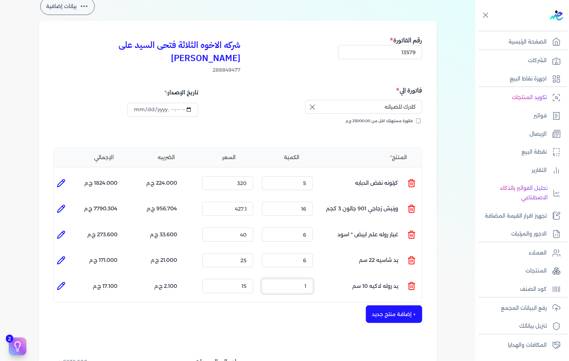
click at [308, 279] on input "1" at bounding box center [287, 286] width 51 height 14
type input "6"
click at [392, 305] on button "+ إضافة منتج جديد" at bounding box center [394, 314] width 56 height 18
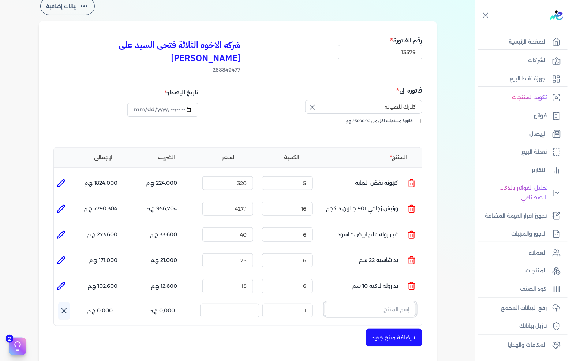
click at [391, 302] on input "text" at bounding box center [369, 309] width 91 height 14
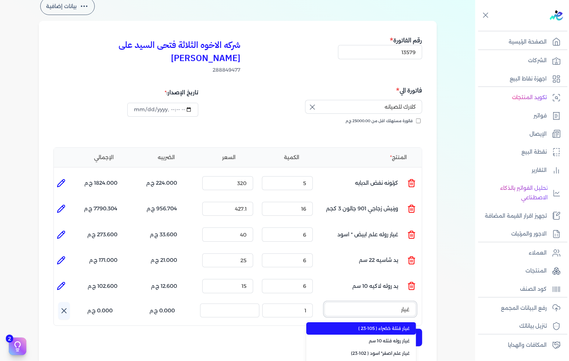
scroll to position [81, 0]
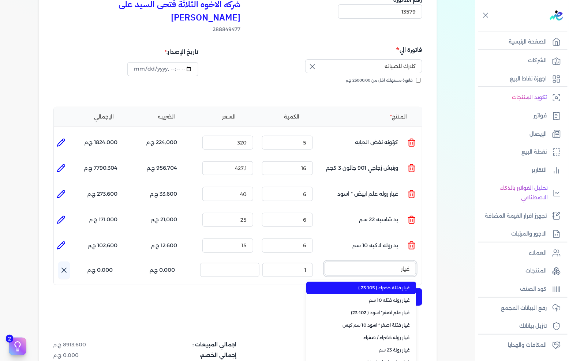
click at [324, 261] on button "غيار" at bounding box center [369, 269] width 91 height 17
type input "غيار ر"
click at [396, 284] on span "غيار روله فتله 10 سم" at bounding box center [365, 287] width 89 height 7
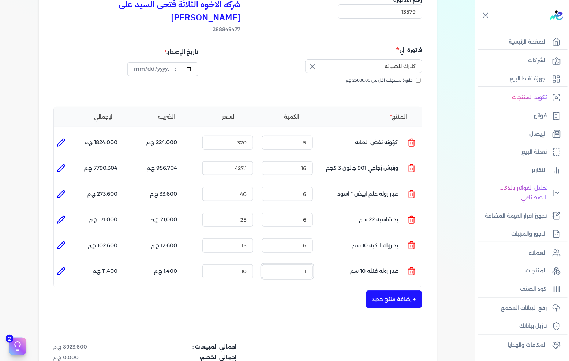
click at [302, 264] on input "1" at bounding box center [287, 271] width 51 height 14
type input "6"
click at [303, 290] on div "+ إضافة منتج جديد" at bounding box center [237, 299] width 369 height 18
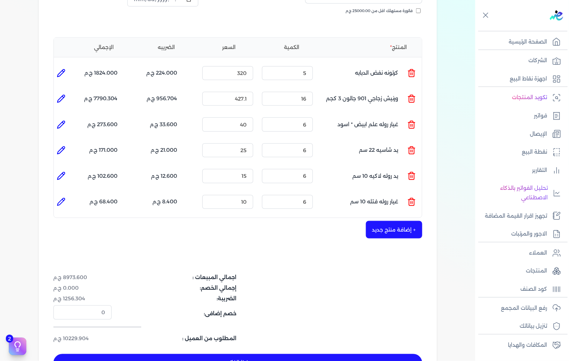
scroll to position [162, 0]
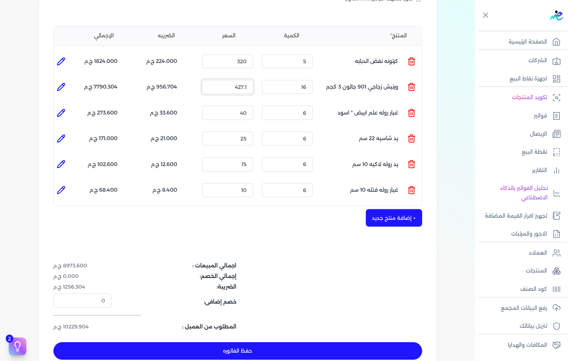
click at [233, 80] on input "427.1" at bounding box center [227, 87] width 51 height 14
type input "407"
type input "0"
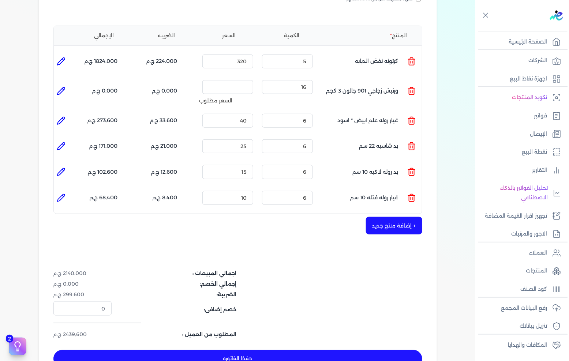
click at [64, 87] on icon at bounding box center [61, 91] width 9 height 9
type input "ورنيش زجاجي 901 جالون 3 كجم"
type input "16"
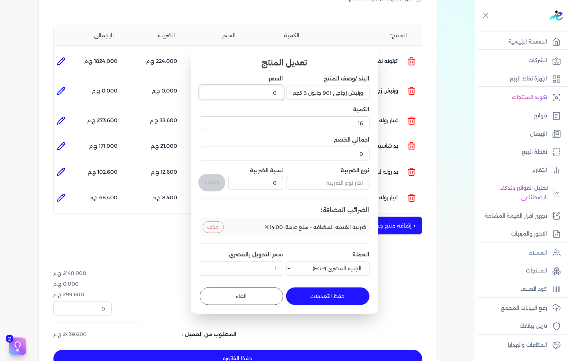
click at [273, 95] on input "0" at bounding box center [241, 93] width 83 height 14
type input "407"
type input "407.9"
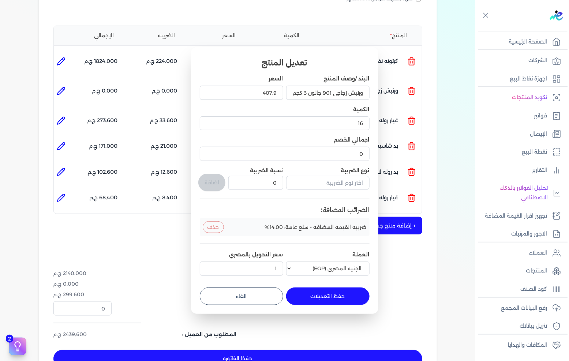
click at [329, 294] on button "حفظ التعديلات" at bounding box center [327, 296] width 83 height 18
type input "0"
type input "1"
type input "407.9"
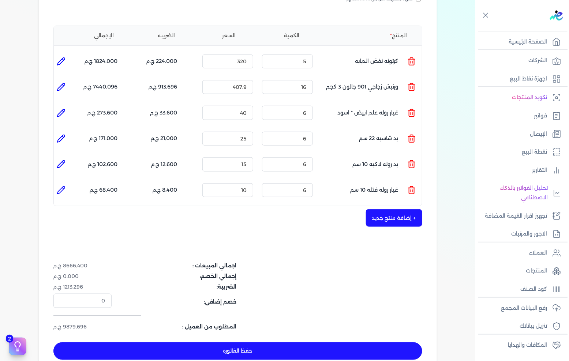
click at [228, 342] on button "حفظ الفاتوره" at bounding box center [237, 351] width 369 height 18
type input "2025-09-01"
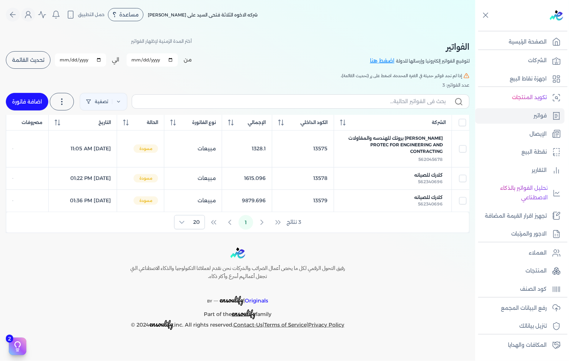
click at [28, 64] on button "تحديث القائمة" at bounding box center [28, 60] width 45 height 18
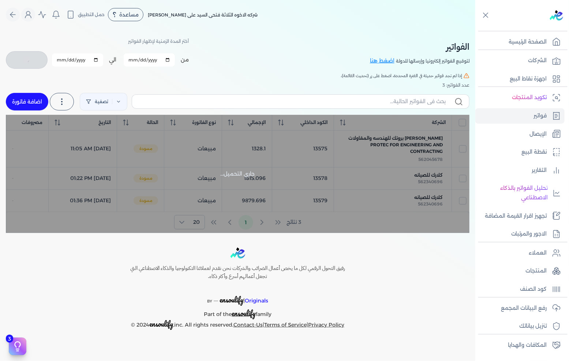
checkbox input "false"
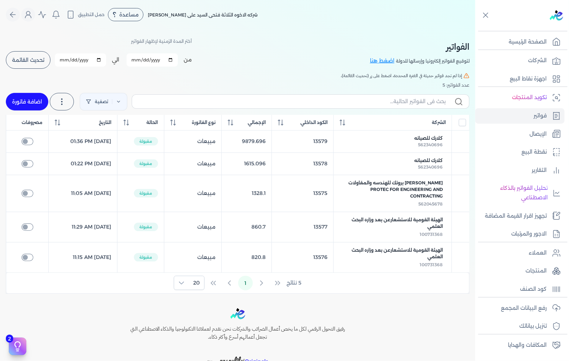
click at [39, 97] on link "اضافة فاتورة" at bounding box center [27, 102] width 42 height 18
select select "EGP"
select select "B"
select select "EGS"
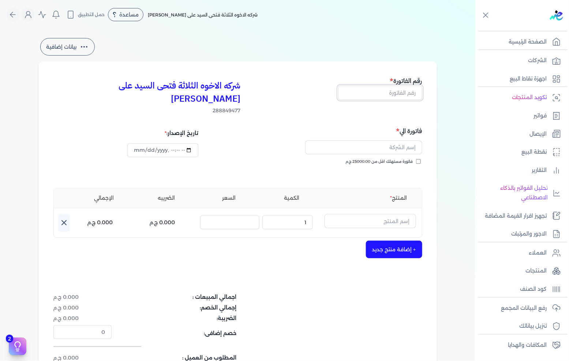
drag, startPoint x: 363, startPoint y: 93, endPoint x: 568, endPoint y: 89, distance: 205.1
click at [363, 93] on input "text" at bounding box center [380, 93] width 84 height 14
type input "13580"
click at [408, 140] on input "text" at bounding box center [363, 147] width 117 height 14
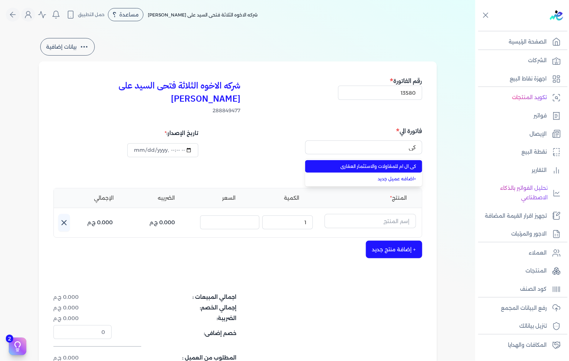
click at [402, 163] on span "كى ال ام للمقاولات والاستثمار العقارى" at bounding box center [368, 166] width 97 height 7
type input "كى ال ام للمقاولات والاستثمار العقارى"
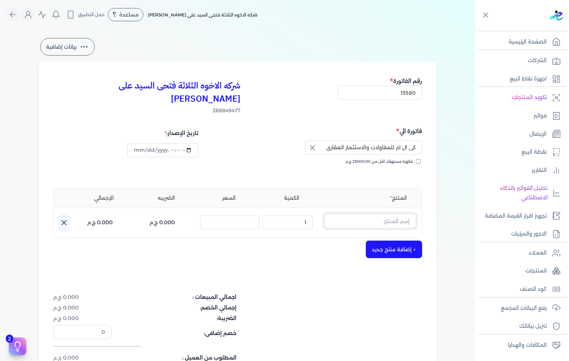
click at [373, 214] on input "text" at bounding box center [369, 221] width 91 height 14
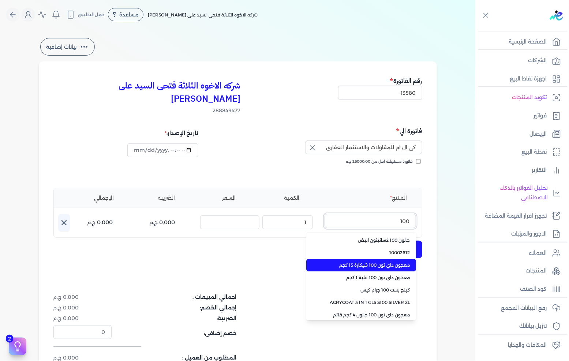
type input "100"
click at [385, 262] on span "معجون داي تون 100 شيكارة 15 كجم" at bounding box center [365, 265] width 89 height 7
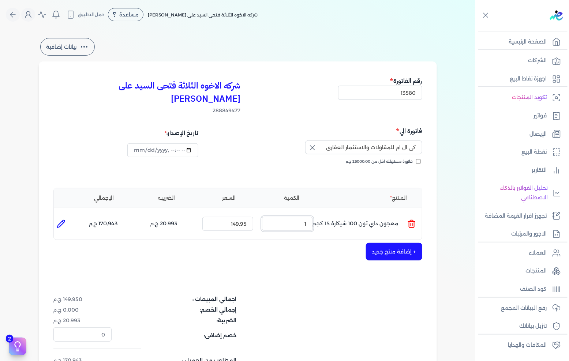
click at [310, 217] on input "1" at bounding box center [287, 224] width 51 height 14
type input "8"
click at [238, 217] on input "149.95" at bounding box center [227, 224] width 51 height 14
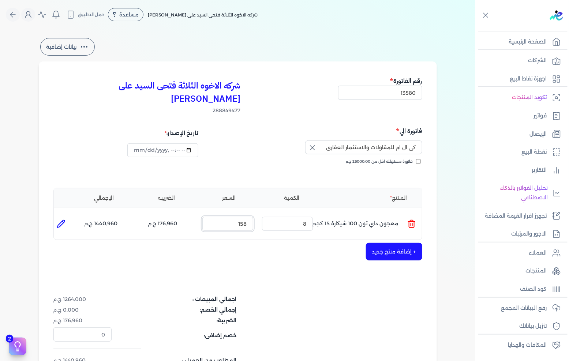
type input "158"
drag, startPoint x: 294, startPoint y: 246, endPoint x: 339, endPoint y: 247, distance: 44.6
click at [294, 245] on div "+ إضافة منتج جديد" at bounding box center [237, 252] width 369 height 18
click at [395, 243] on button "+ إضافة منتج جديد" at bounding box center [394, 252] width 56 height 18
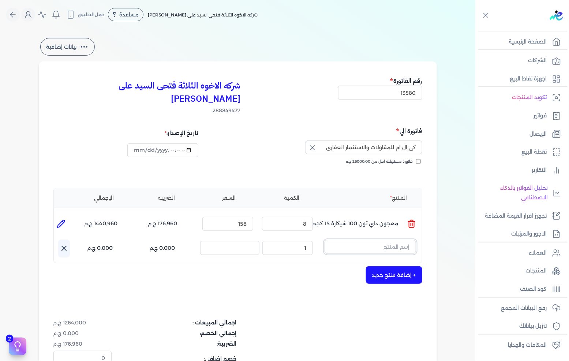
click at [393, 240] on input "text" at bounding box center [369, 247] width 91 height 14
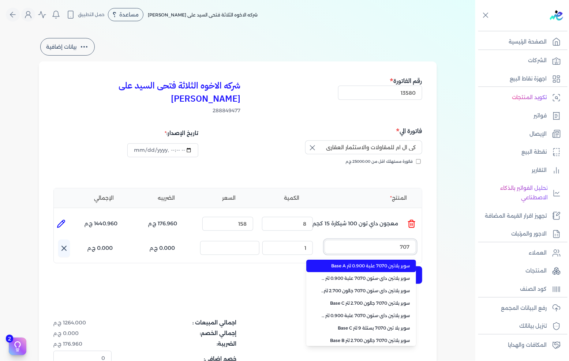
type input "7070"
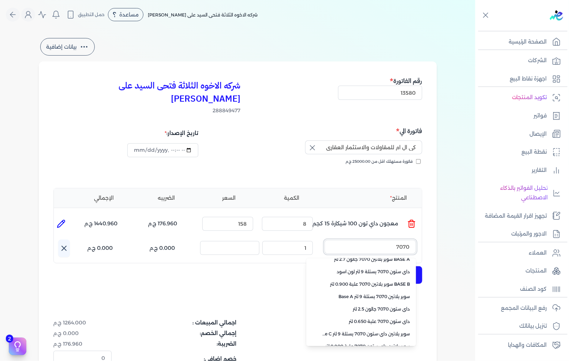
scroll to position [163, 0]
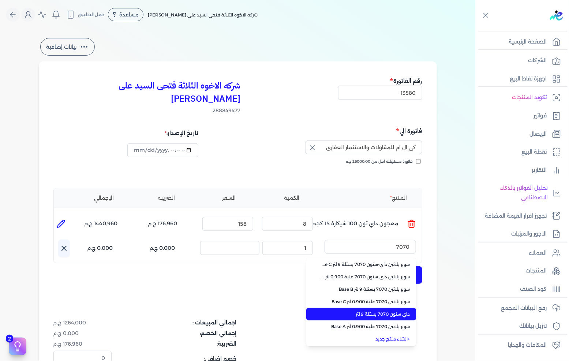
click at [390, 311] on span "داي ستون 7070 بستلة 9 لتر" at bounding box center [365, 314] width 89 height 7
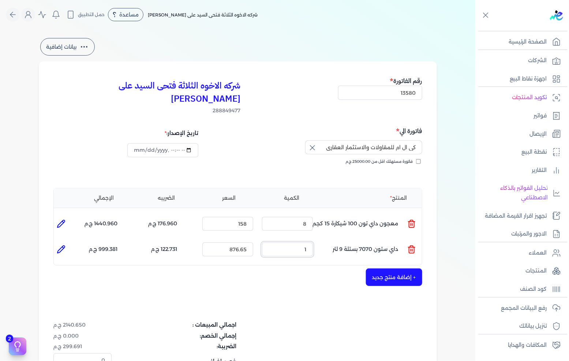
click at [309, 242] on input "1" at bounding box center [287, 249] width 51 height 14
type input "3"
click at [243, 242] on input "876.65" at bounding box center [227, 249] width 51 height 14
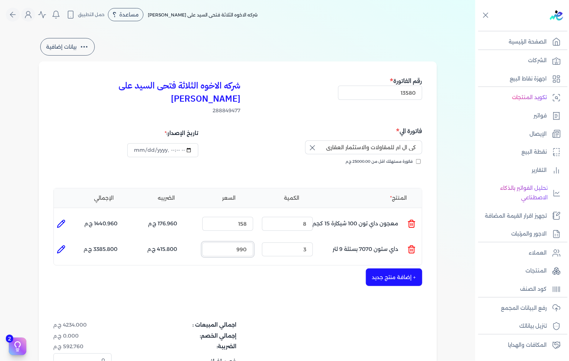
type input "990"
click at [403, 268] on button "+ إضافة منتج جديد" at bounding box center [394, 277] width 56 height 18
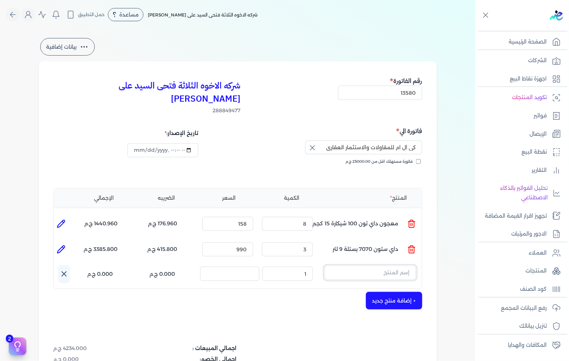
click at [395, 265] on input "text" at bounding box center [369, 272] width 91 height 14
type input "ق"
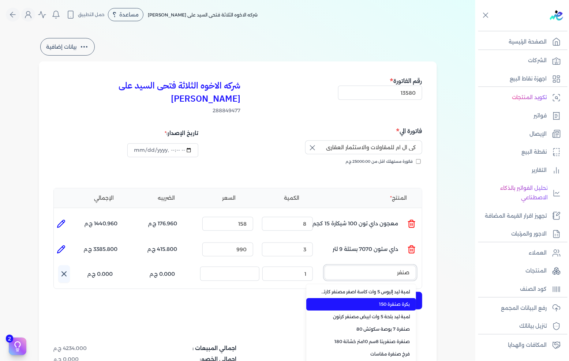
scroll to position [39, 0]
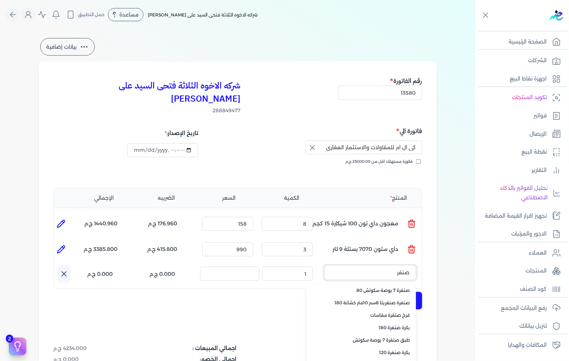
type input "صنفر"
click at [389, 337] on span "طبق صنفرة 7 بوصة سكوتش" at bounding box center [365, 340] width 89 height 7
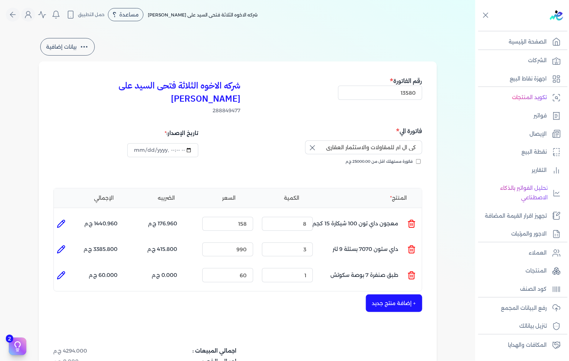
click at [64, 268] on li at bounding box center [61, 275] width 15 height 15
type input "طبق صنفرة 7 بوصة سكوتش"
type input "60"
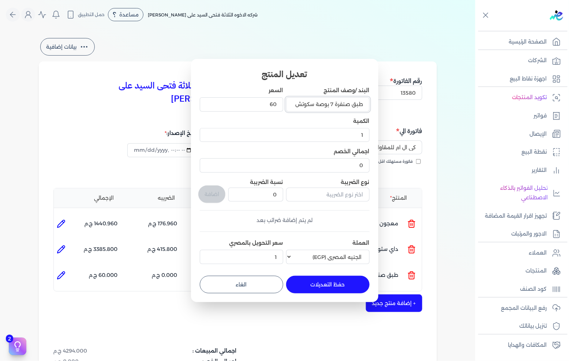
drag, startPoint x: 350, startPoint y: 105, endPoint x: 414, endPoint y: 101, distance: 63.7
click at [411, 102] on dialog "تعديل المنتج البند /وصف المنتج طبق صنفرة 7 بوصة سكوتش السعر 60 الكمية 1 اجمالي …" at bounding box center [284, 180] width 569 height 361
click at [332, 103] on input "قرص صنفرة 7 بوصة سكوتش" at bounding box center [327, 104] width 83 height 14
type input "قرص صنفرة 9 بوصة سكوتش"
click at [329, 282] on button "حفظ التعديلات" at bounding box center [327, 285] width 83 height 18
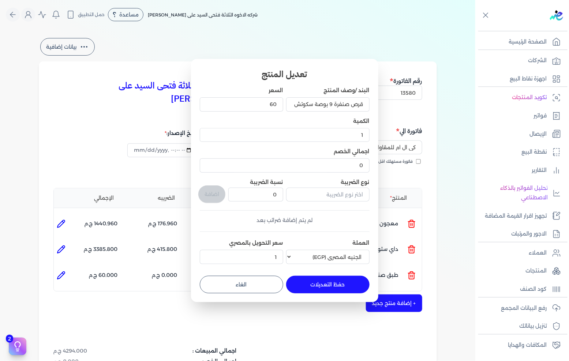
type input "0"
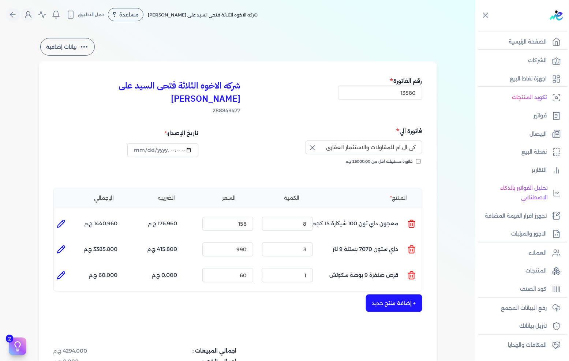
click at [386, 294] on button "+ إضافة منتج جديد" at bounding box center [394, 303] width 56 height 18
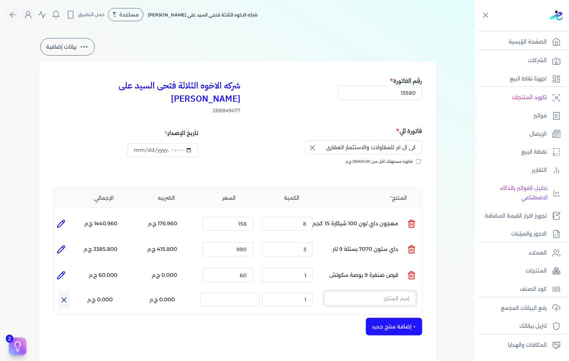
click at [390, 291] on input "text" at bounding box center [369, 298] width 91 height 14
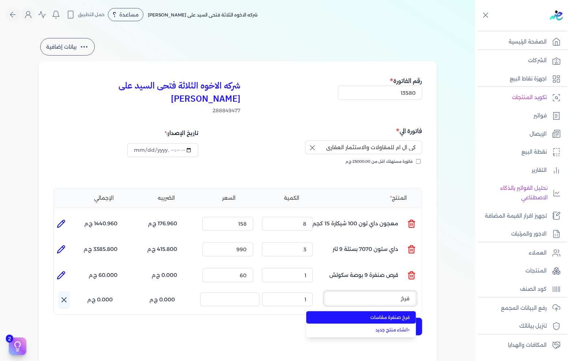
type input "فرخ"
click at [378, 314] on span "فرخ صنفرة مقاسات" at bounding box center [365, 317] width 89 height 7
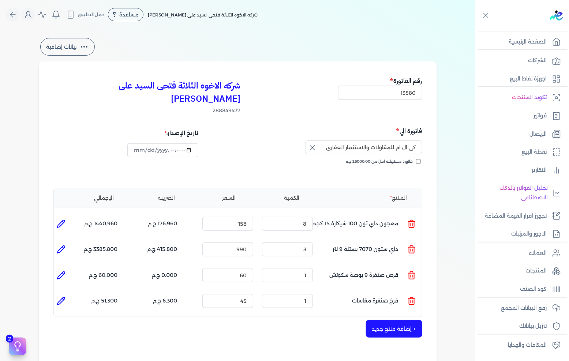
click at [63, 297] on icon at bounding box center [61, 301] width 9 height 9
type input "فرخ صنفرة مقاسات"
type input "45"
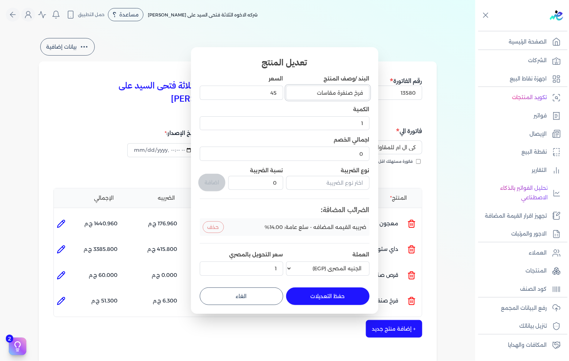
click at [308, 90] on input "فرخ صنفرة مقاسات" at bounding box center [327, 93] width 83 height 14
type input "فرخ صنفرة مقاسات دوكو 150"
click at [327, 293] on button "حفظ التعديلات" at bounding box center [327, 296] width 83 height 18
type input "0"
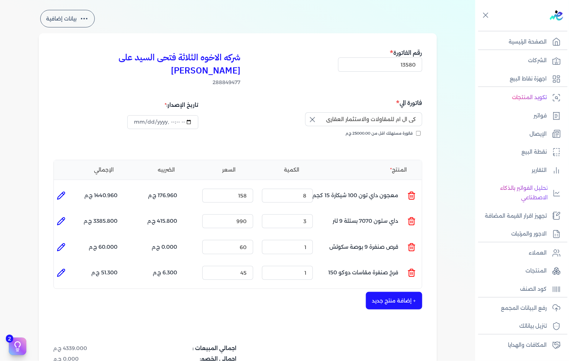
scroll to position [41, 0]
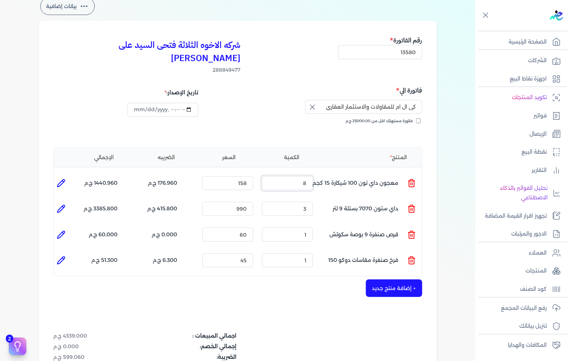
click at [312, 176] on input "8" at bounding box center [287, 183] width 51 height 14
type input "5"
click at [297, 253] on input "1" at bounding box center [287, 260] width 51 height 14
click at [298, 279] on div "+ إضافة منتج جديد" at bounding box center [237, 288] width 369 height 18
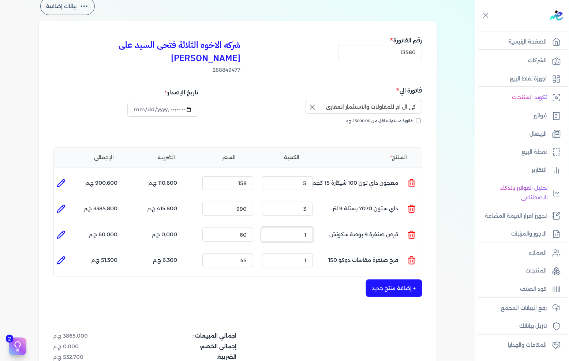
click at [308, 227] on input "1" at bounding box center [287, 234] width 51 height 14
click at [252, 227] on input "60" at bounding box center [227, 234] width 51 height 14
type input "15"
click at [280, 283] on div "+ إضافة منتج جديد" at bounding box center [237, 288] width 369 height 18
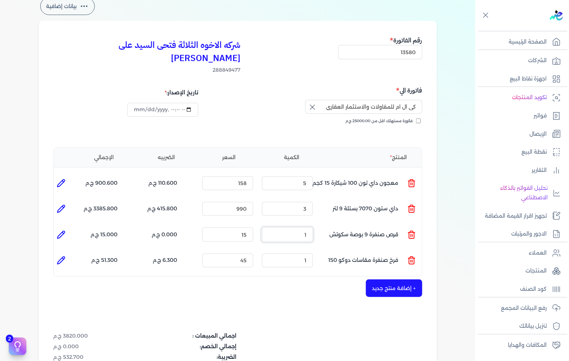
click at [302, 227] on input "1" at bounding box center [287, 234] width 51 height 14
type input "30"
click at [313, 279] on div "+ إضافة منتج جديد" at bounding box center [237, 288] width 369 height 18
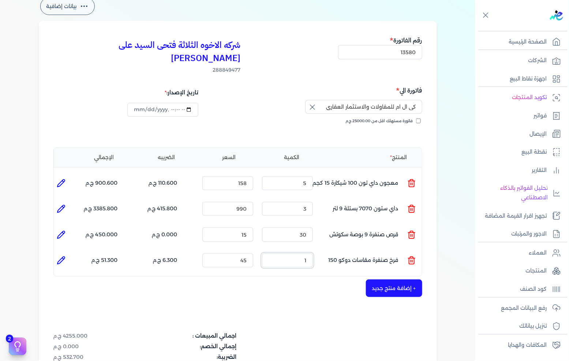
click at [313, 253] on input "1" at bounding box center [287, 260] width 51 height 14
type input "20"
click at [245, 253] on input "45" at bounding box center [227, 260] width 51 height 14
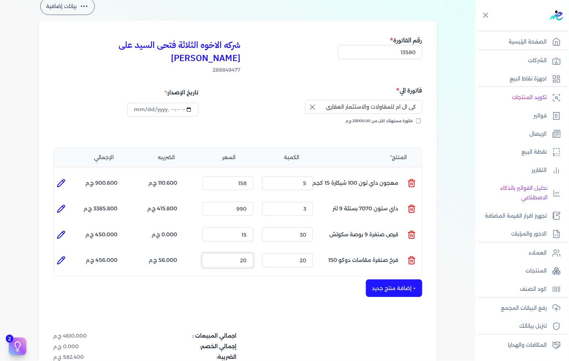
type input "20"
click at [232, 279] on div "+ إضافة منتج جديد" at bounding box center [237, 288] width 369 height 18
click at [61, 230] on icon at bounding box center [61, 234] width 9 height 9
type input "قرص صنفرة 9 بوصة سكوتش"
type input "15"
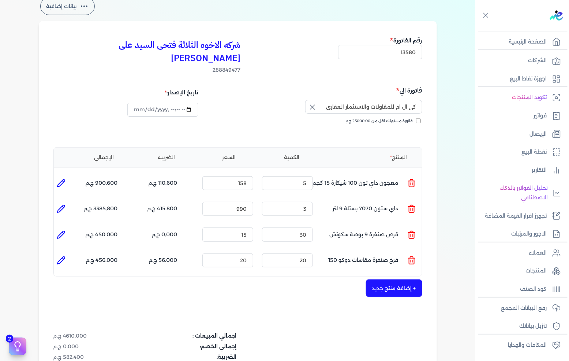
type input "30"
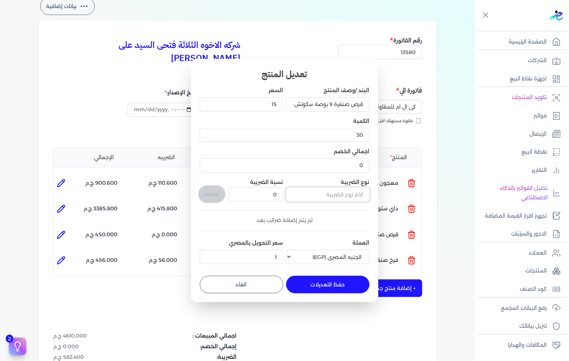
click at [320, 198] on input "text" at bounding box center [327, 195] width 83 height 14
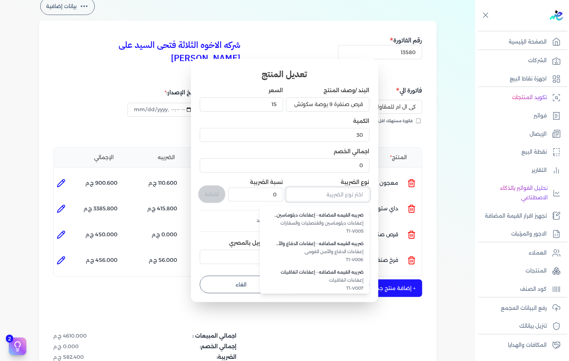
scroll to position [200, 0]
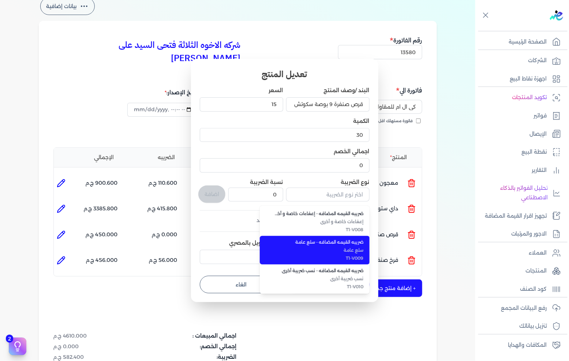
click at [344, 255] on span "T1-V009" at bounding box center [318, 258] width 89 height 7
type input "ضريبه القيمه المضافه - سلع عامة"
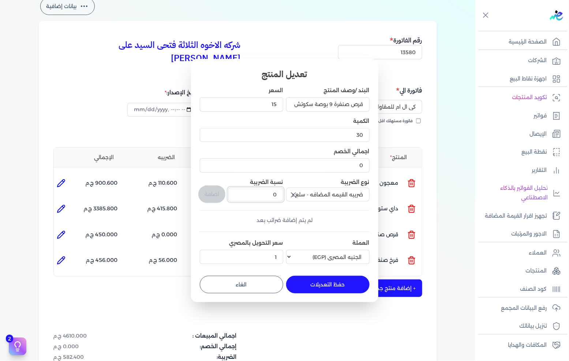
click at [268, 196] on input "0" at bounding box center [255, 195] width 54 height 14
type input "14"
click at [215, 199] on button "اضافة" at bounding box center [211, 194] width 27 height 18
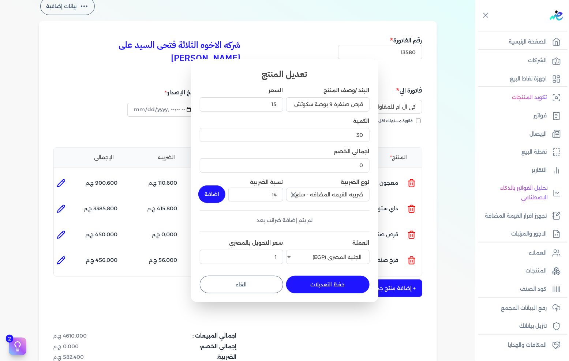
type input "0"
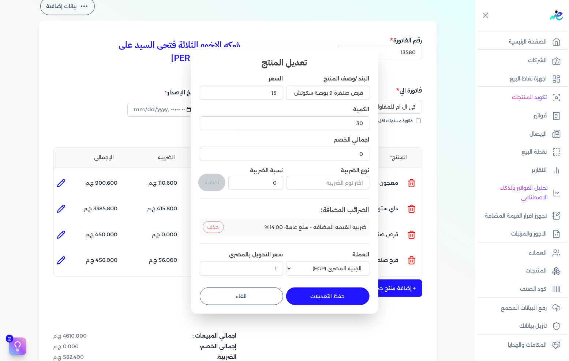
click at [302, 297] on button "حفظ التعديلات" at bounding box center [327, 296] width 83 height 18
type input "0"
type input "1"
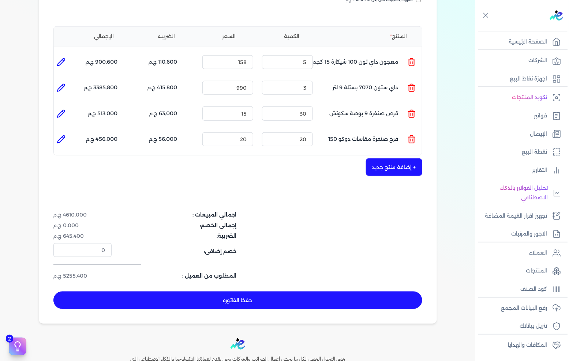
scroll to position [162, 0]
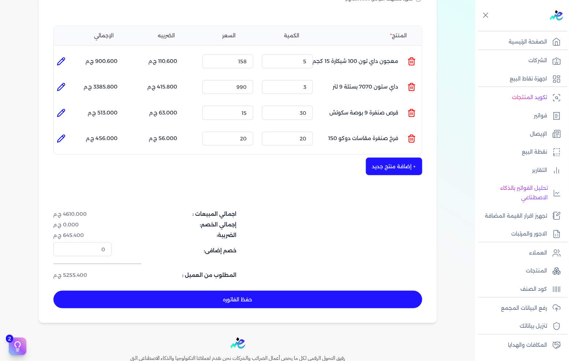
click at [189, 291] on button "حفظ الفاتوره" at bounding box center [237, 300] width 369 height 18
type input "2025-09-01"
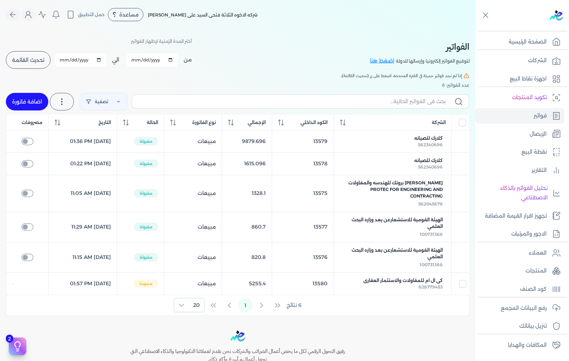
click at [46, 102] on link "اضافة فاتورة" at bounding box center [27, 102] width 42 height 18
select select "EGP"
select select "B"
select select "EGS"
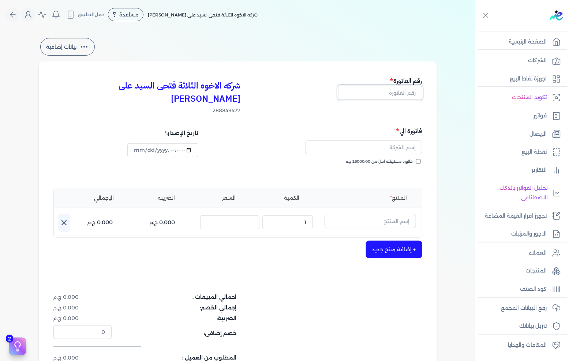
drag, startPoint x: 396, startPoint y: 95, endPoint x: 416, endPoint y: 89, distance: 20.3
click at [396, 95] on input "text" at bounding box center [380, 93] width 84 height 14
type input "13581"
click at [377, 140] on input "text" at bounding box center [363, 147] width 117 height 14
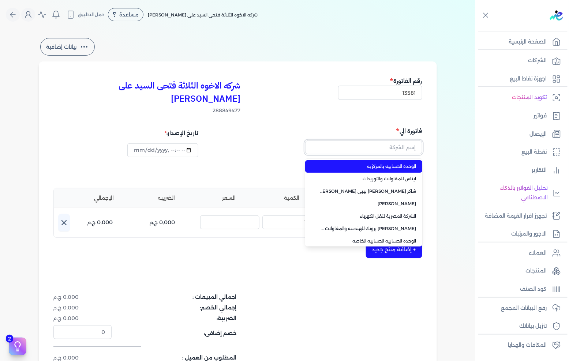
paste input "الوحده الحسابيه بالهايكستب"
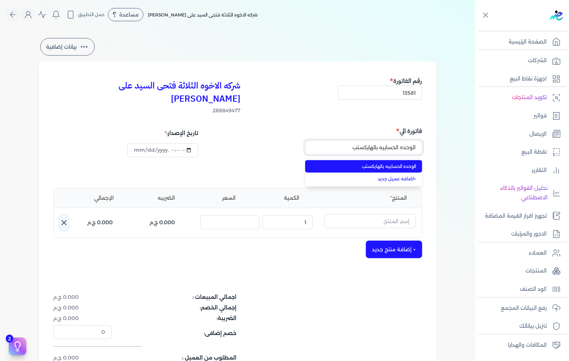
type input "الوحده الحسابيه بالهايكستب"
click at [371, 163] on span "الوحده الحسابيه بالهايكستب" at bounding box center [368, 166] width 97 height 7
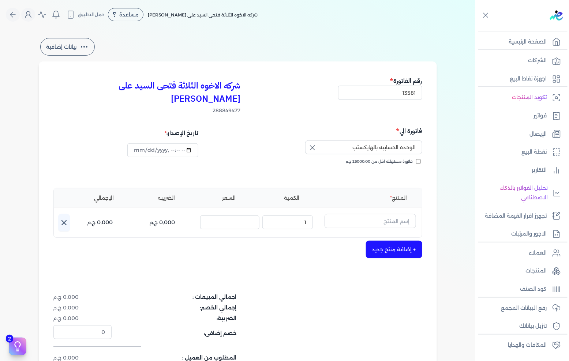
drag, startPoint x: 169, startPoint y: 278, endPoint x: 235, endPoint y: 240, distance: 76.0
click at [169, 278] on div "شركه الاخوه الثلاثة فتحى السيد على عمران وشركاه 288849477 رقم الفاتورة 13581 فا…" at bounding box center [238, 233] width 398 height 344
click at [385, 214] on input "text" at bounding box center [369, 221] width 91 height 14
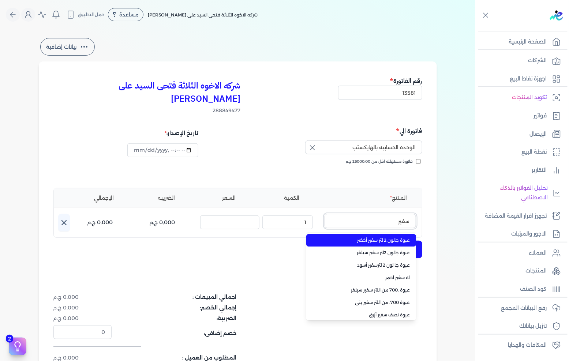
click at [324, 214] on button "سفير" at bounding box center [369, 222] width 91 height 17
type input "س"
type input "ل"
type input "احمر"
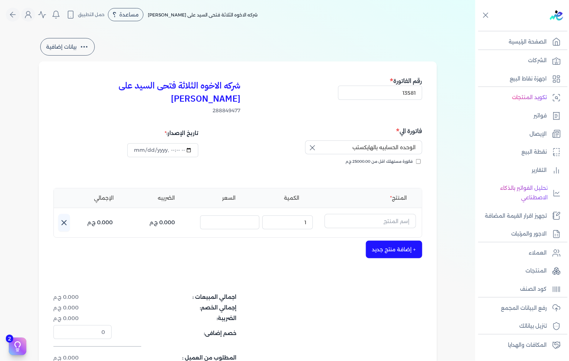
click at [370, 199] on div "المنتج الكمية السعر الضريبه الإجمالي اسم المنتج : الكمية : 1 السعر : الضريبه : …" at bounding box center [237, 213] width 369 height 50
click at [367, 214] on input "text" at bounding box center [369, 221] width 91 height 14
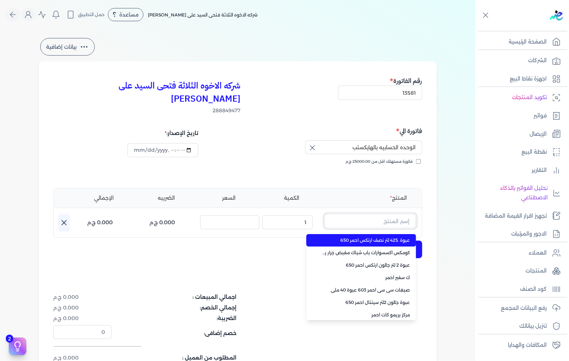
paste input "عبوة جالون 2 لتر سفير أحمر 650"
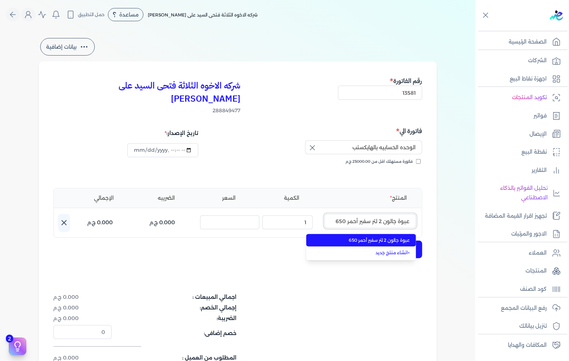
type input "عبوة جالون 2 لتر سفير أحمر 650"
click at [360, 234] on li "عبوة جالون 2 لتر سفير أحمر 650" at bounding box center [361, 240] width 110 height 12
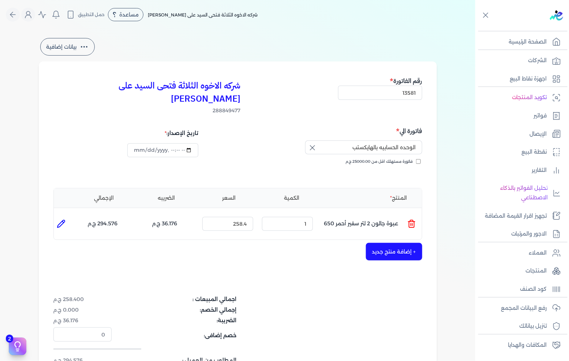
click at [165, 243] on div "+ إضافة منتج جديد" at bounding box center [237, 252] width 369 height 18
click at [286, 217] on input "1" at bounding box center [287, 224] width 51 height 14
type input "3"
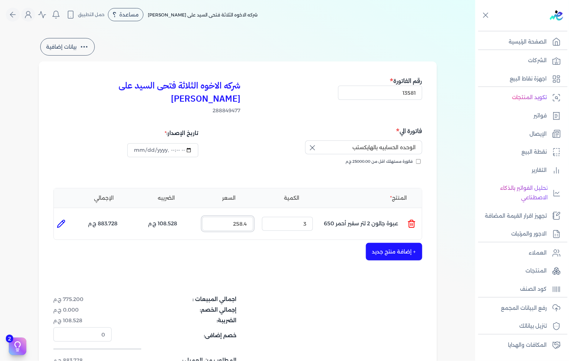
click at [239, 217] on input "258.4" at bounding box center [227, 224] width 51 height 14
type input "330"
click at [272, 243] on div "+ إضافة منتج جديد" at bounding box center [237, 252] width 369 height 18
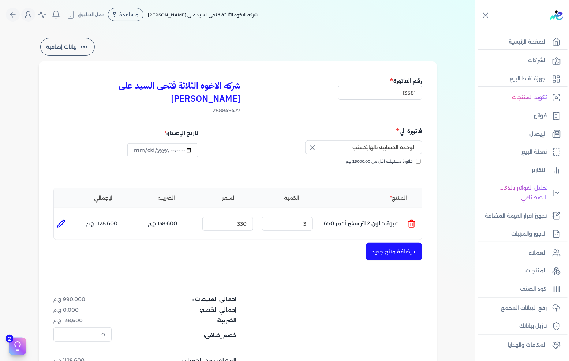
click at [153, 248] on div "شركه الاخوه الثلاثة فتحى السيد على عمران وشركاه 288849477 رقم الفاتورة 13581 فا…" at bounding box center [238, 234] width 398 height 347
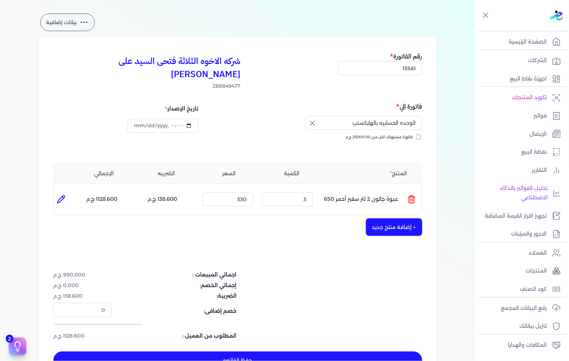
scroll to position [81, 0]
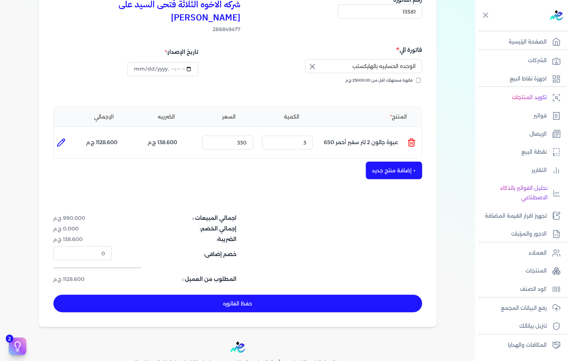
click at [202, 295] on button "حفظ الفاتوره" at bounding box center [237, 304] width 369 height 18
type input "2025-09-01"
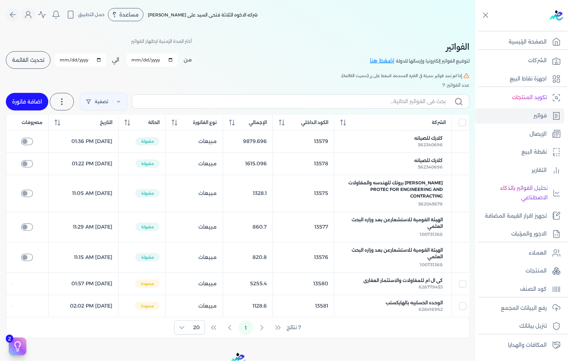
click at [39, 60] on span "تحديث القائمة" at bounding box center [28, 59] width 32 height 5
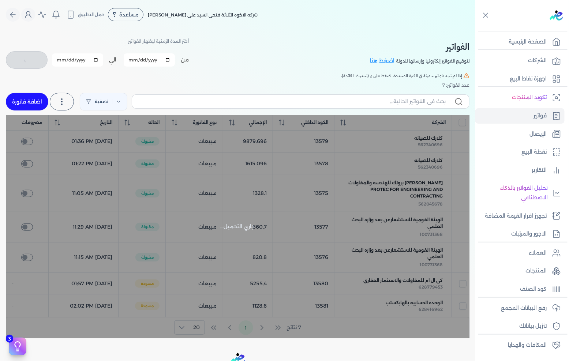
checkbox input "false"
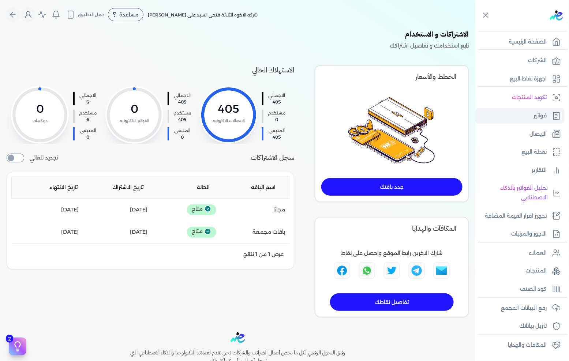
click at [557, 112] on icon at bounding box center [556, 115] width 6 height 7
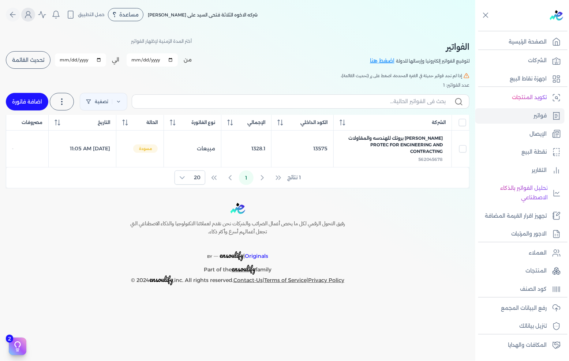
click at [28, 16] on icon "Global" at bounding box center [28, 14] width 9 height 9
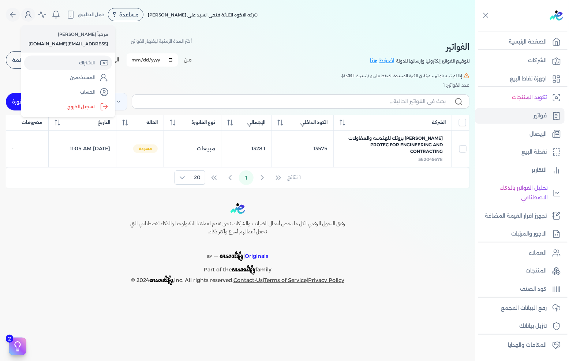
click at [67, 64] on link "الاشتراك" at bounding box center [68, 63] width 88 height 15
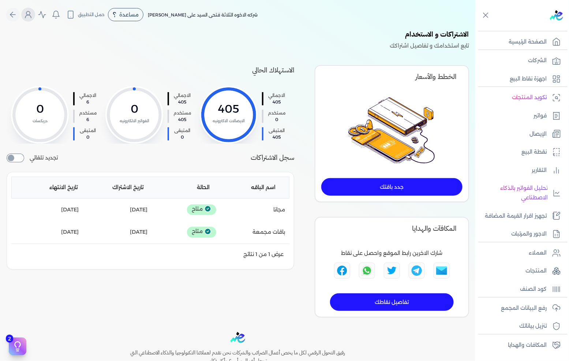
click at [25, 13] on button "Global" at bounding box center [28, 15] width 14 height 14
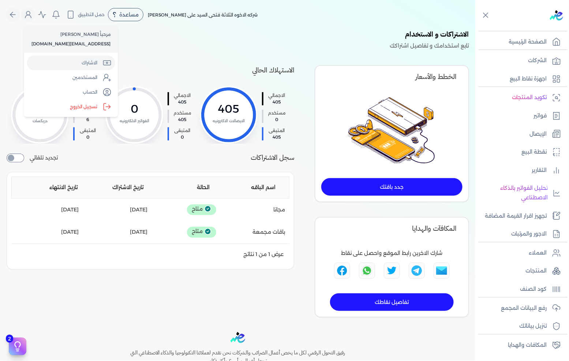
click at [77, 61] on link "الاشتراك" at bounding box center [71, 63] width 88 height 15
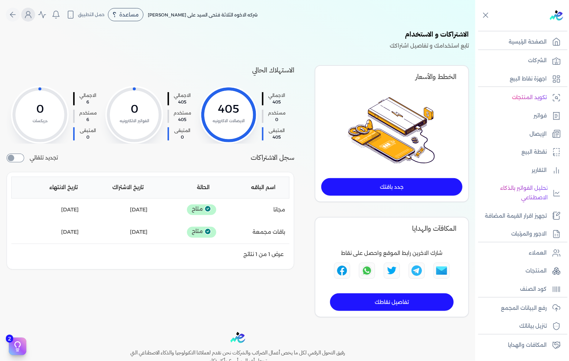
click at [30, 18] on icon "Global" at bounding box center [28, 14] width 9 height 9
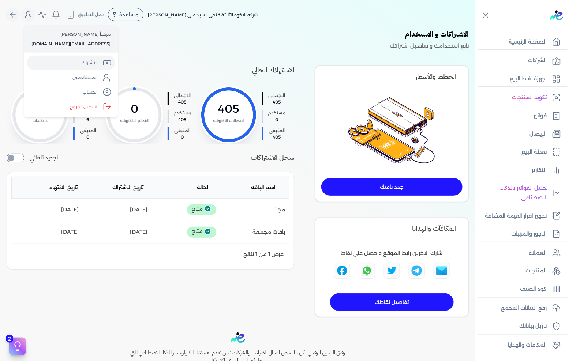
click at [69, 61] on link "الاشتراك" at bounding box center [71, 63] width 88 height 15
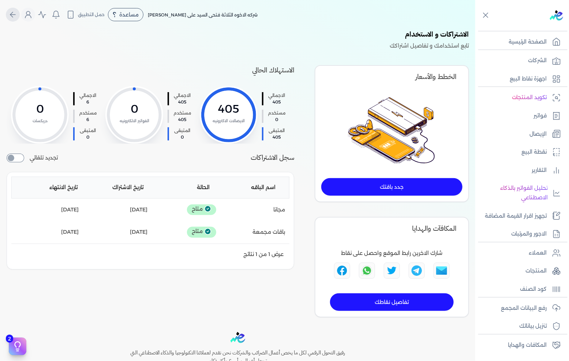
click at [17, 15] on icon "Global" at bounding box center [12, 14] width 9 height 9
click at [28, 18] on icon "Global" at bounding box center [28, 14] width 9 height 9
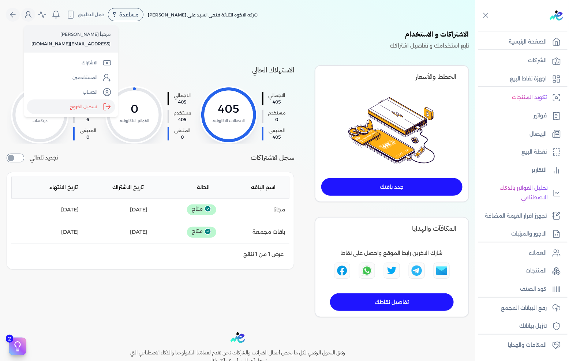
click at [71, 106] on label "تسجيل الخروج" at bounding box center [71, 106] width 88 height 15
click at [475, 29] on input "Close" at bounding box center [475, 29] width 0 height 0
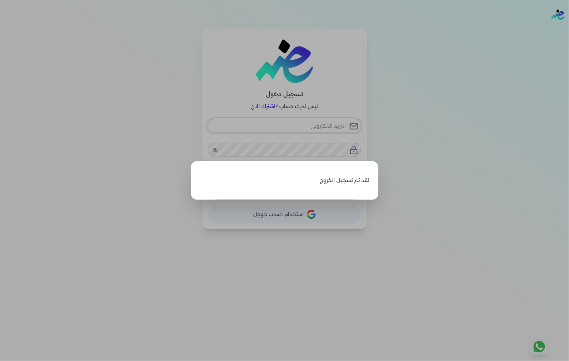
type input "[EMAIL_ADDRESS][DOMAIN_NAME]"
click at [305, 188] on p "لقد تم تسجيل الخروج" at bounding box center [285, 180] width 170 height 21
click at [333, 209] on label "Close" at bounding box center [284, 180] width 569 height 361
click at [568, 29] on input "Close" at bounding box center [569, 29] width 0 height 0
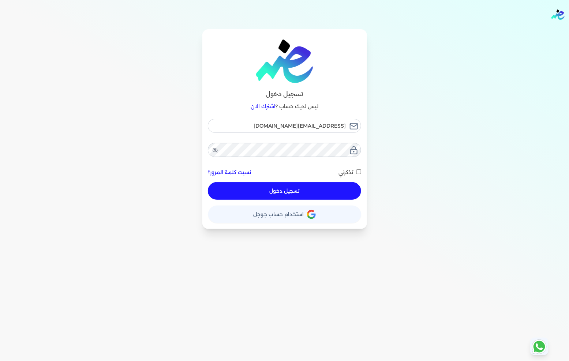
click at [319, 199] on button "تسجيل دخول" at bounding box center [284, 191] width 153 height 18
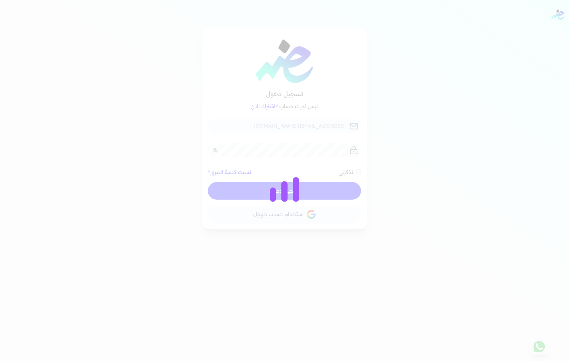
checkbox input "false"
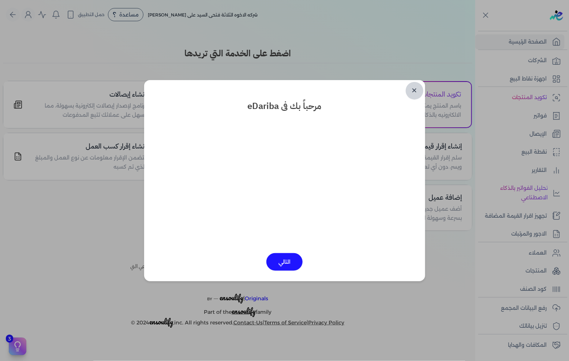
click at [412, 92] on link "✕" at bounding box center [414, 91] width 18 height 18
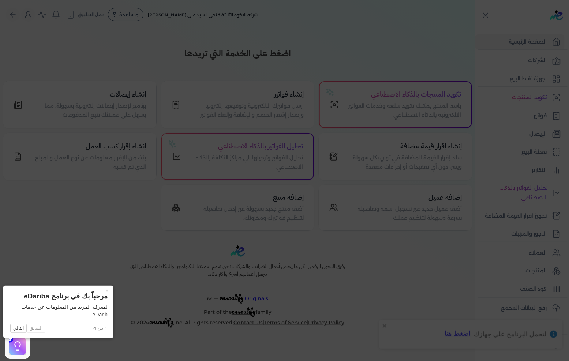
click at [67, 69] on icon at bounding box center [284, 180] width 569 height 361
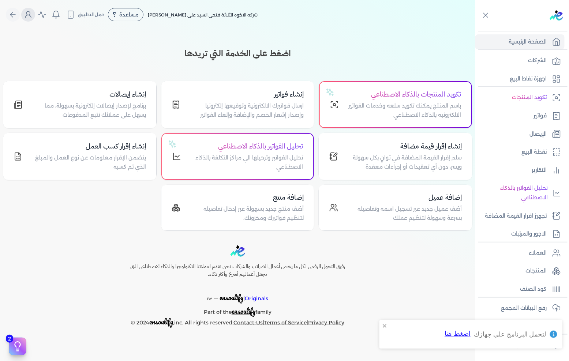
click at [32, 19] on button "Global" at bounding box center [28, 15] width 14 height 14
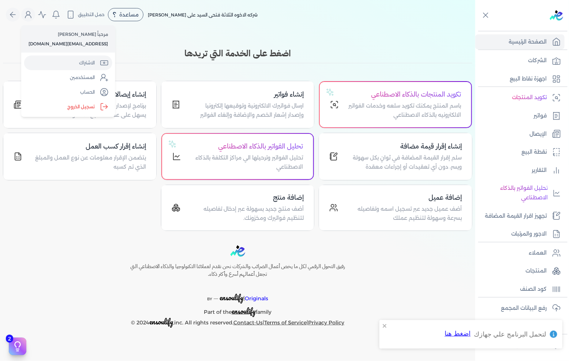
click at [79, 63] on link "الاشتراك" at bounding box center [68, 63] width 88 height 15
